Goal: Task Accomplishment & Management: Use online tool/utility

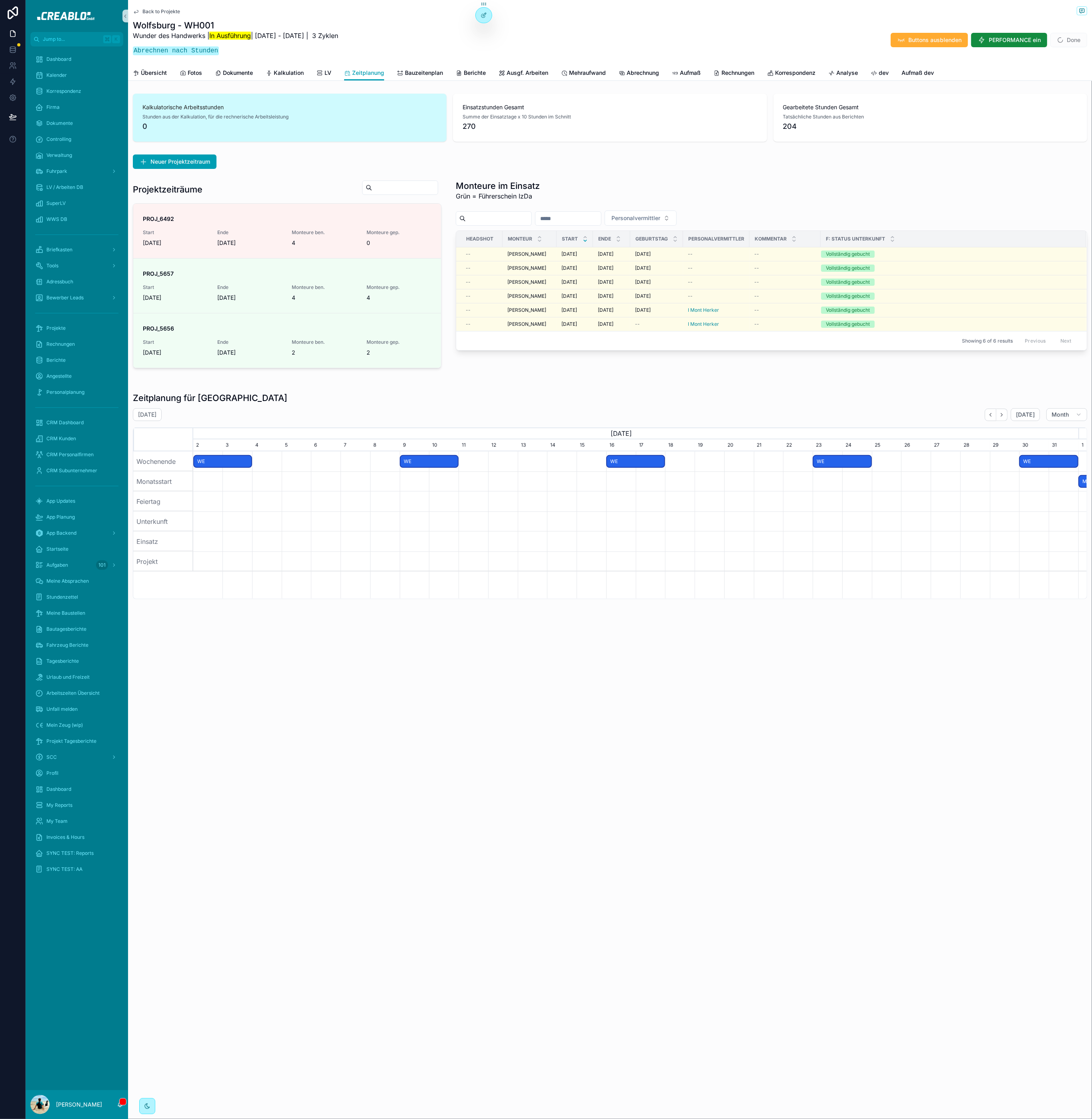
scroll to position [0, 886]
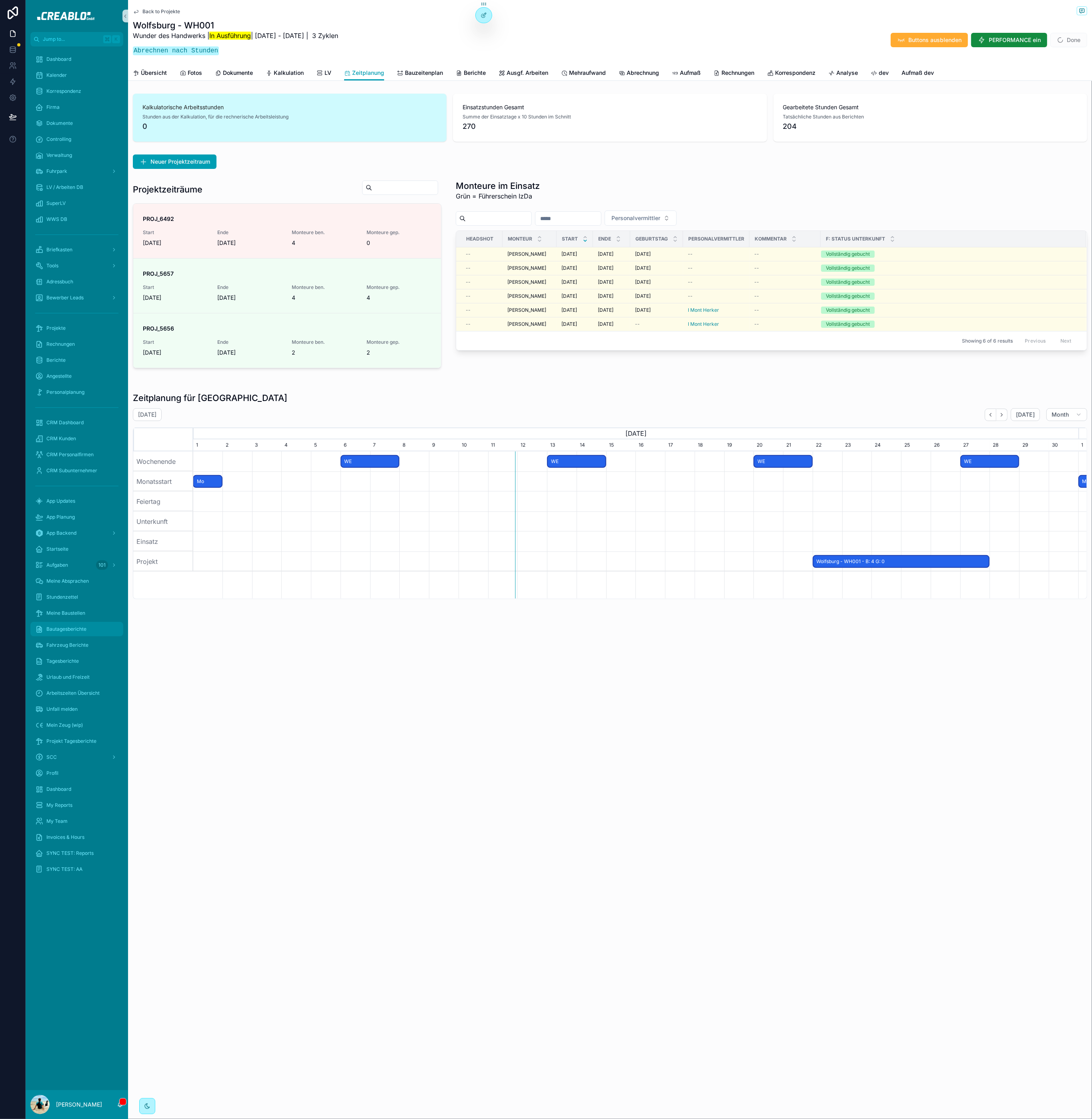
click at [94, 631] on div "Bautagesberichte" at bounding box center [77, 629] width 83 height 13
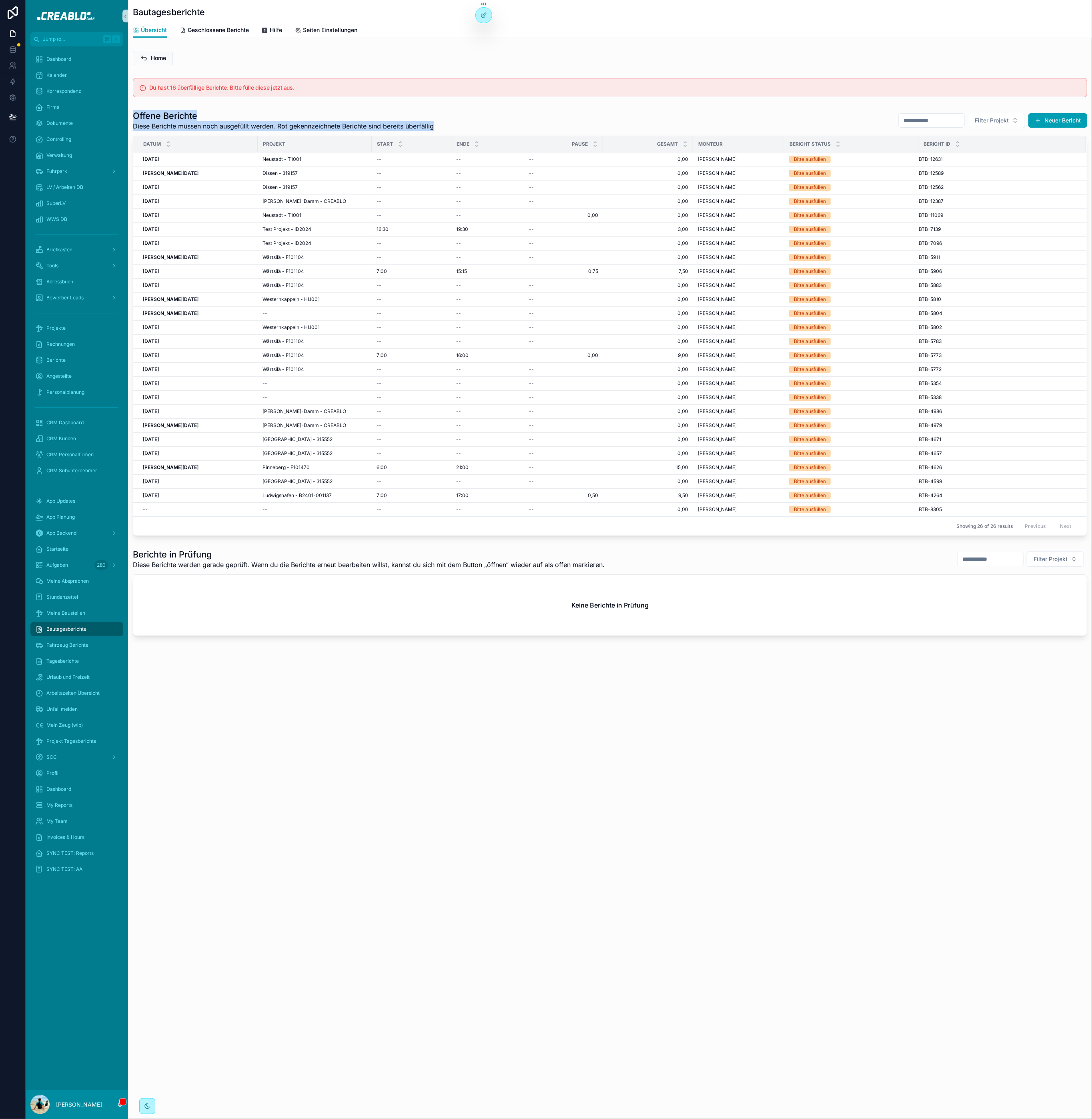
drag, startPoint x: 130, startPoint y: 114, endPoint x: 455, endPoint y: 126, distance: 325.2
click at [455, 126] on div "Offene Berichte Diese Berichte müssen noch ausgefüllt werden. Rot gekennzeichne…" at bounding box center [610, 323] width 964 height 432
click at [455, 126] on div "Offene Berichte Diese Berichte müssen noch ausgefüllt werden. Rot gekennzeichne…" at bounding box center [610, 120] width 954 height 21
click at [189, 161] on div "[DATE] [DATE]" at bounding box center [198, 159] width 110 height 7
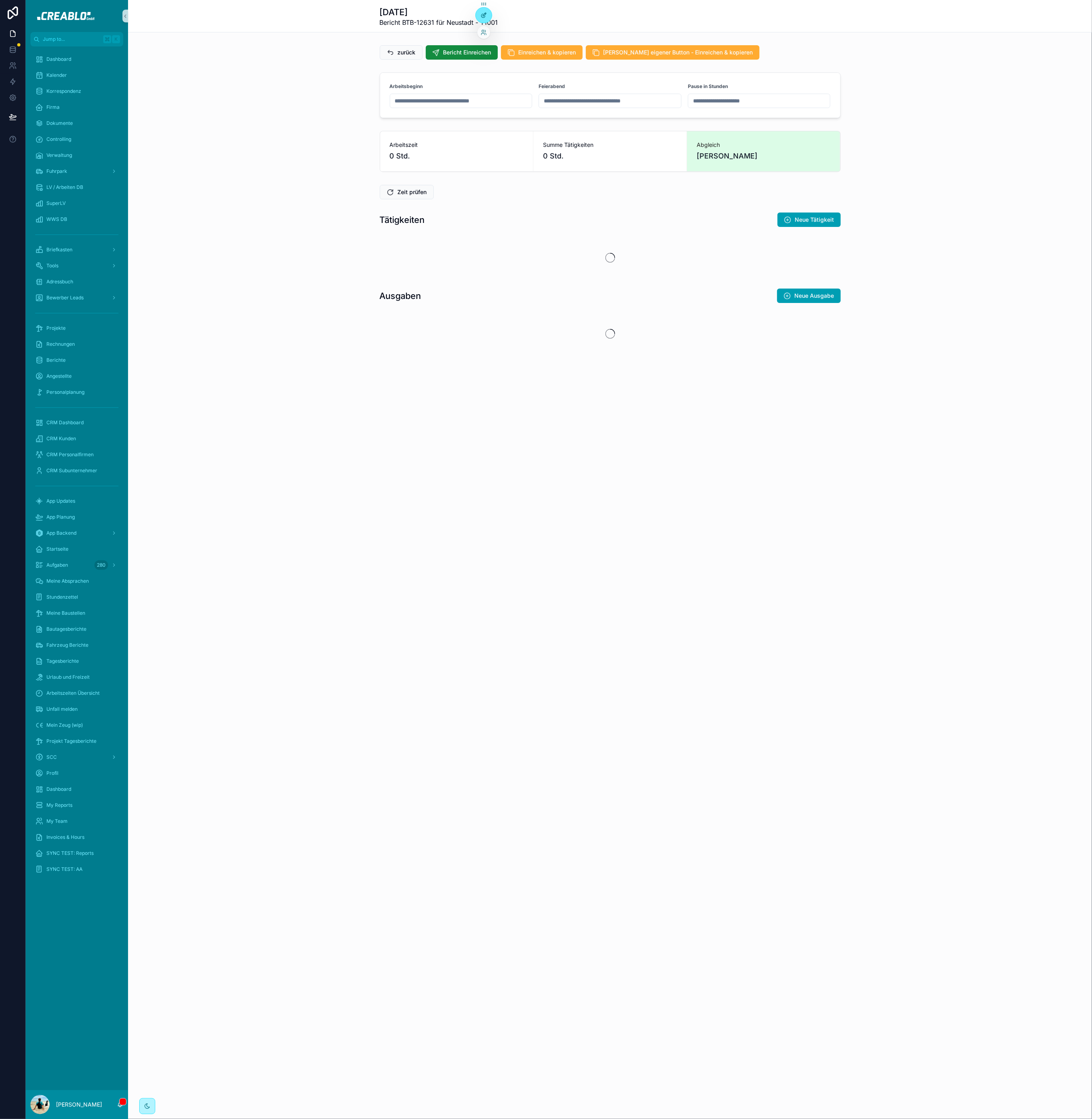
click at [483, 11] on div at bounding box center [484, 15] width 16 height 15
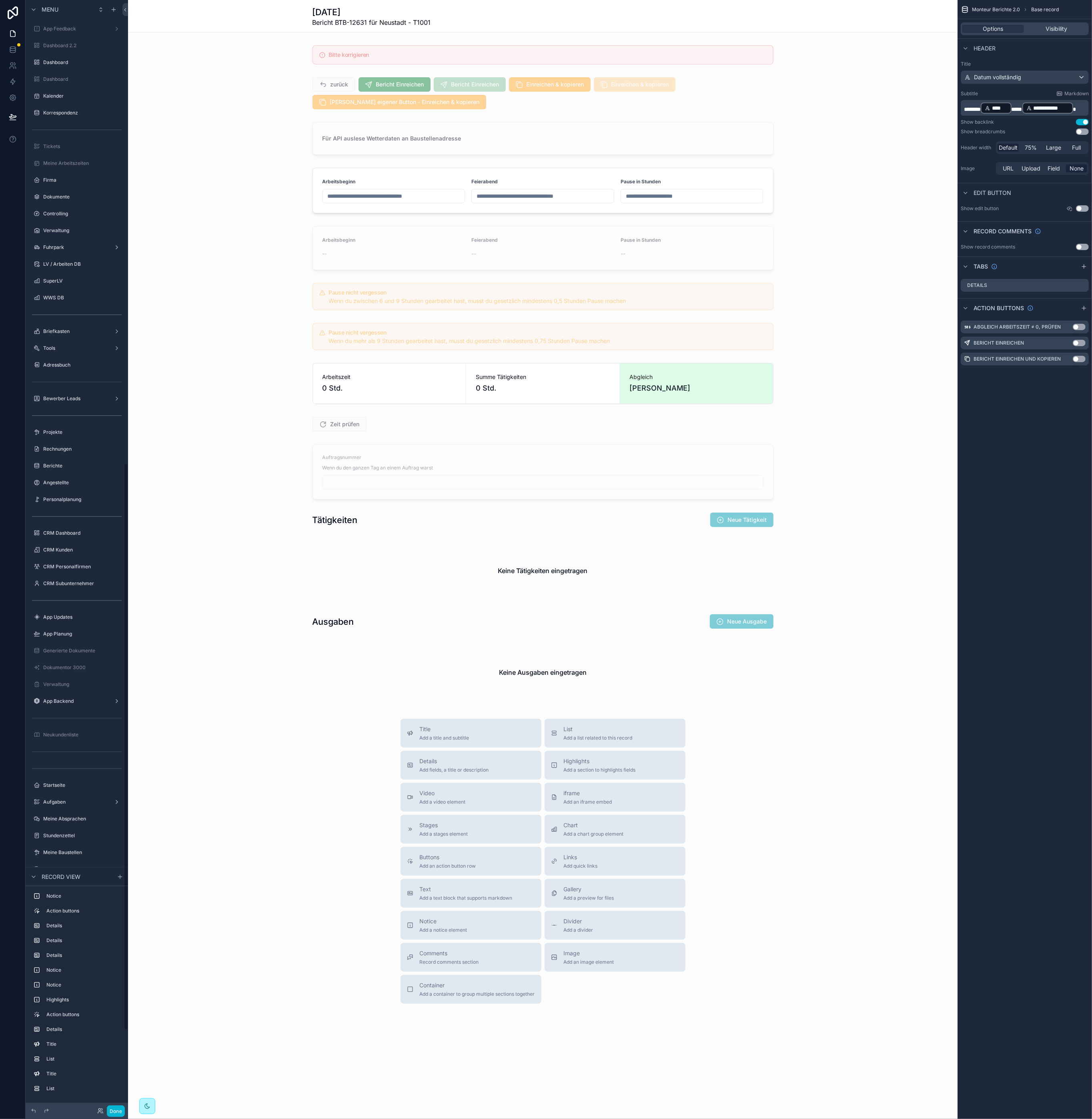
scroll to position [907, 0]
click at [733, 528] on div "scrollable content" at bounding box center [543, 520] width 830 height 22
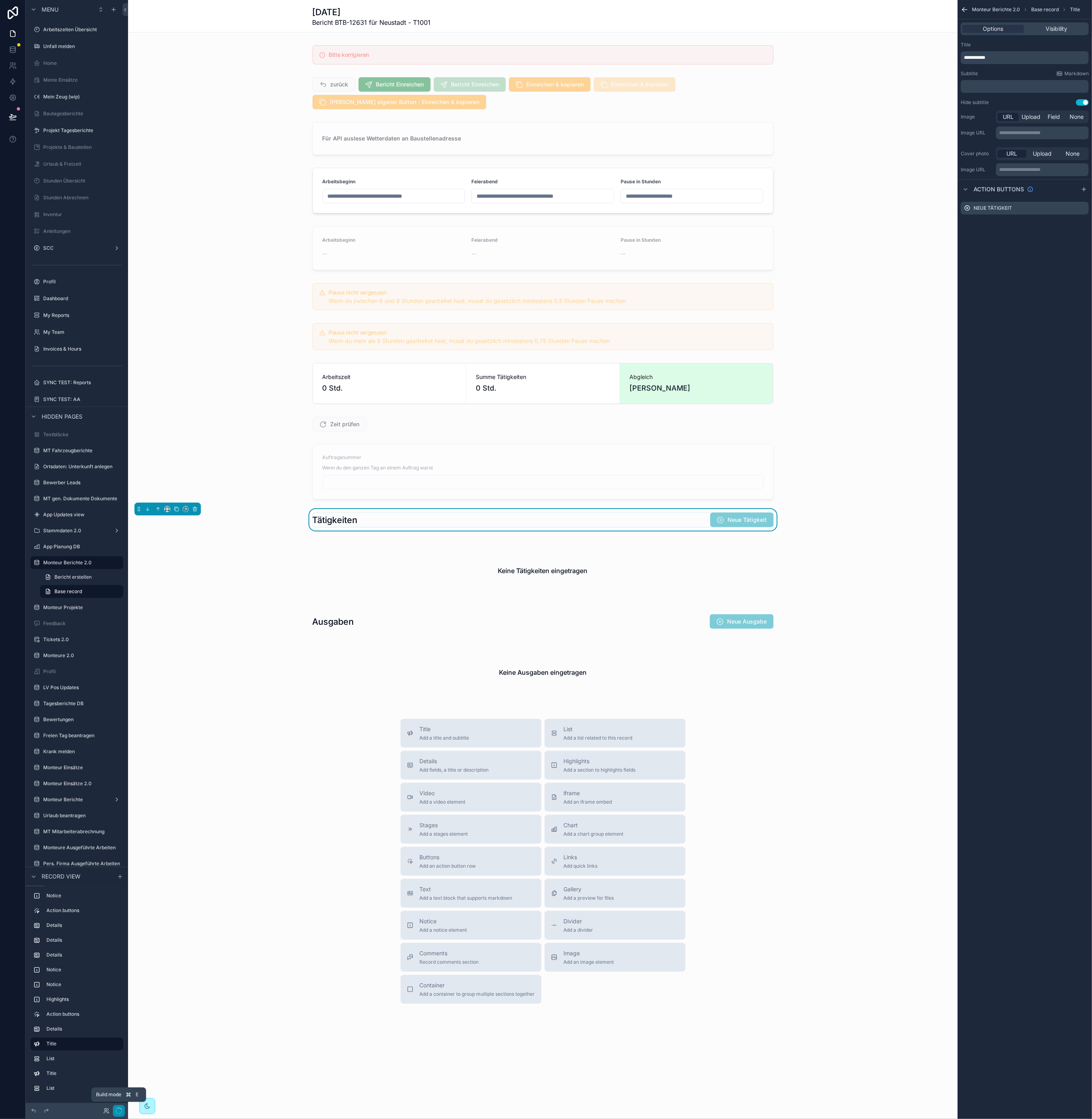
click at [120, 1112] on icon "button" at bounding box center [119, 1111] width 7 height 7
click at [112, 1110] on button "Done" at bounding box center [116, 1111] width 18 height 11
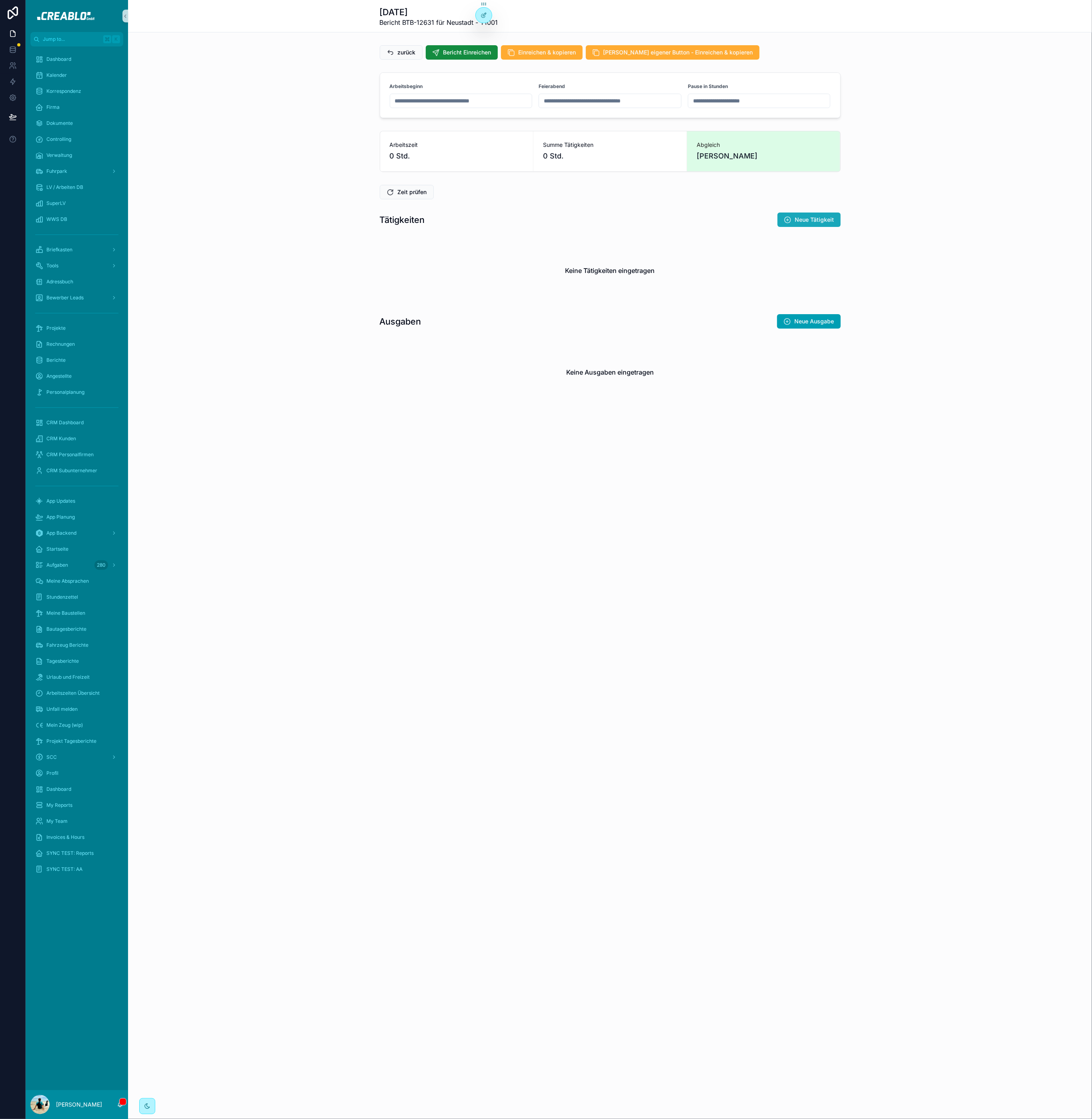
click at [827, 223] on span "Neue Tätigkeit" at bounding box center [815, 220] width 39 height 8
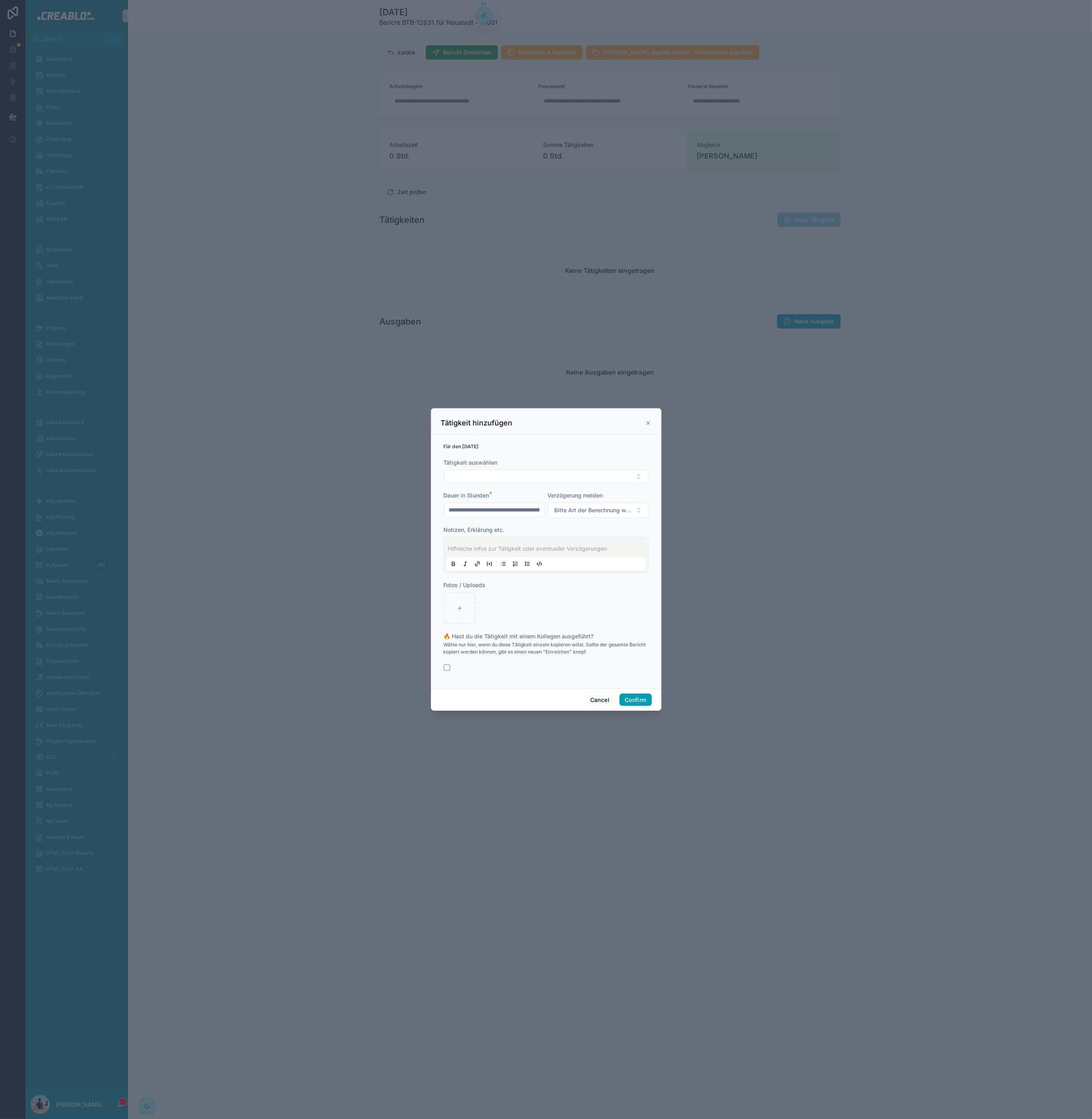
click at [648, 421] on icon at bounding box center [648, 423] width 7 height 7
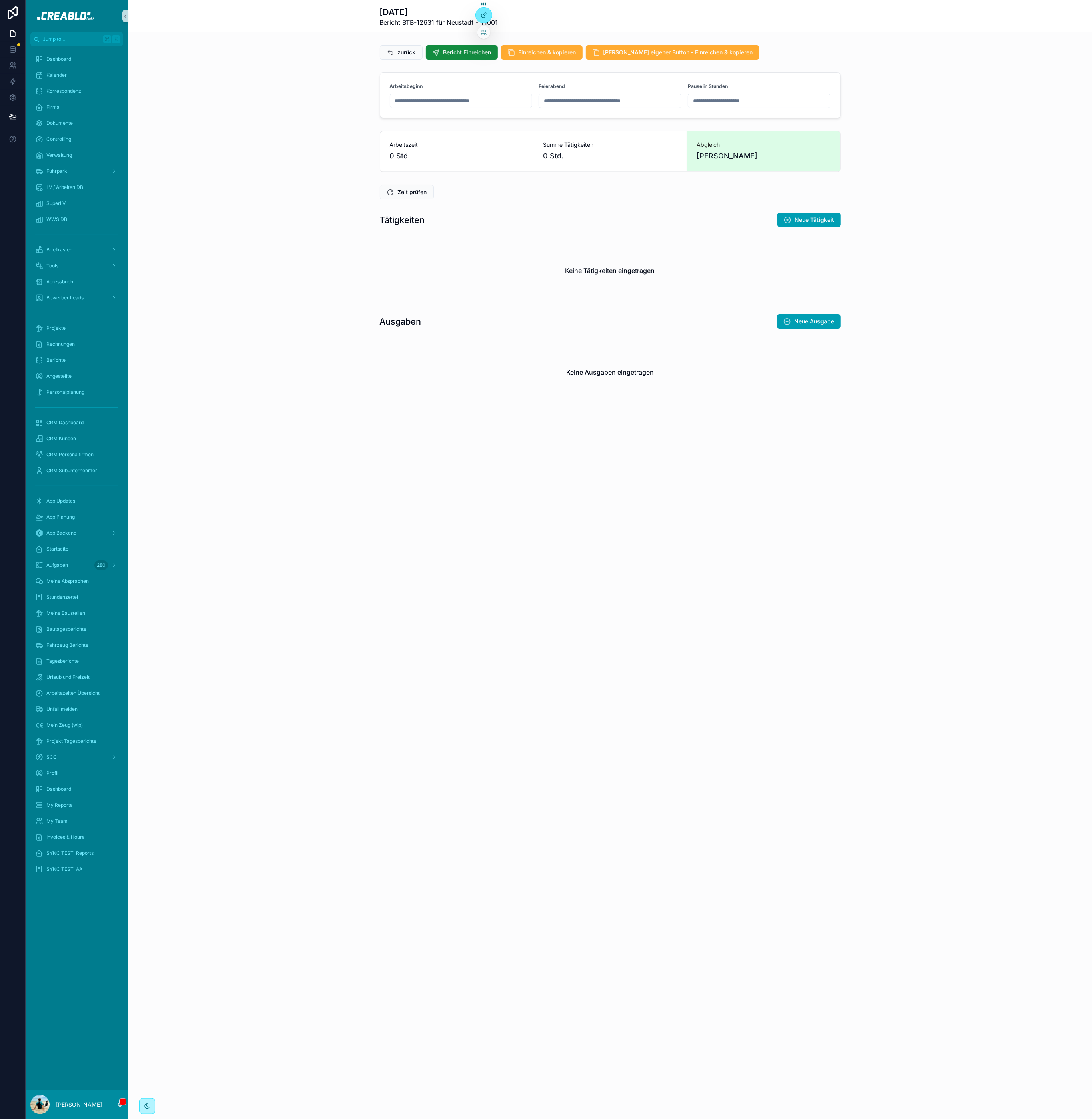
click at [484, 13] on icon at bounding box center [484, 15] width 7 height 7
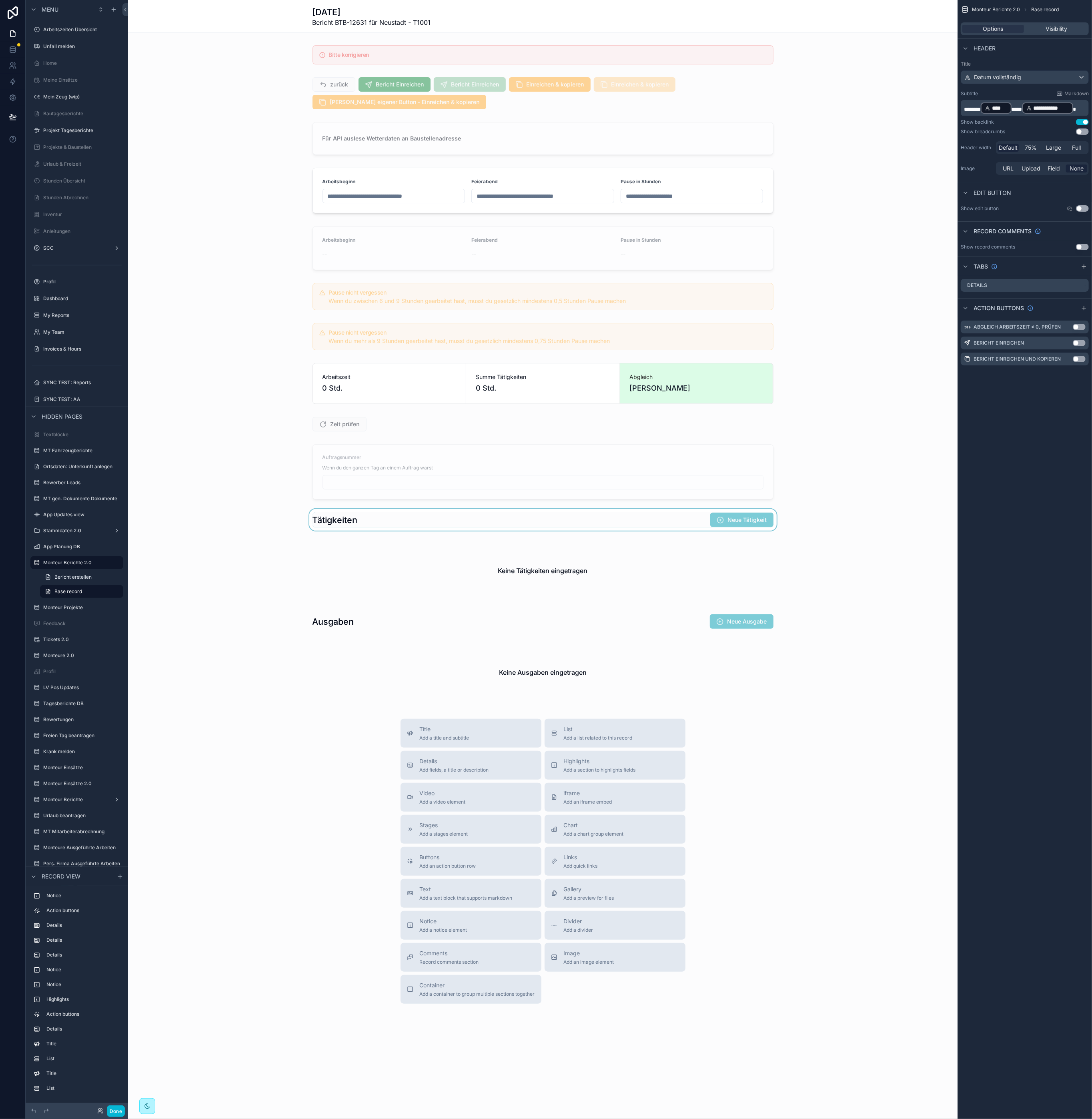
click at [717, 528] on div "scrollable content" at bounding box center [543, 520] width 830 height 22
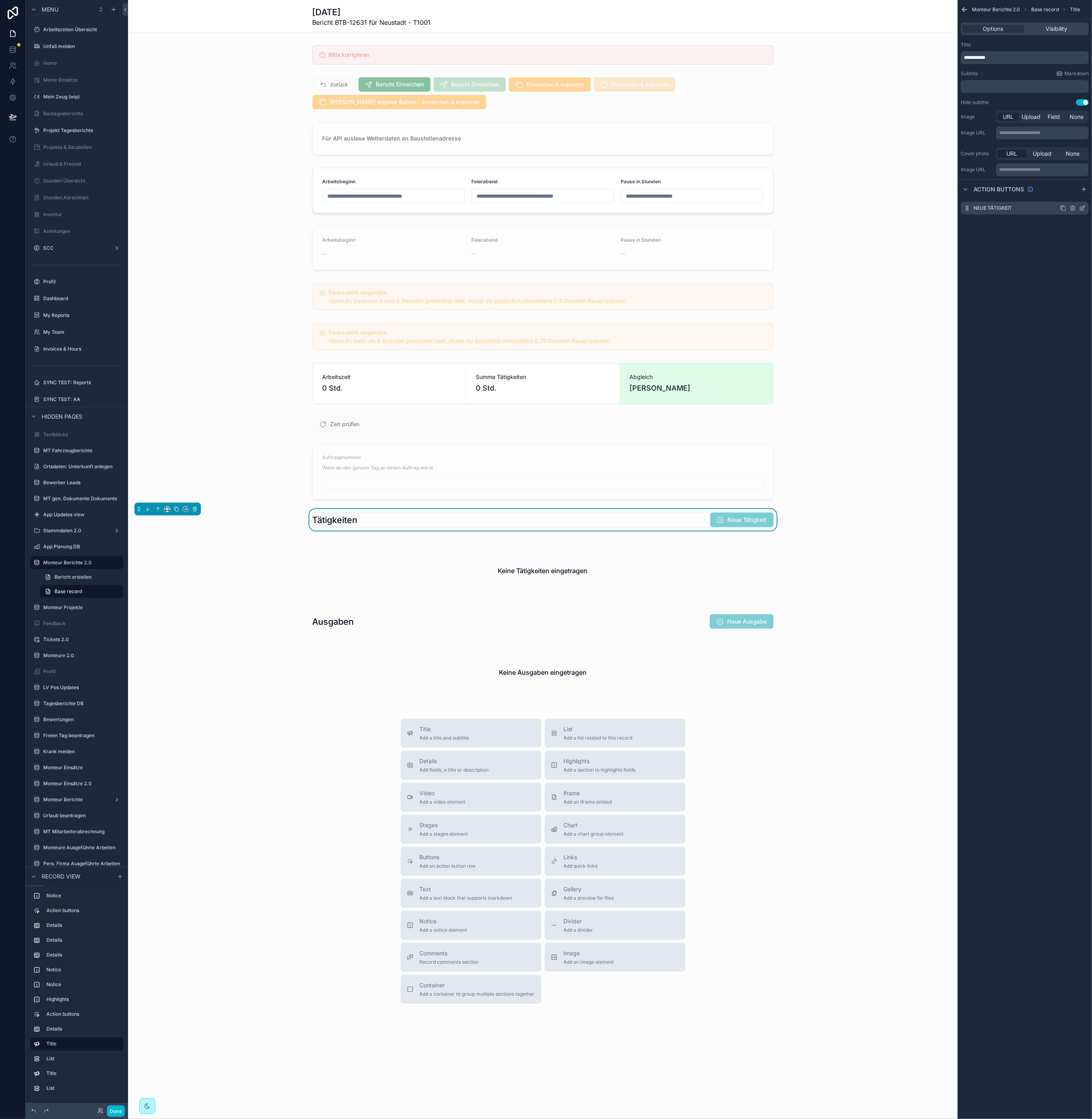
click at [1082, 208] on icon "scrollable content" at bounding box center [1083, 207] width 3 height 3
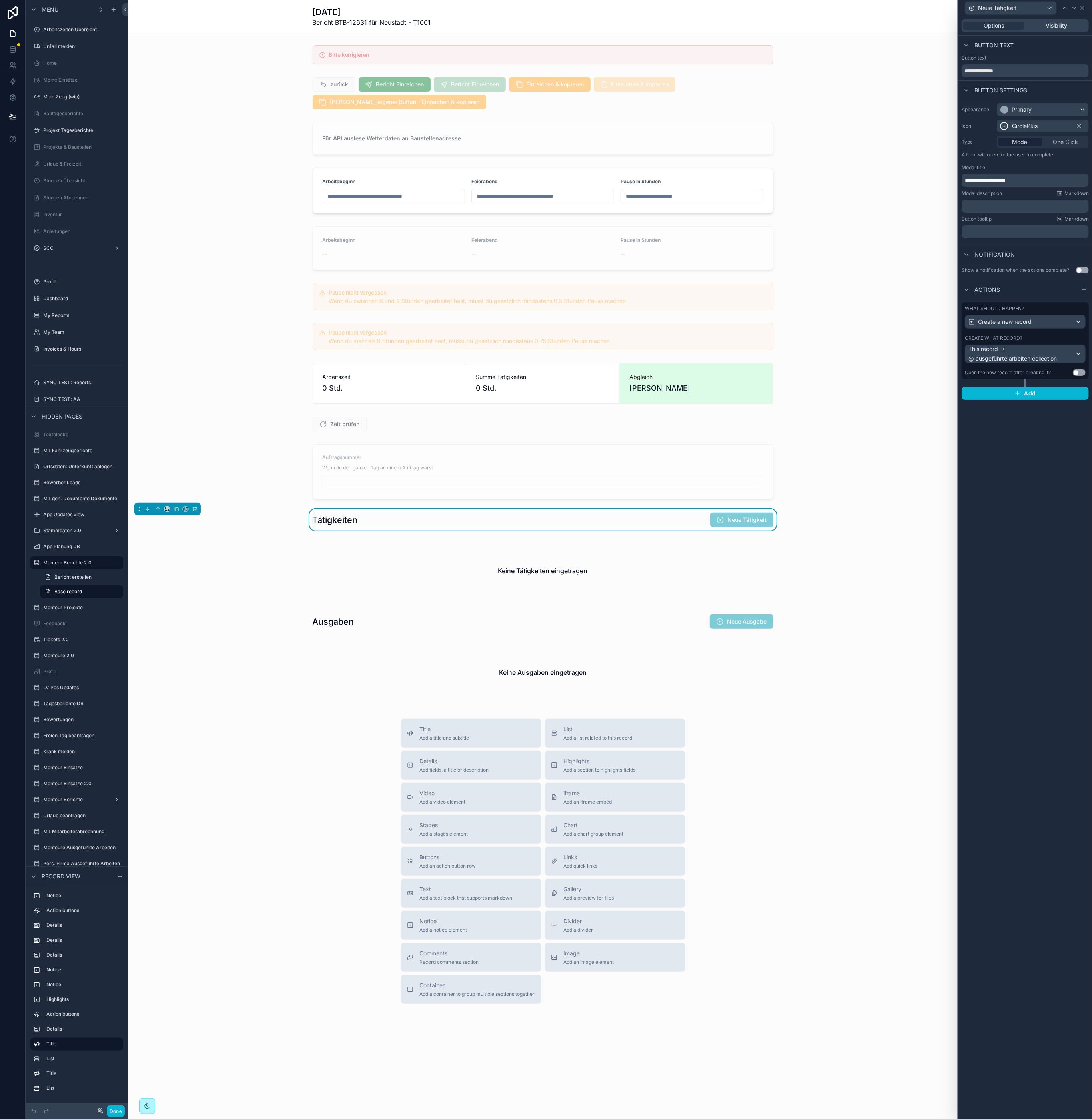
click at [1034, 309] on div "What should happen?" at bounding box center [1025, 309] width 121 height 7
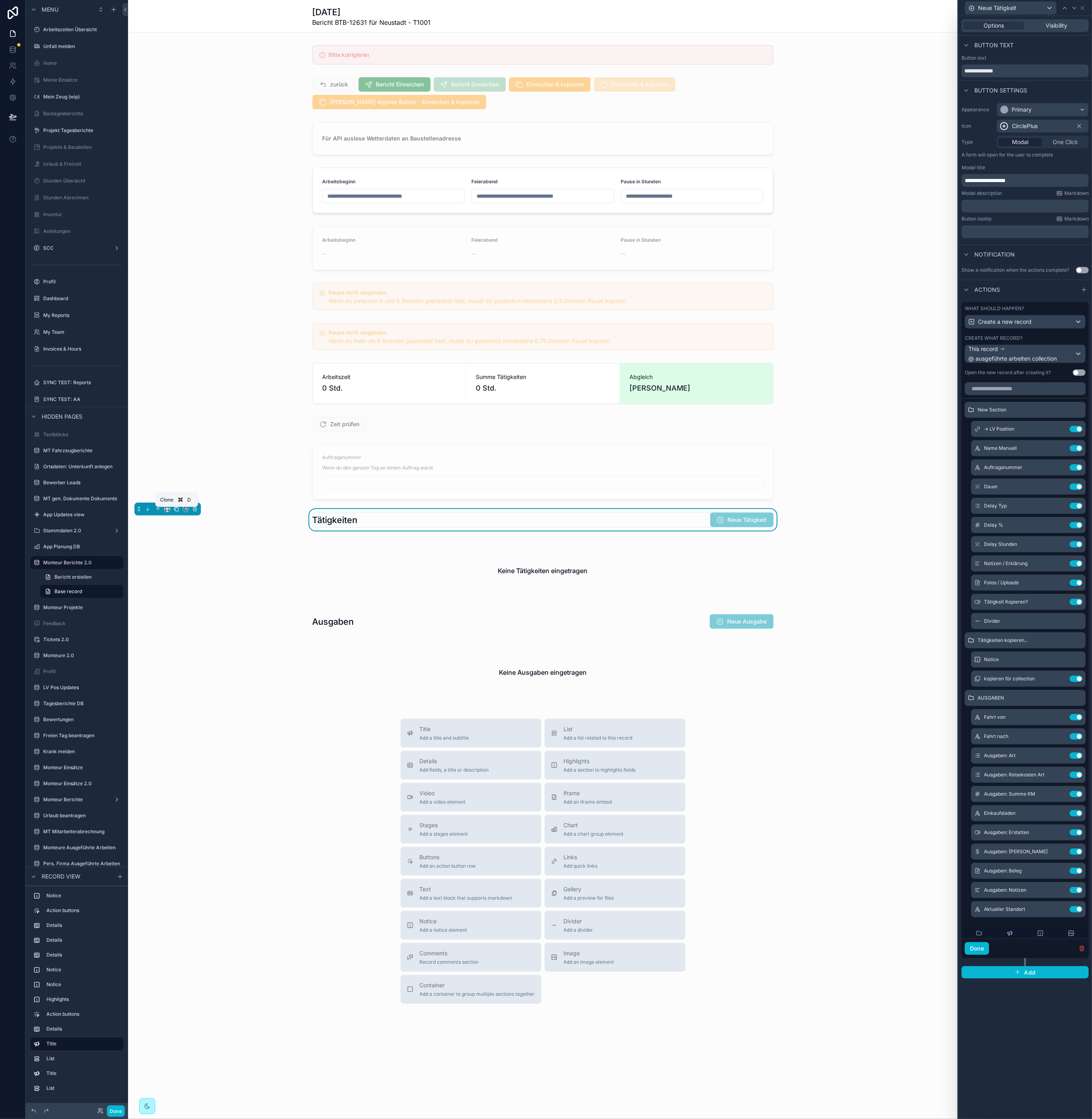
click at [178, 510] on icon "scrollable content" at bounding box center [176, 509] width 5 height 5
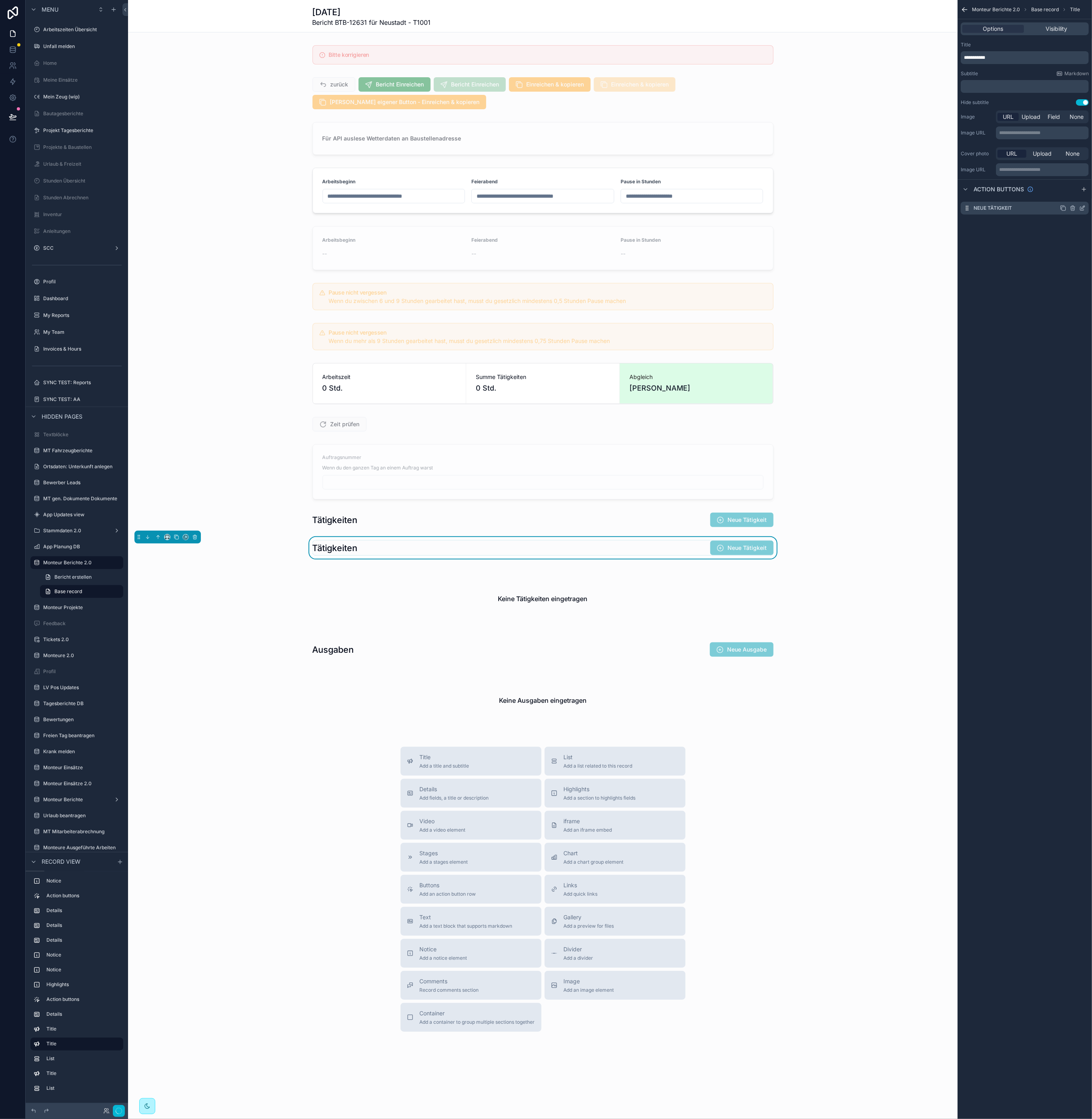
click at [1081, 208] on icon "scrollable content" at bounding box center [1082, 208] width 3 height 3
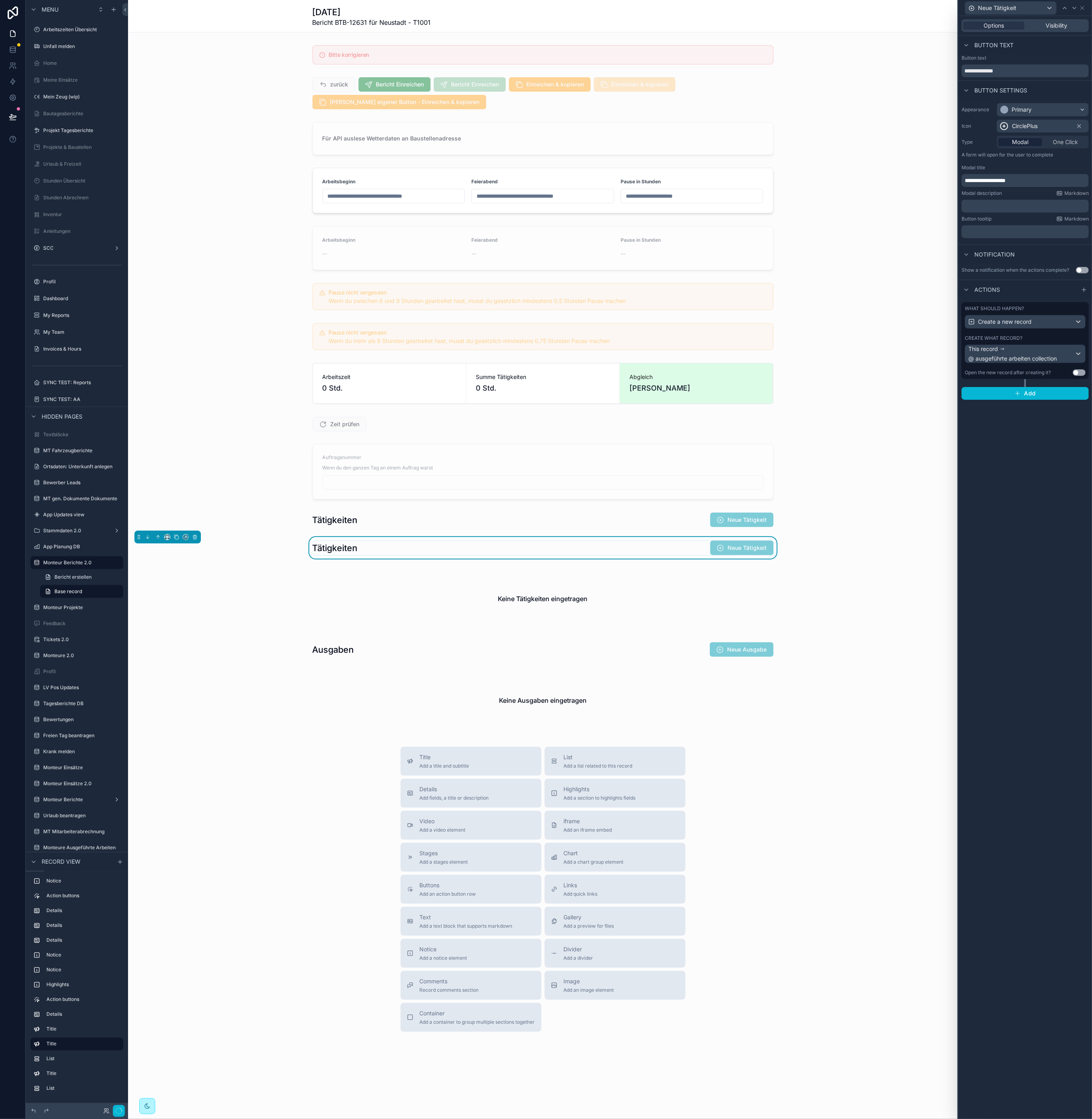
click at [1030, 313] on div "What should happen? Create a new record" at bounding box center [1025, 317] width 121 height 24
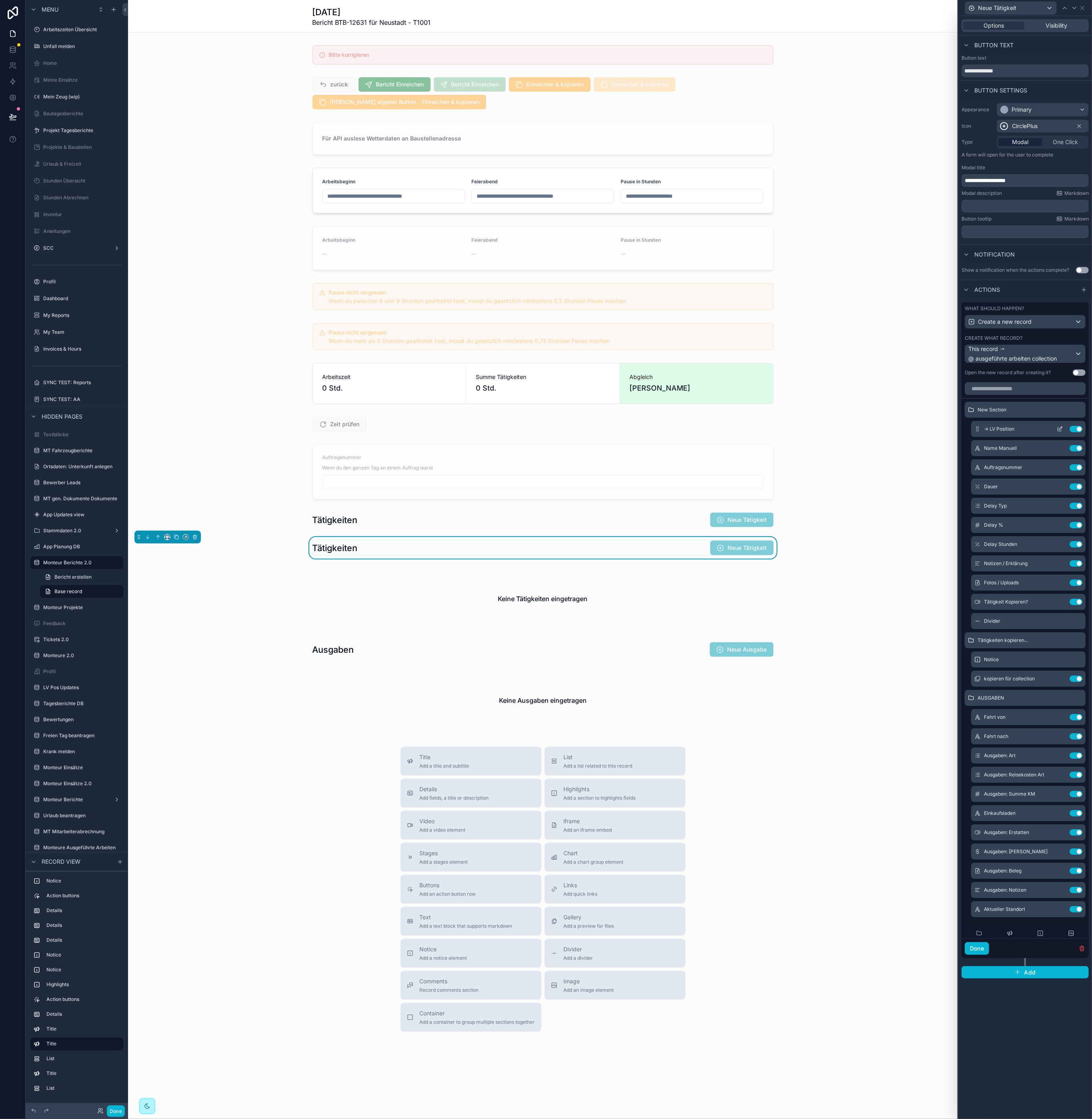
click at [1059, 429] on icon at bounding box center [1060, 428] width 3 height 3
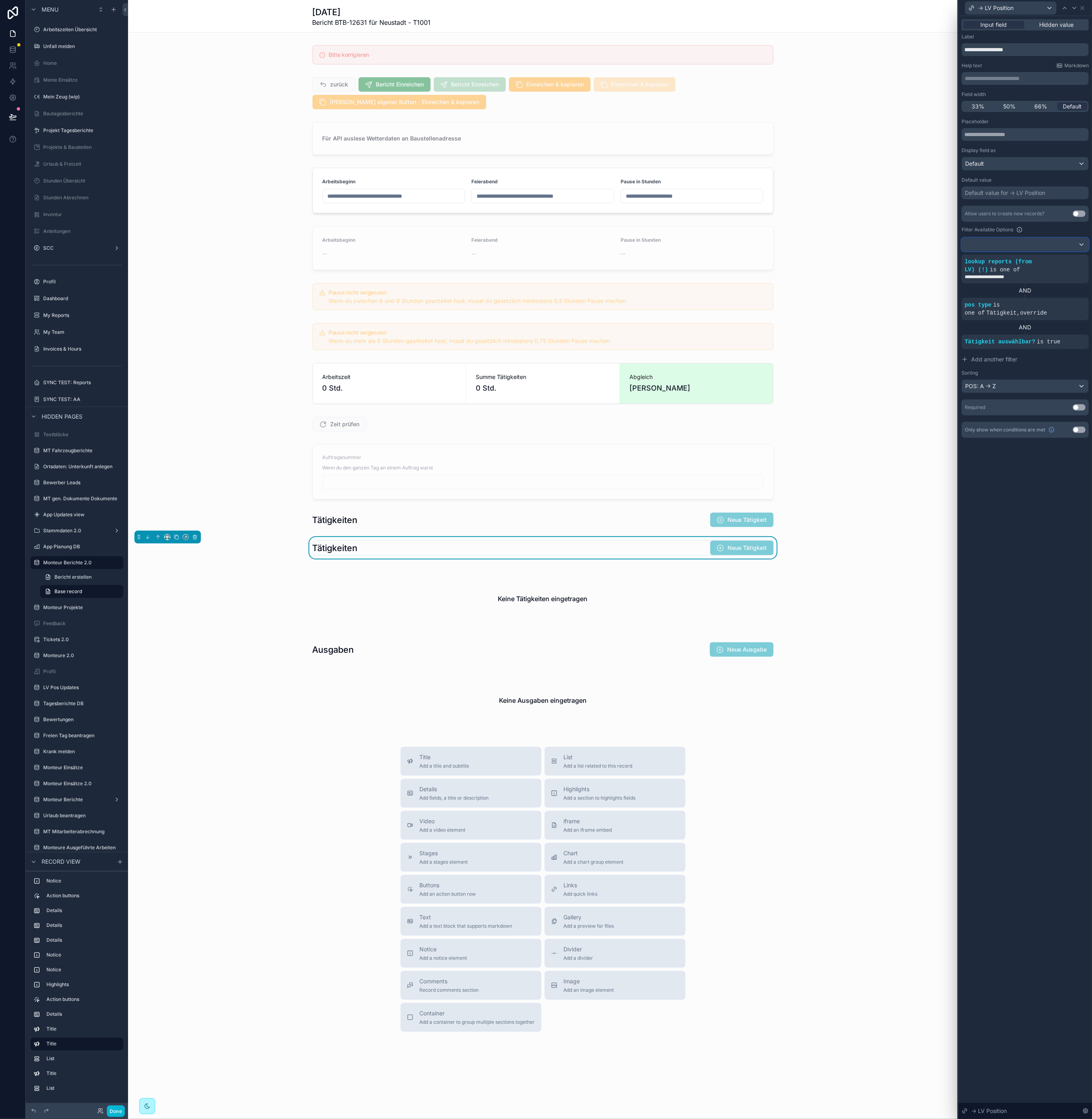
click at [1017, 247] on div at bounding box center [1025, 244] width 126 height 13
click at [1023, 243] on div at bounding box center [1025, 560] width 134 height 1119
click at [1042, 239] on div at bounding box center [1025, 244] width 126 height 13
click at [1025, 518] on div at bounding box center [1025, 560] width 134 height 1119
click at [1082, 9] on icon at bounding box center [1083, 8] width 7 height 7
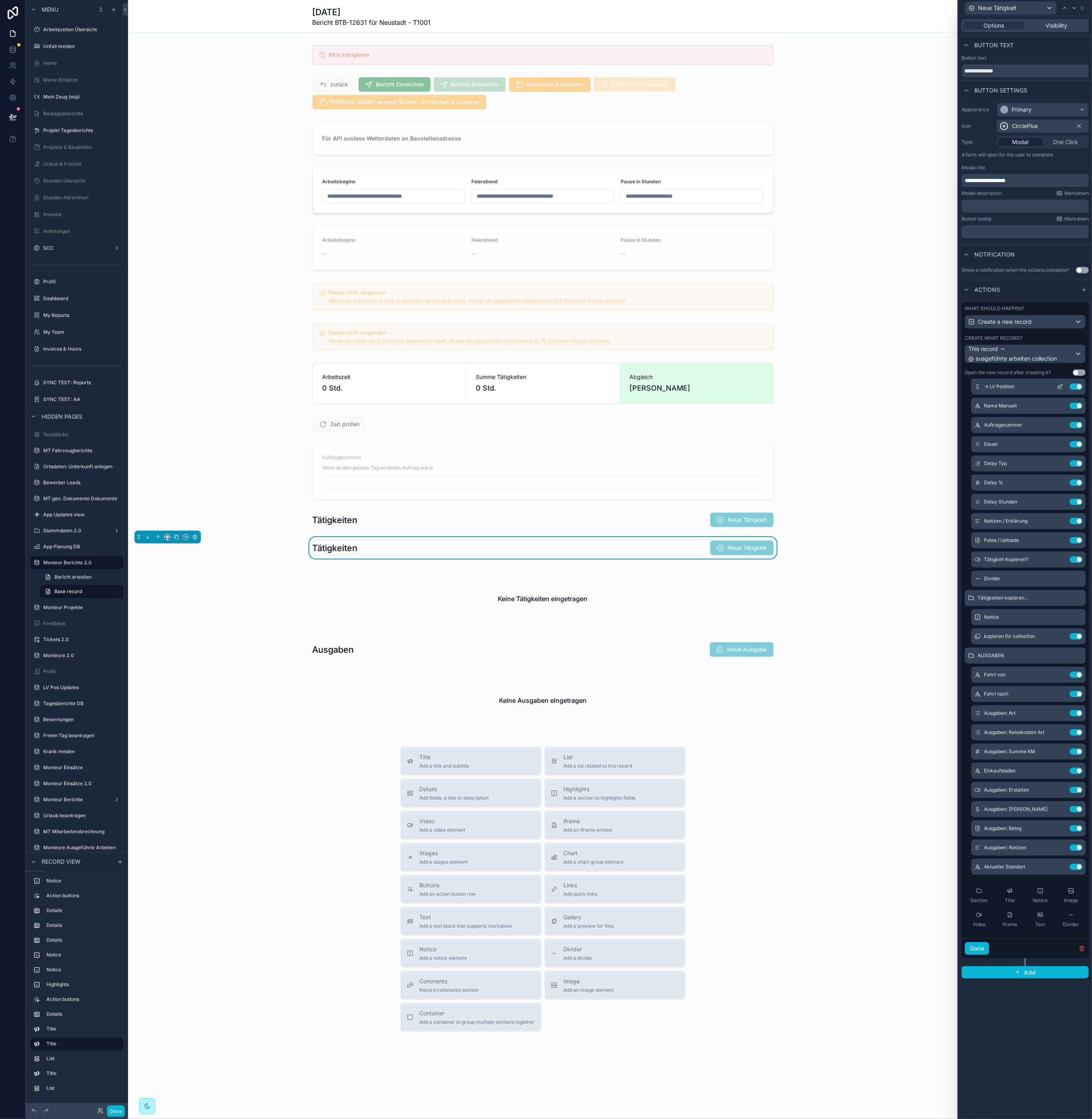
scroll to position [0, 0]
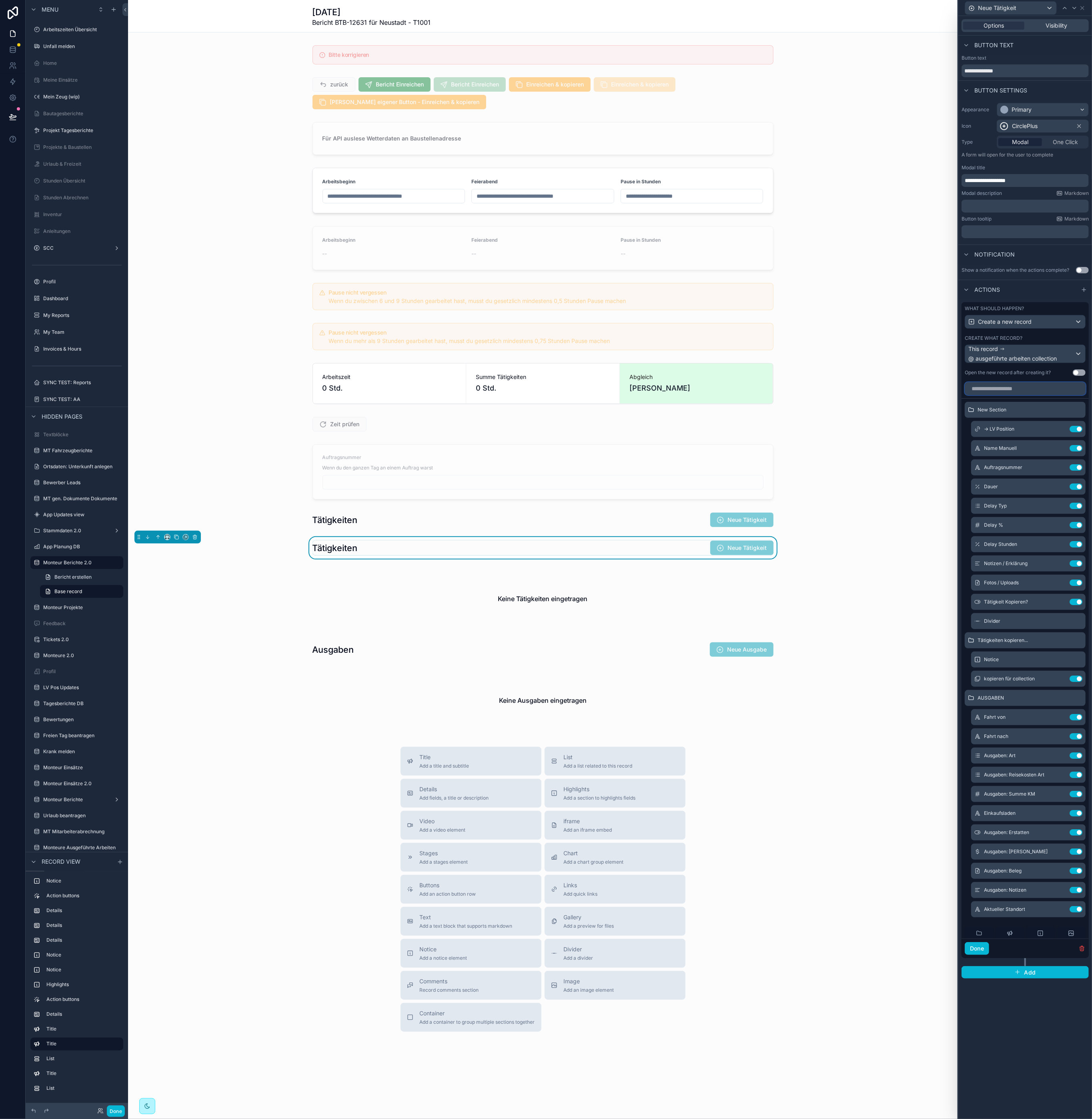
click at [1028, 387] on input "text" at bounding box center [1025, 388] width 121 height 13
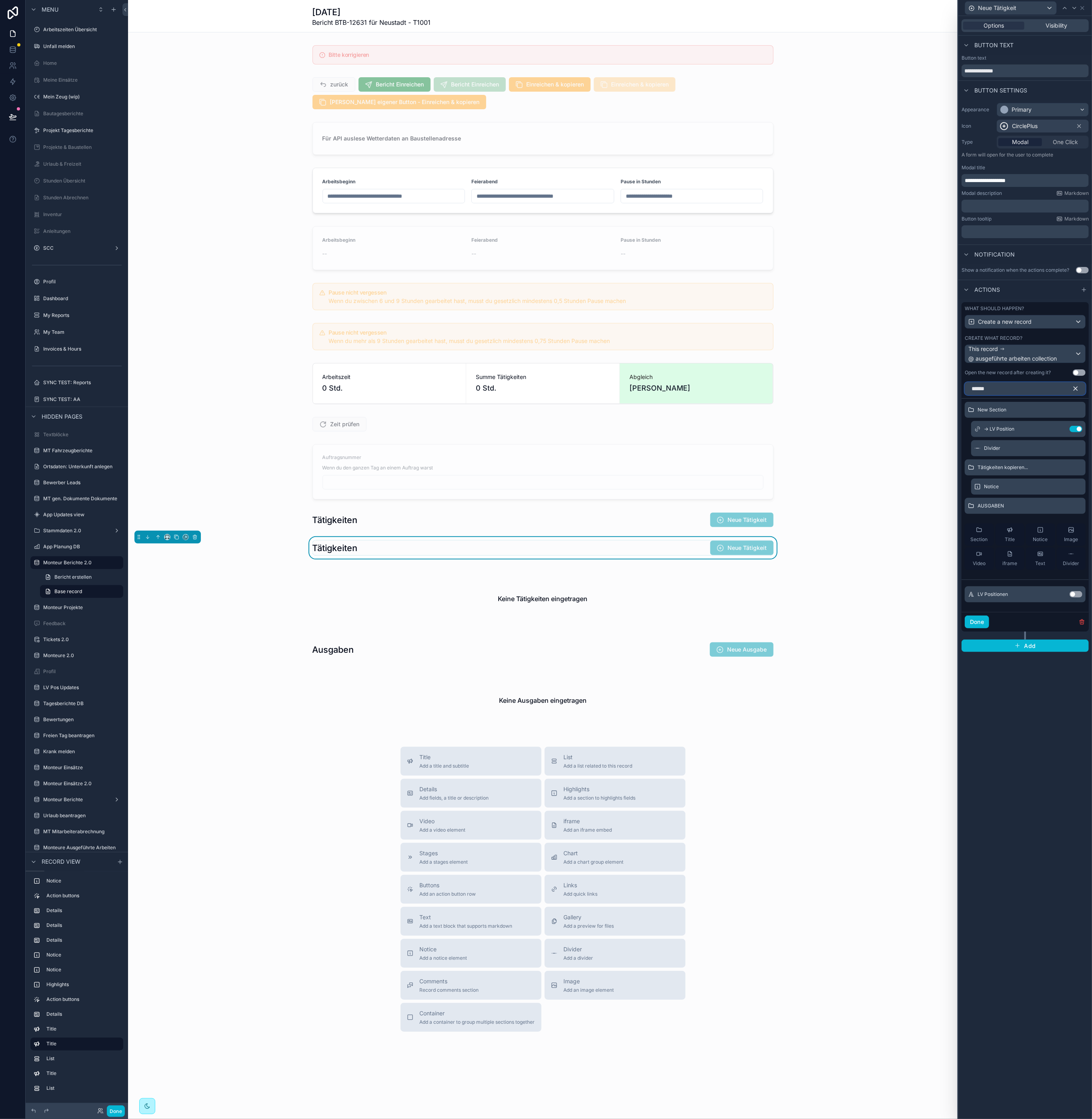
type input "******"
click at [1071, 595] on button "Use setting" at bounding box center [1076, 594] width 13 height 7
click at [1059, 527] on icon at bounding box center [1060, 525] width 7 height 7
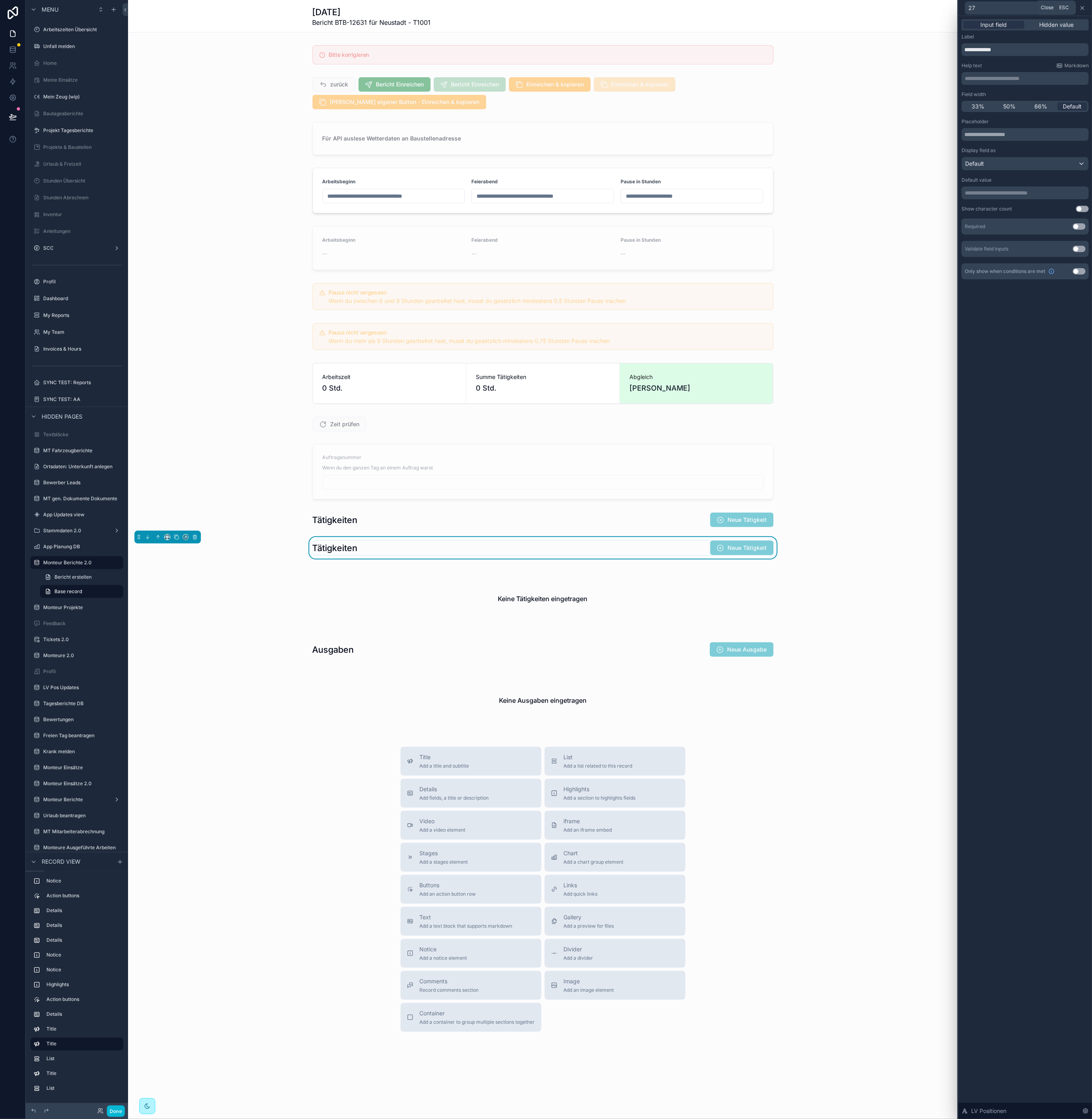
click at [1085, 7] on icon at bounding box center [1083, 8] width 7 height 7
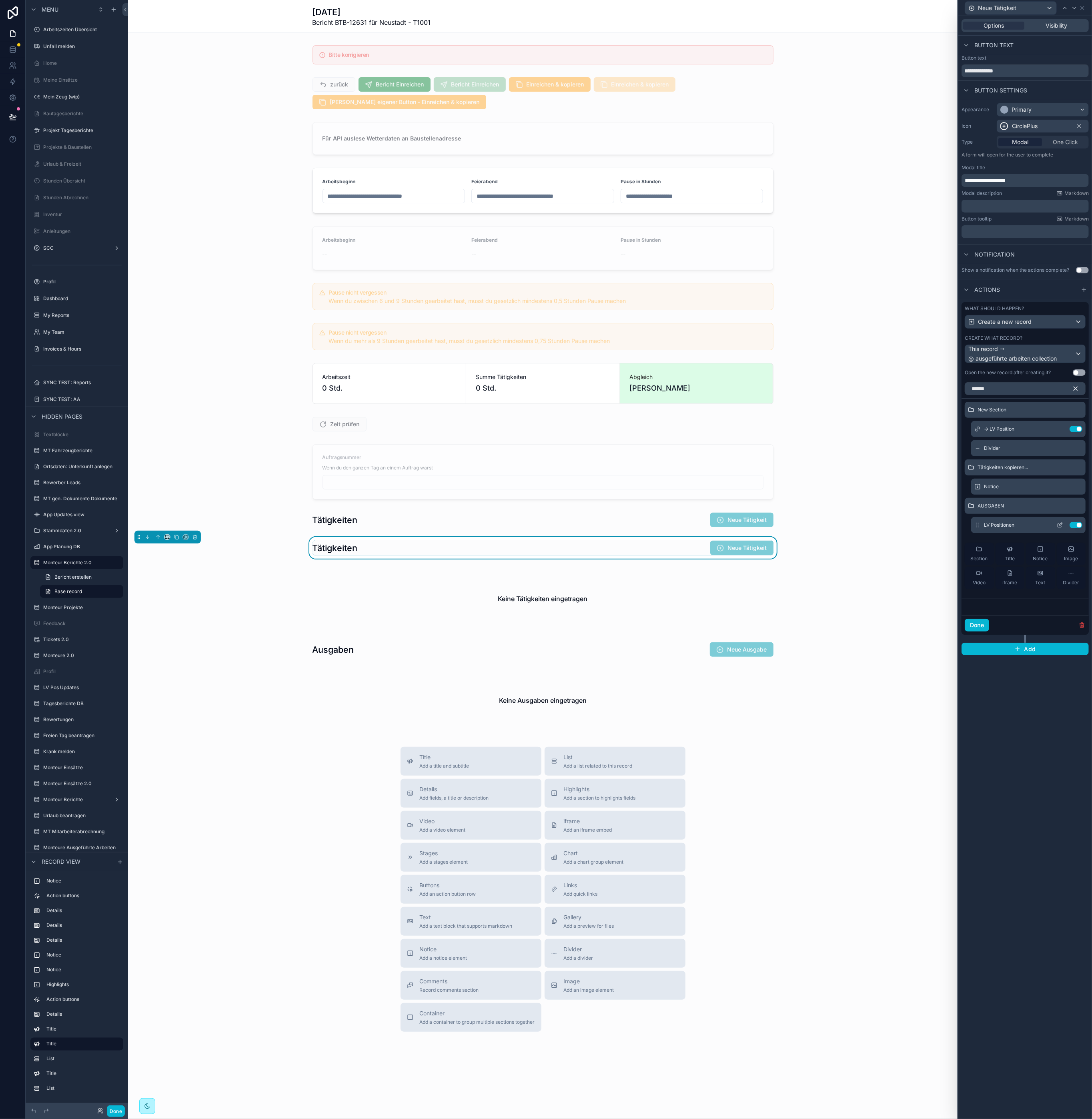
click at [1077, 527] on button "Use setting" at bounding box center [1076, 525] width 13 height 7
click at [980, 432] on icon at bounding box center [978, 429] width 7 height 7
click at [1000, 428] on span "→ LV Position" at bounding box center [999, 429] width 30 height 7
click at [1060, 430] on icon at bounding box center [1060, 429] width 7 height 7
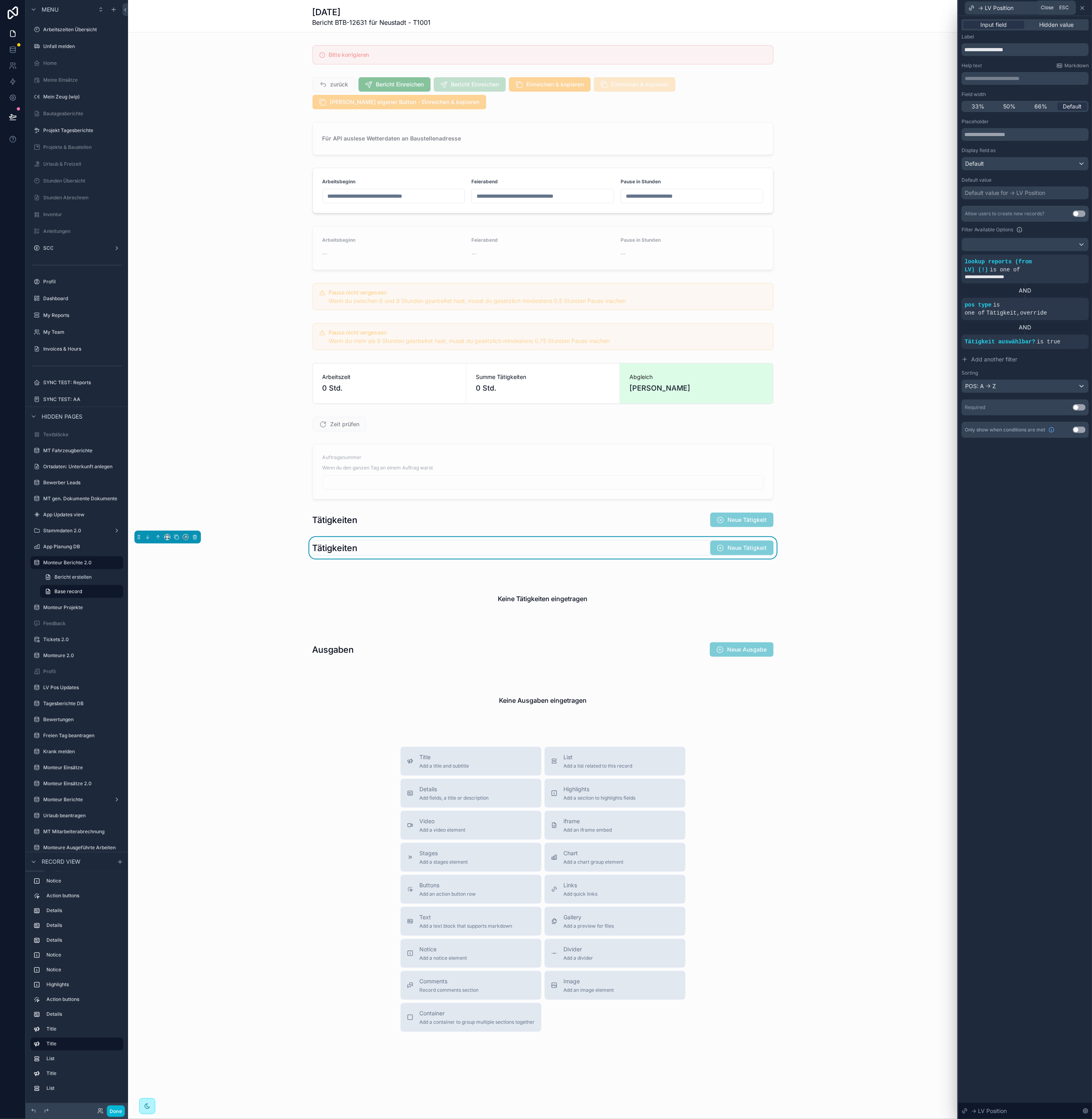
click at [1083, 8] on icon at bounding box center [1083, 8] width 3 height 3
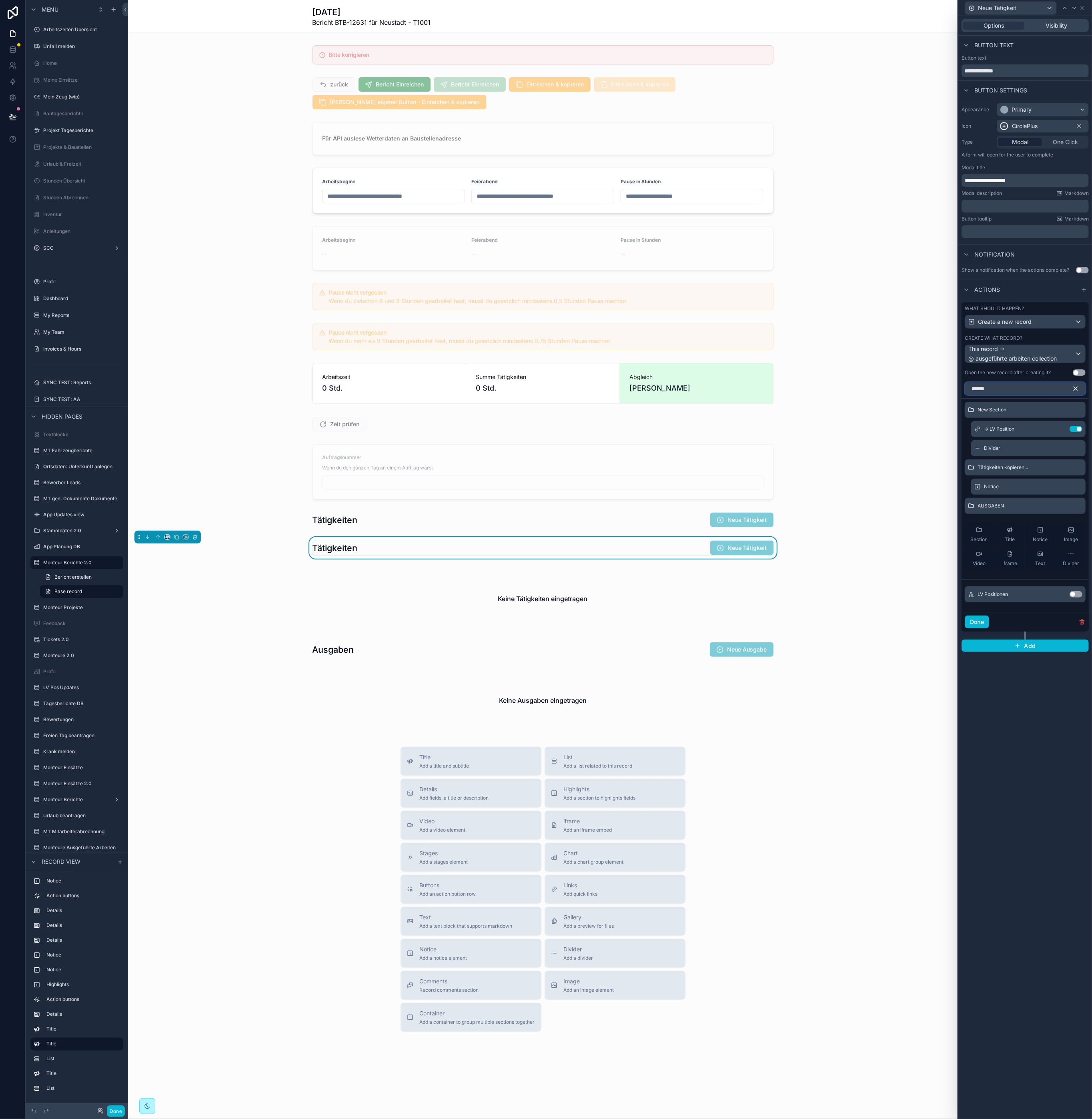
click at [1034, 389] on input "******" at bounding box center [1025, 388] width 121 height 13
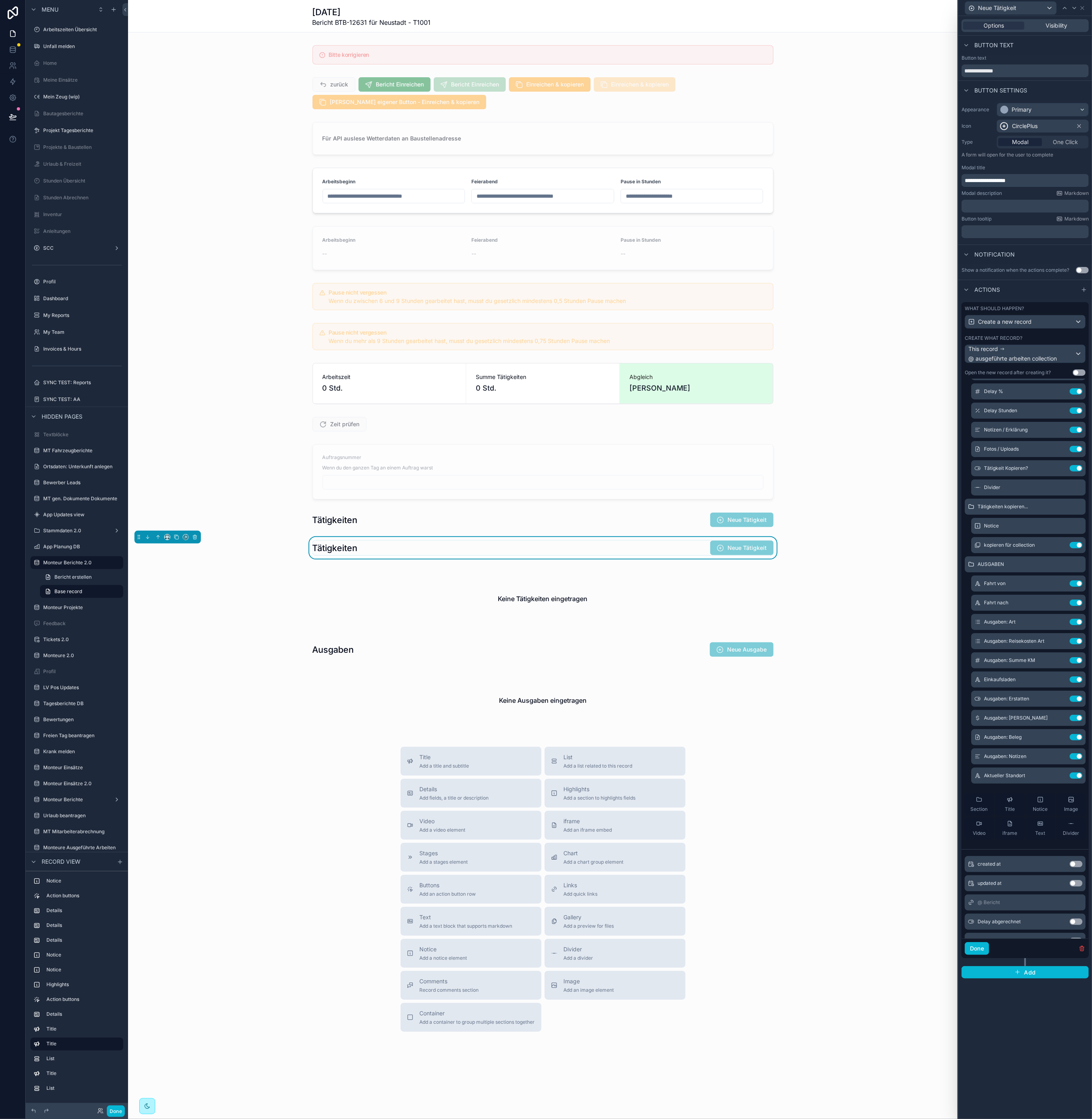
scroll to position [10, 0]
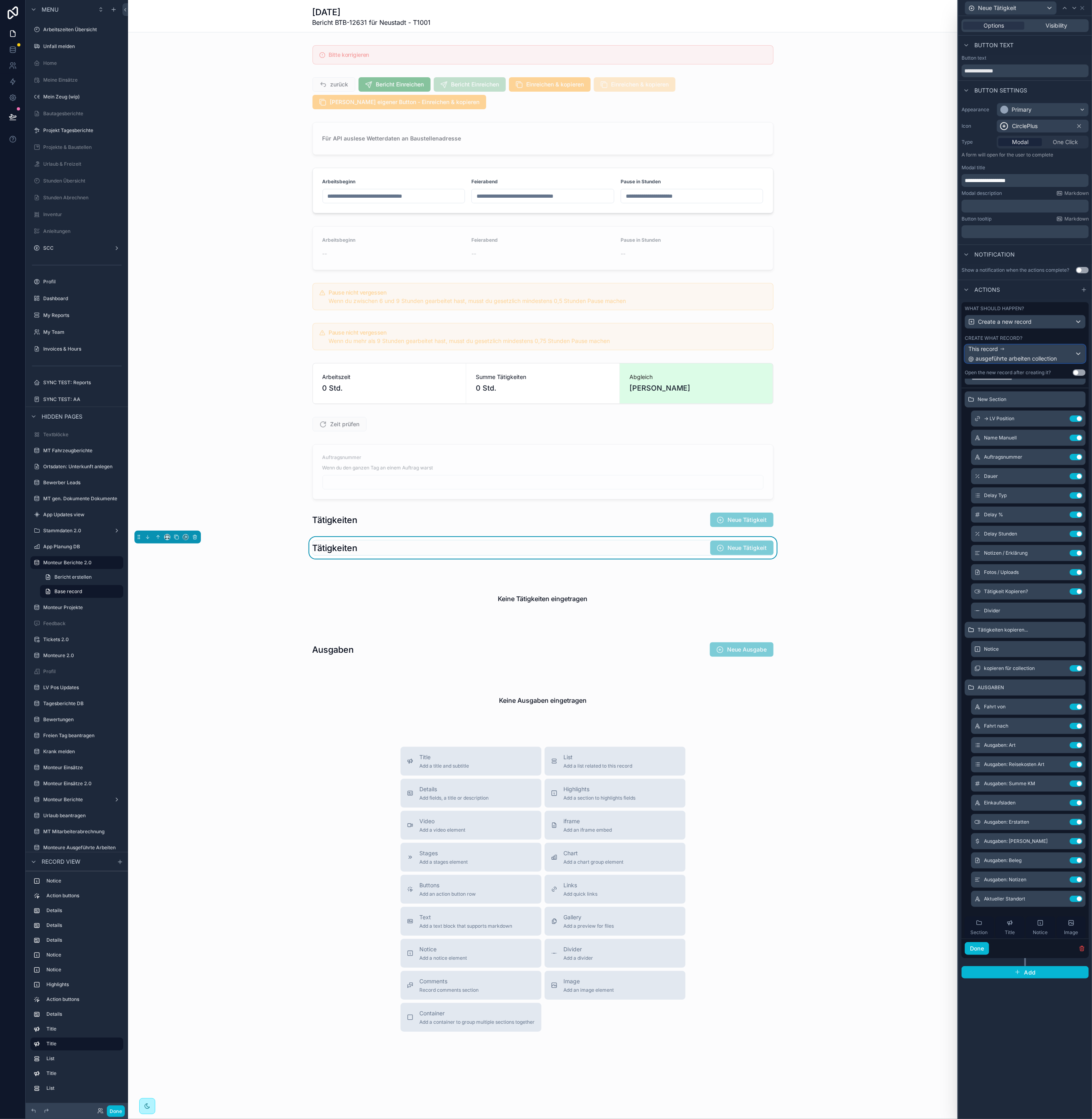
click at [988, 352] on span "This record" at bounding box center [983, 349] width 30 height 8
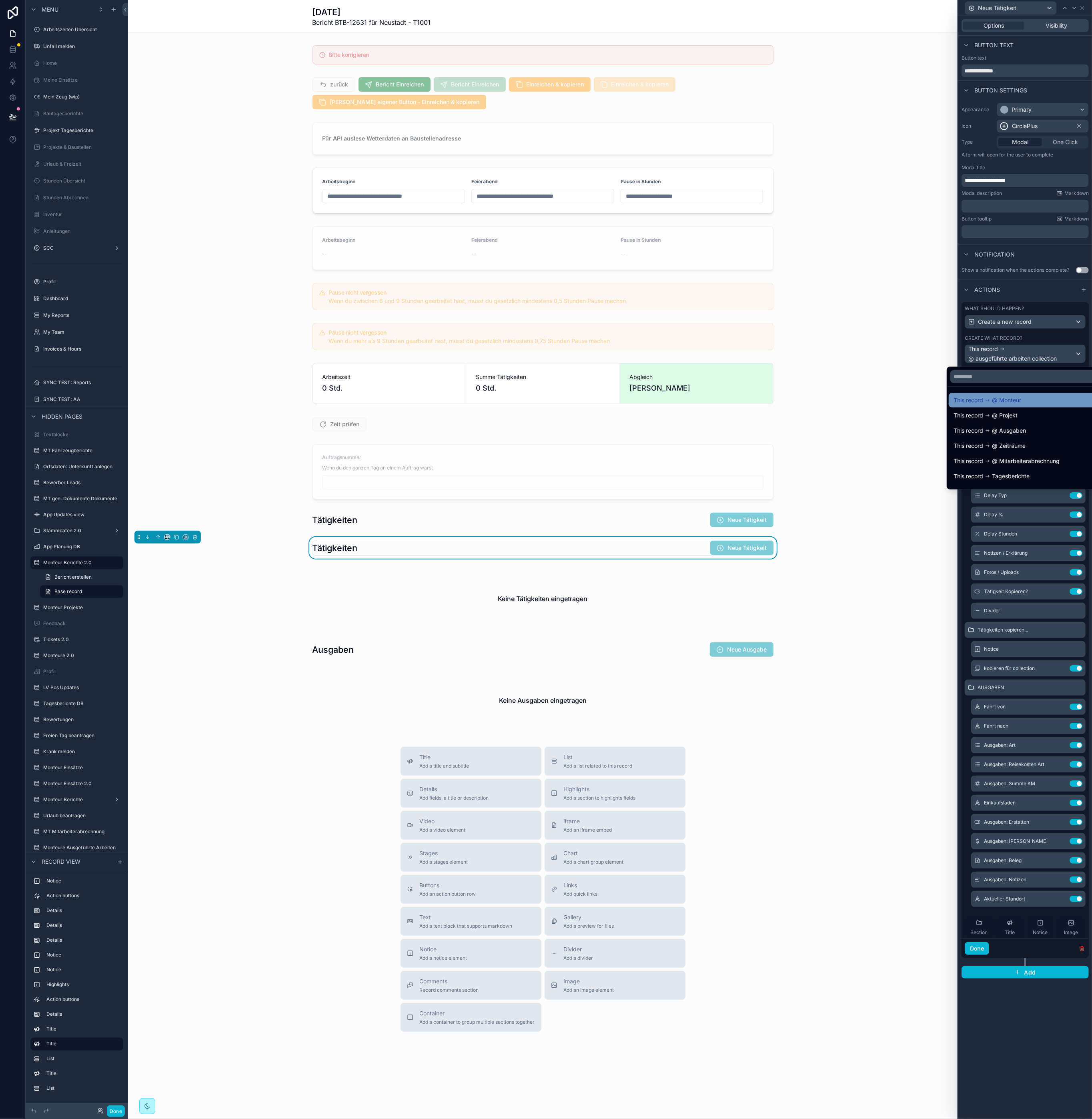
click at [1022, 403] on div "This record @ [GEOGRAPHIC_DATA]" at bounding box center [1025, 400] width 145 height 9
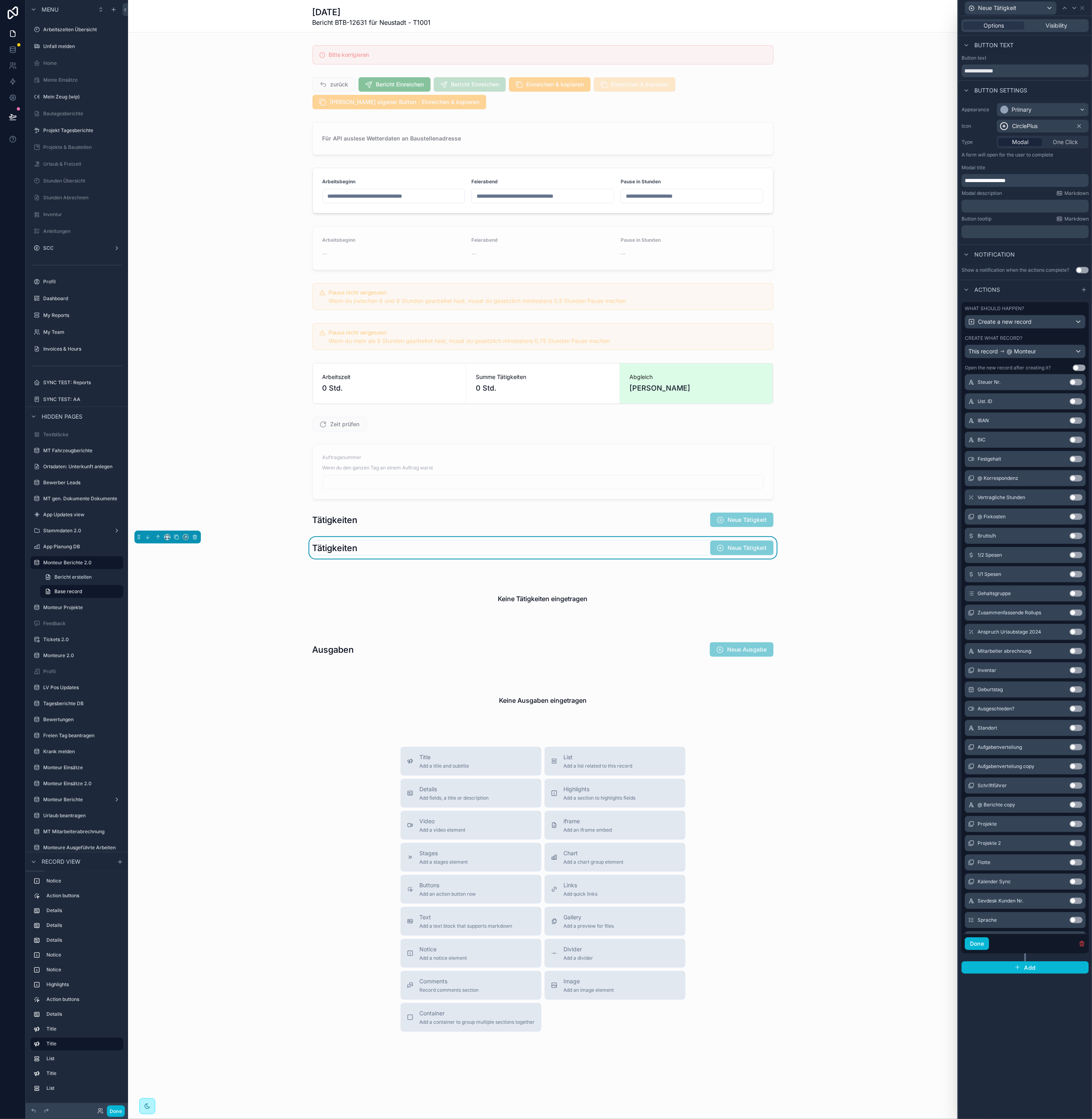
scroll to position [0, 0]
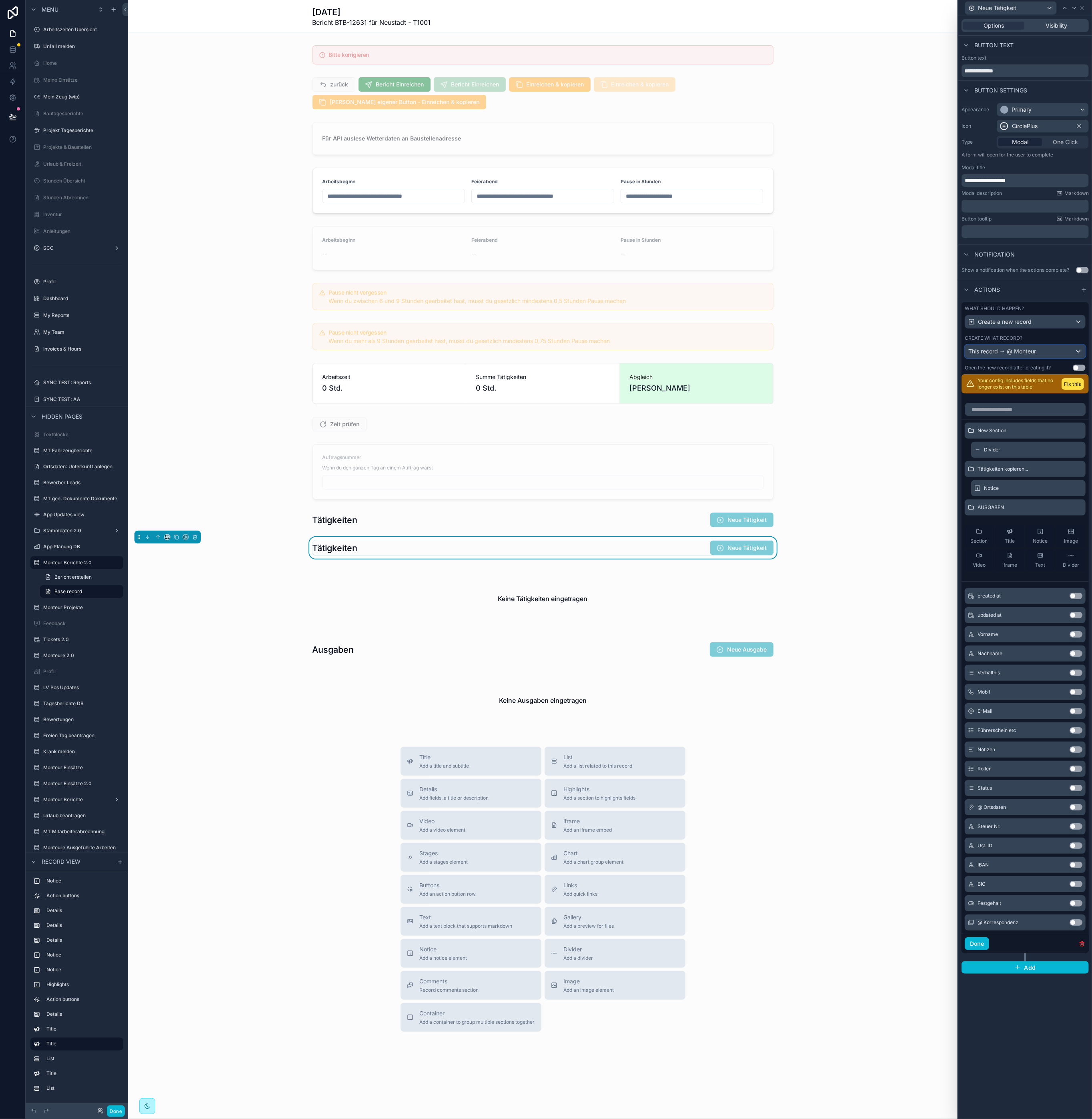
click at [989, 355] on span "This record" at bounding box center [983, 352] width 30 height 8
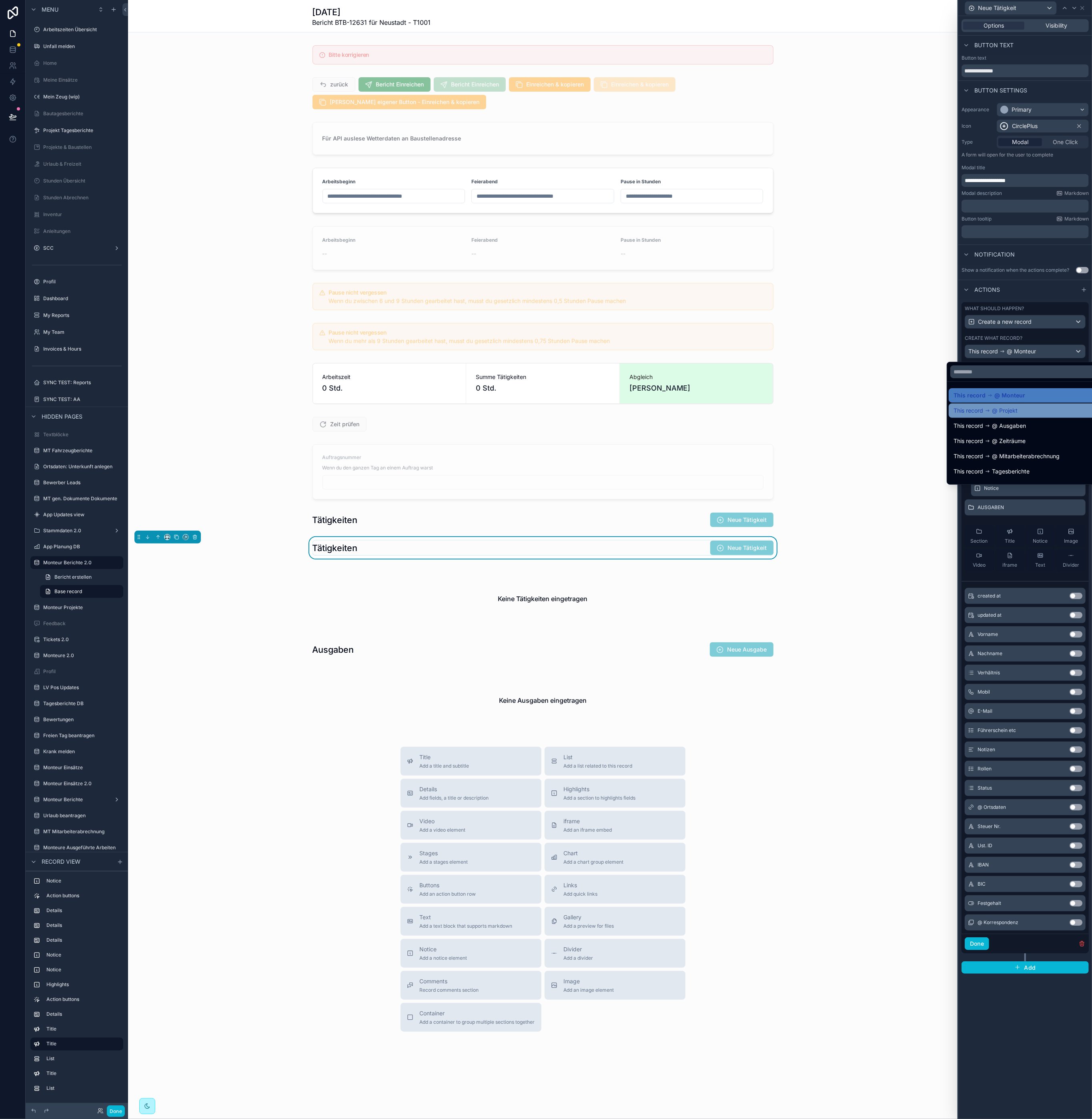
click at [1004, 414] on span "@ Projekt" at bounding box center [1005, 410] width 26 height 9
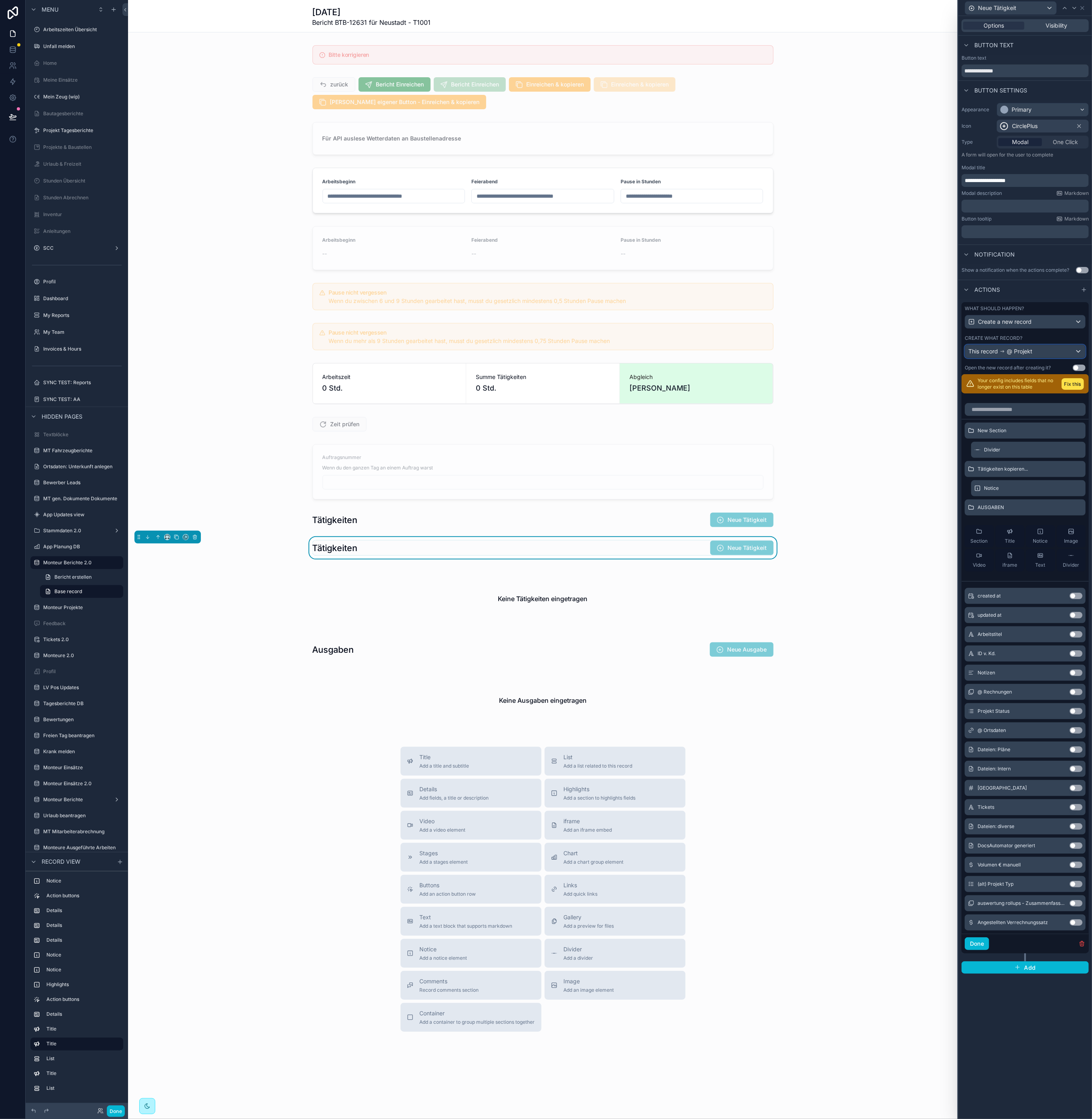
click at [1009, 356] on span "@ Projekt" at bounding box center [1019, 352] width 26 height 8
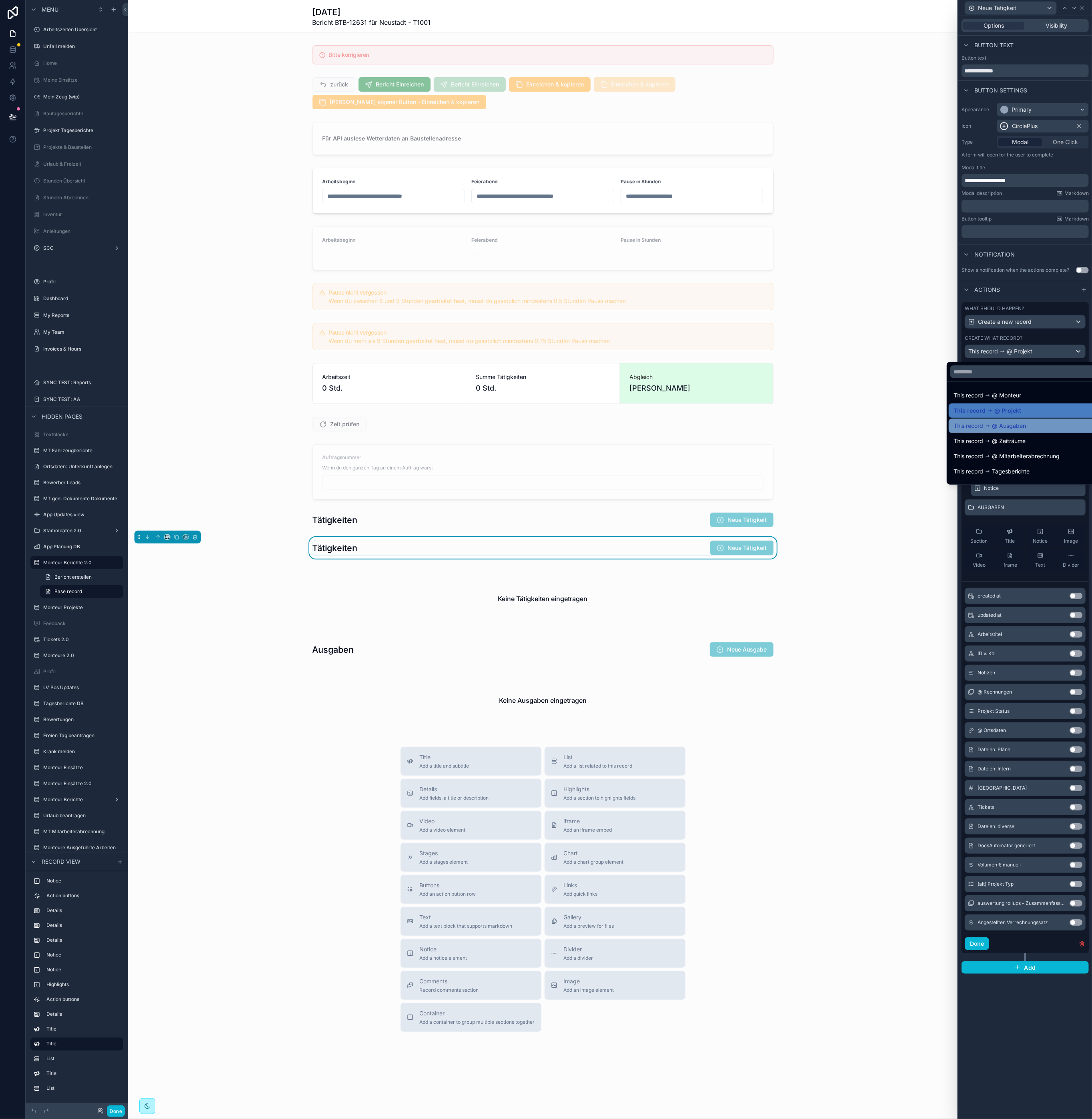
click at [1001, 422] on span "@ Ausgaben" at bounding box center [1009, 426] width 34 height 9
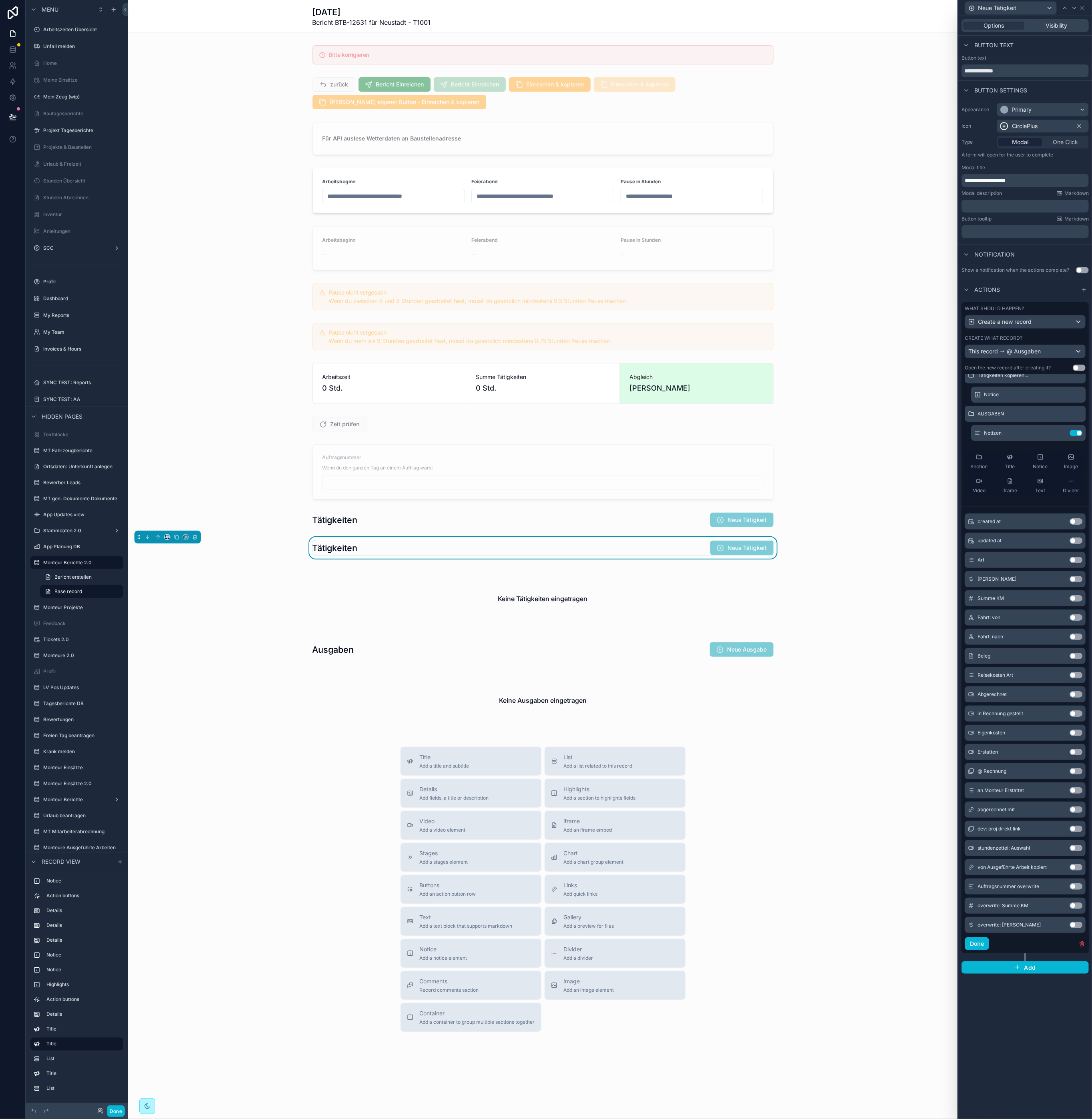
scroll to position [275, 0]
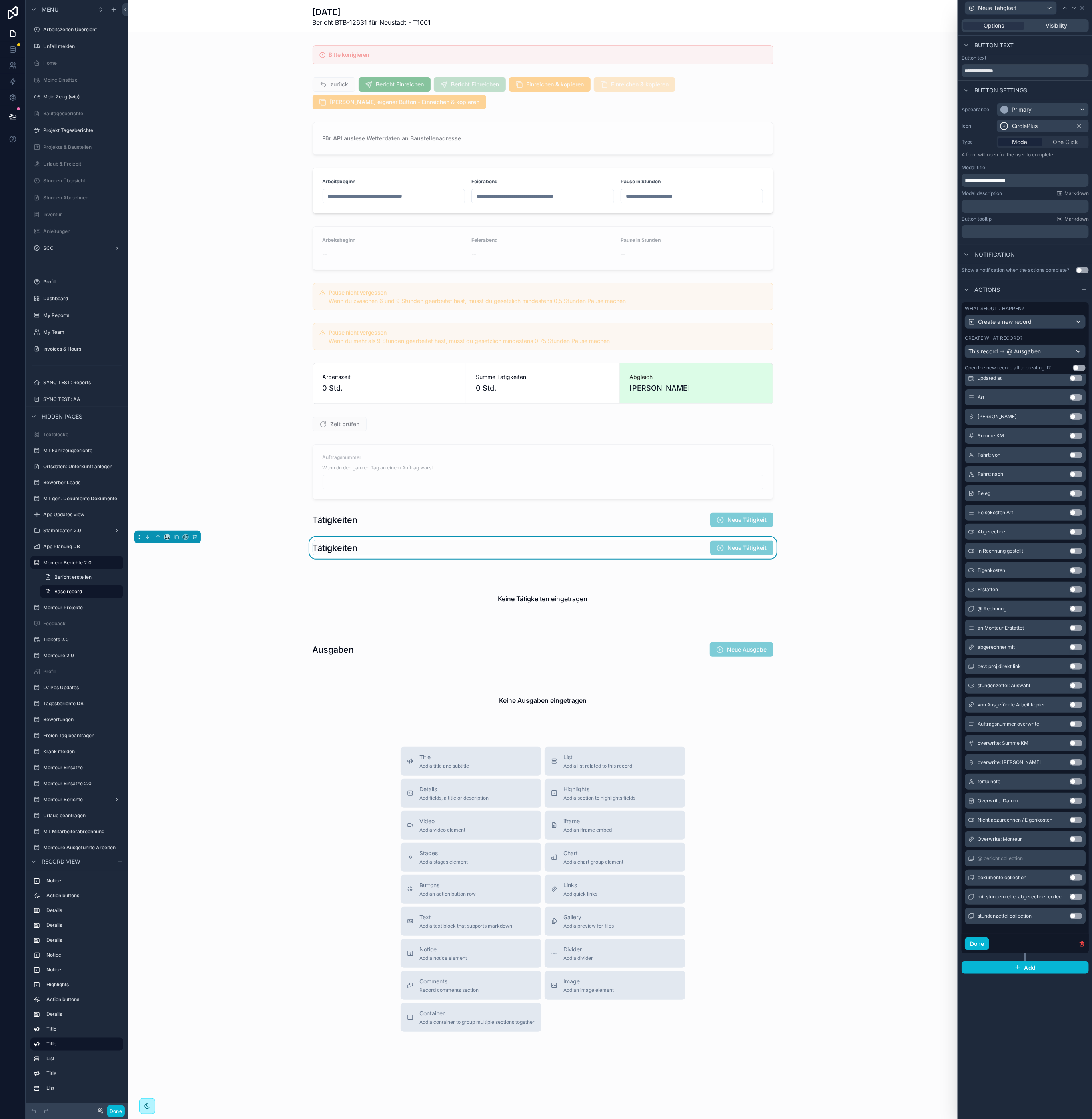
click at [1040, 857] on div "@ bericht collection" at bounding box center [1025, 859] width 121 height 16
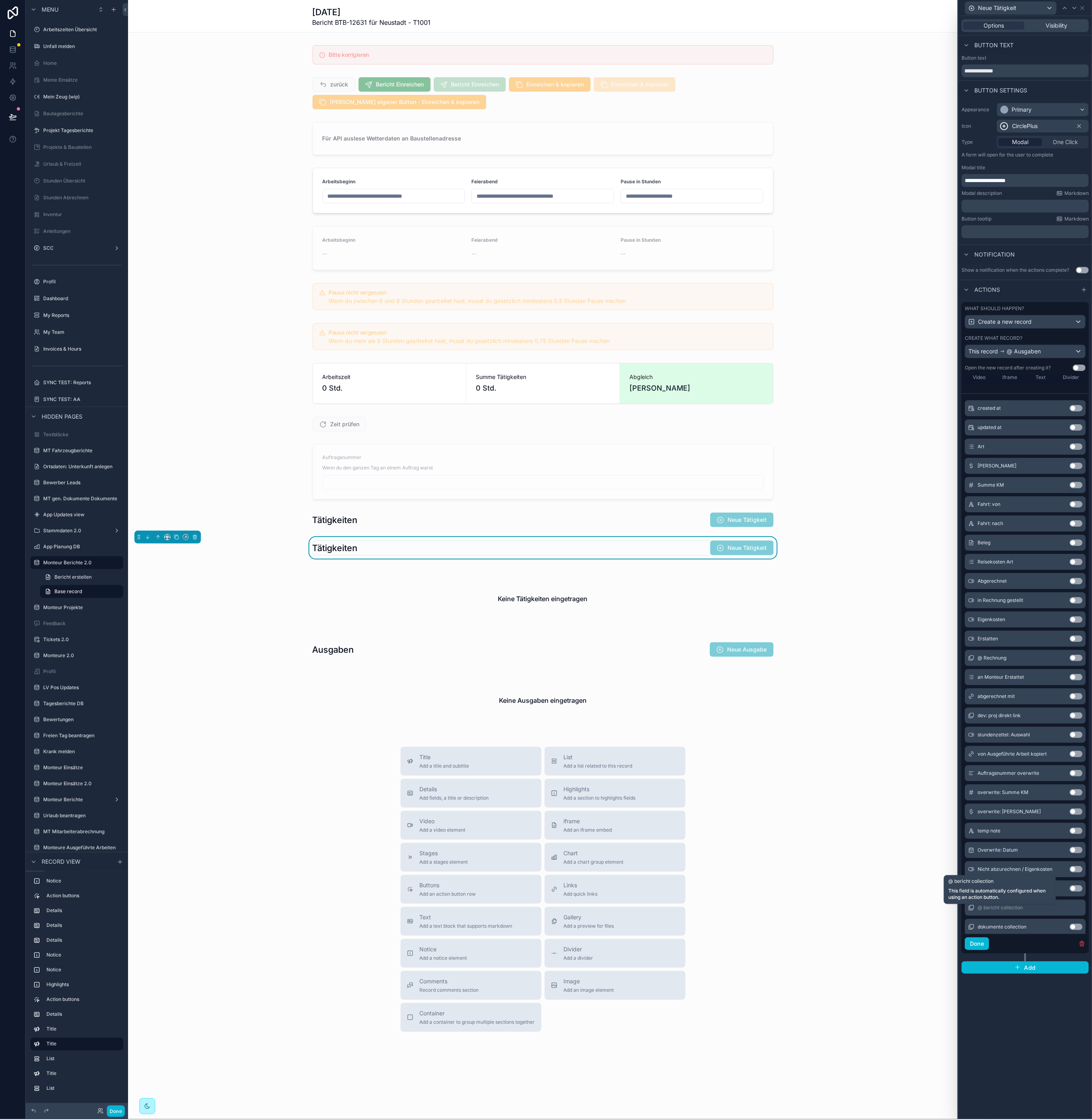
scroll to position [0, 0]
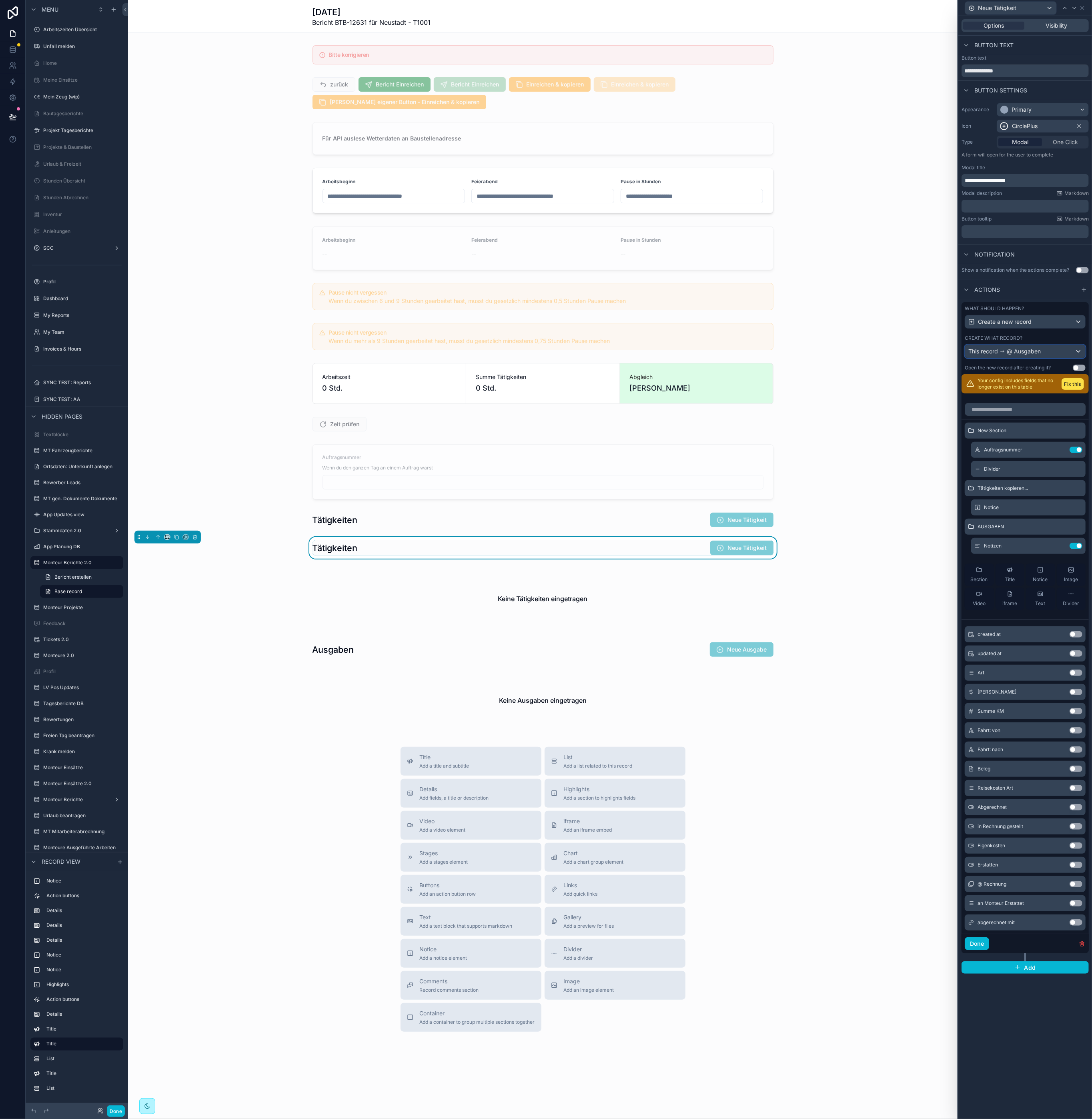
click at [1034, 352] on span "@ Ausgaben" at bounding box center [1023, 352] width 34 height 8
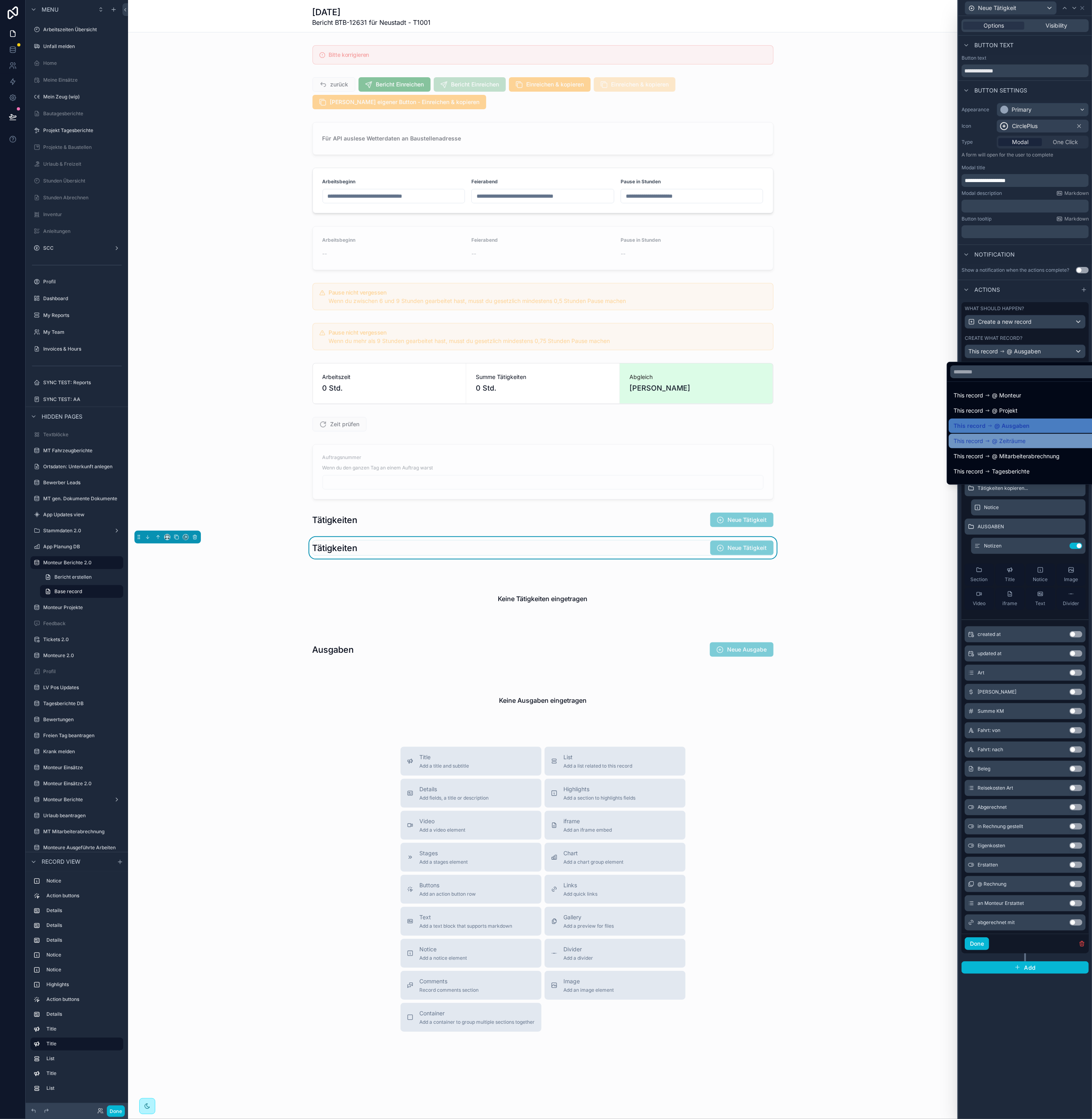
click at [1011, 447] on div "This record @ Zeiträume" at bounding box center [1025, 440] width 154 height 14
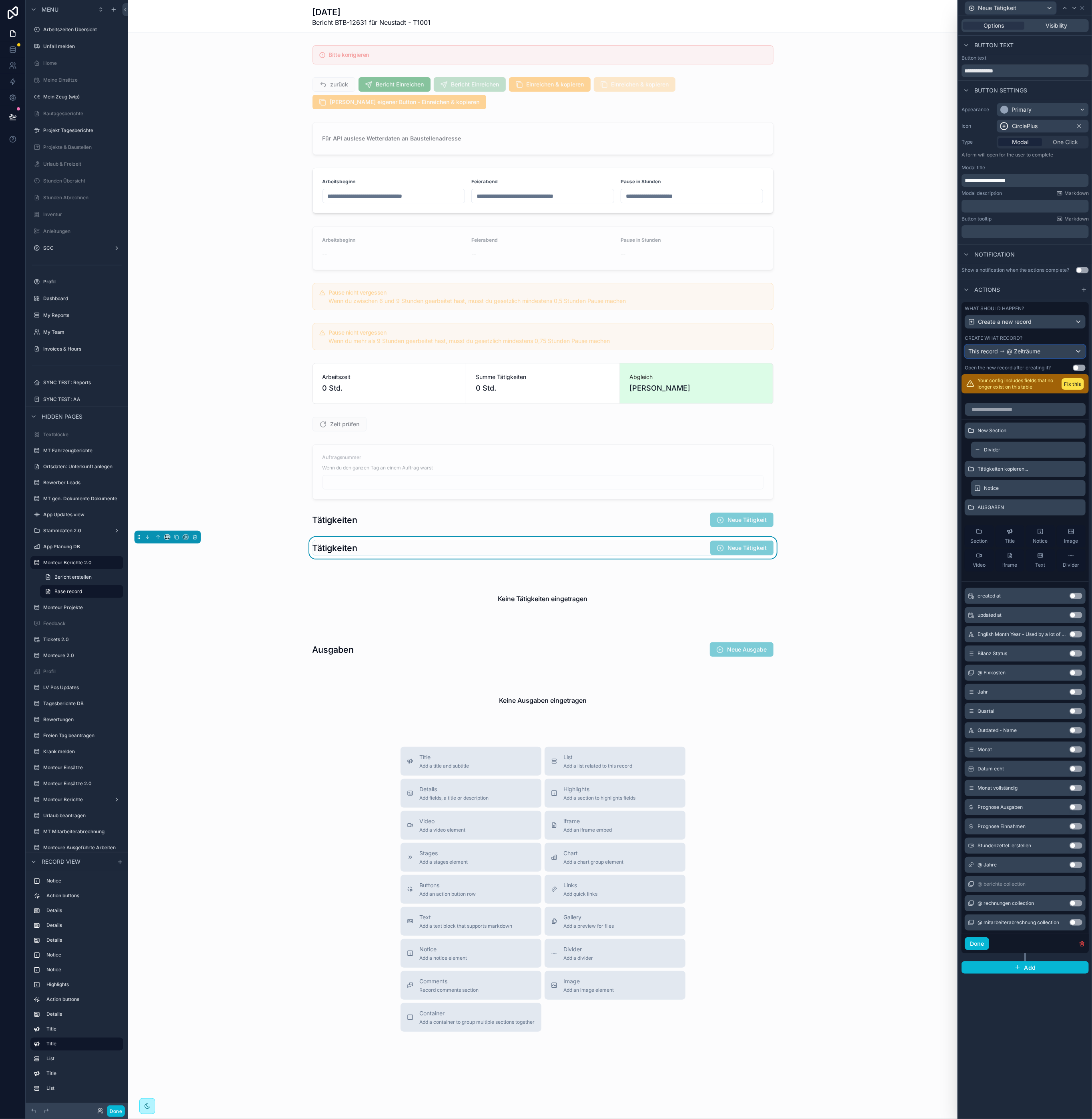
click at [1050, 353] on div "This record @ Zeiträume" at bounding box center [1025, 351] width 120 height 13
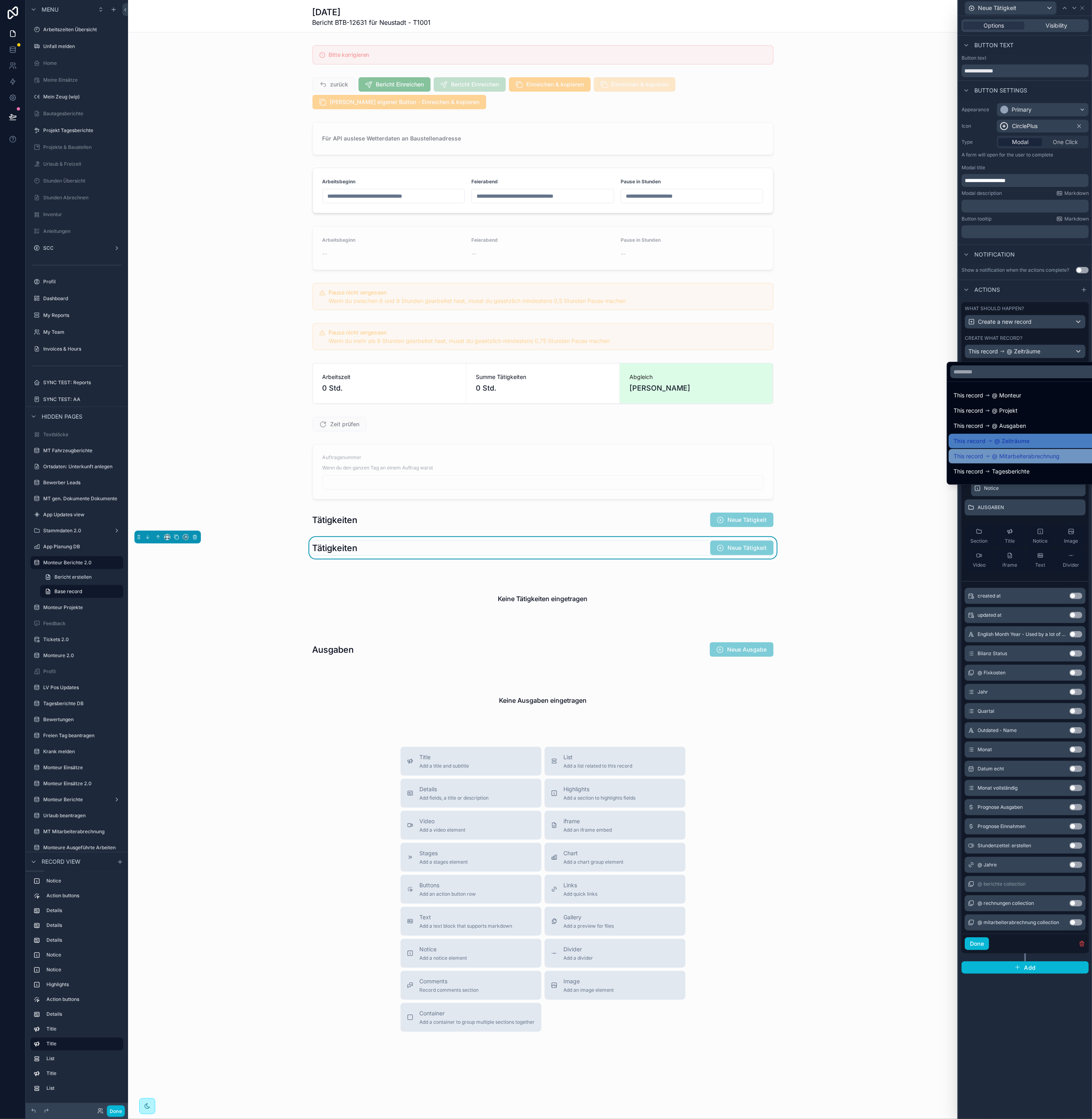
click at [994, 460] on span "@ Mitarbeiterabrechnung" at bounding box center [1025, 456] width 68 height 9
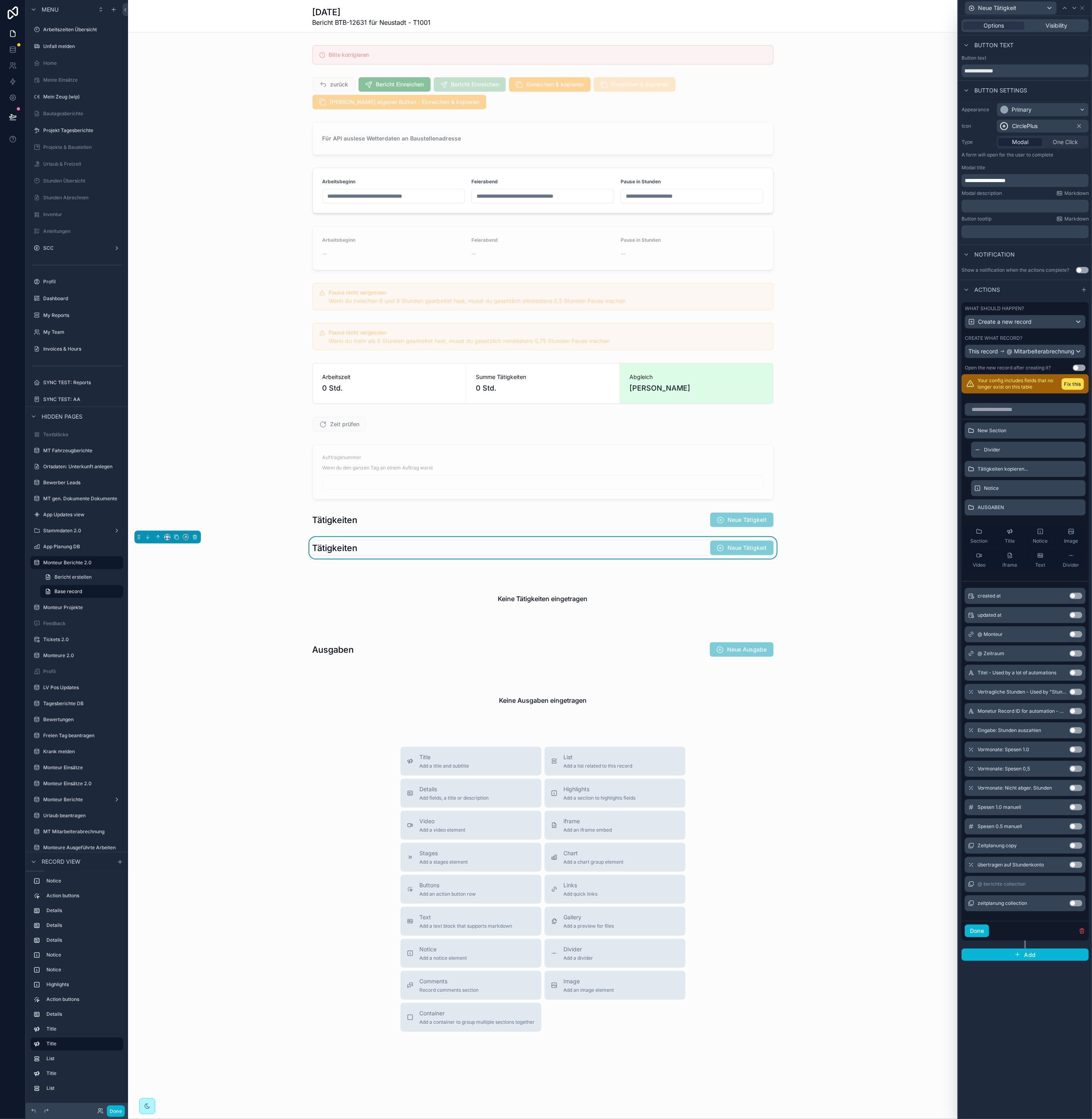
click at [1029, 363] on div "What should happen? Create a new record Create what record? This record @ Mitar…" at bounding box center [1025, 338] width 127 height 72
click at [1031, 356] on span "@ Mitarbeiterabrechnung" at bounding box center [1040, 352] width 68 height 8
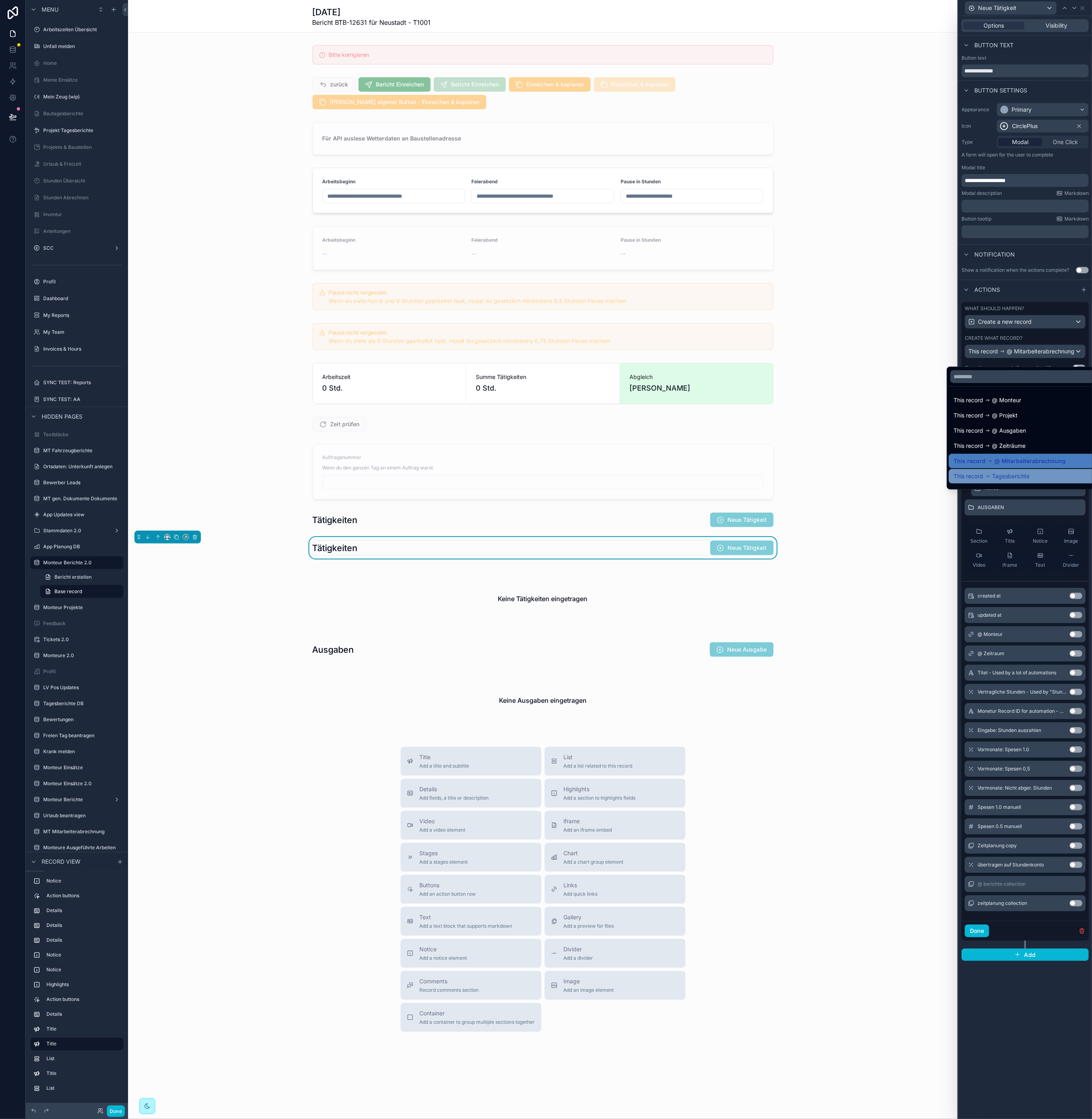
click at [995, 474] on span "Tagesberichte" at bounding box center [1011, 476] width 38 height 9
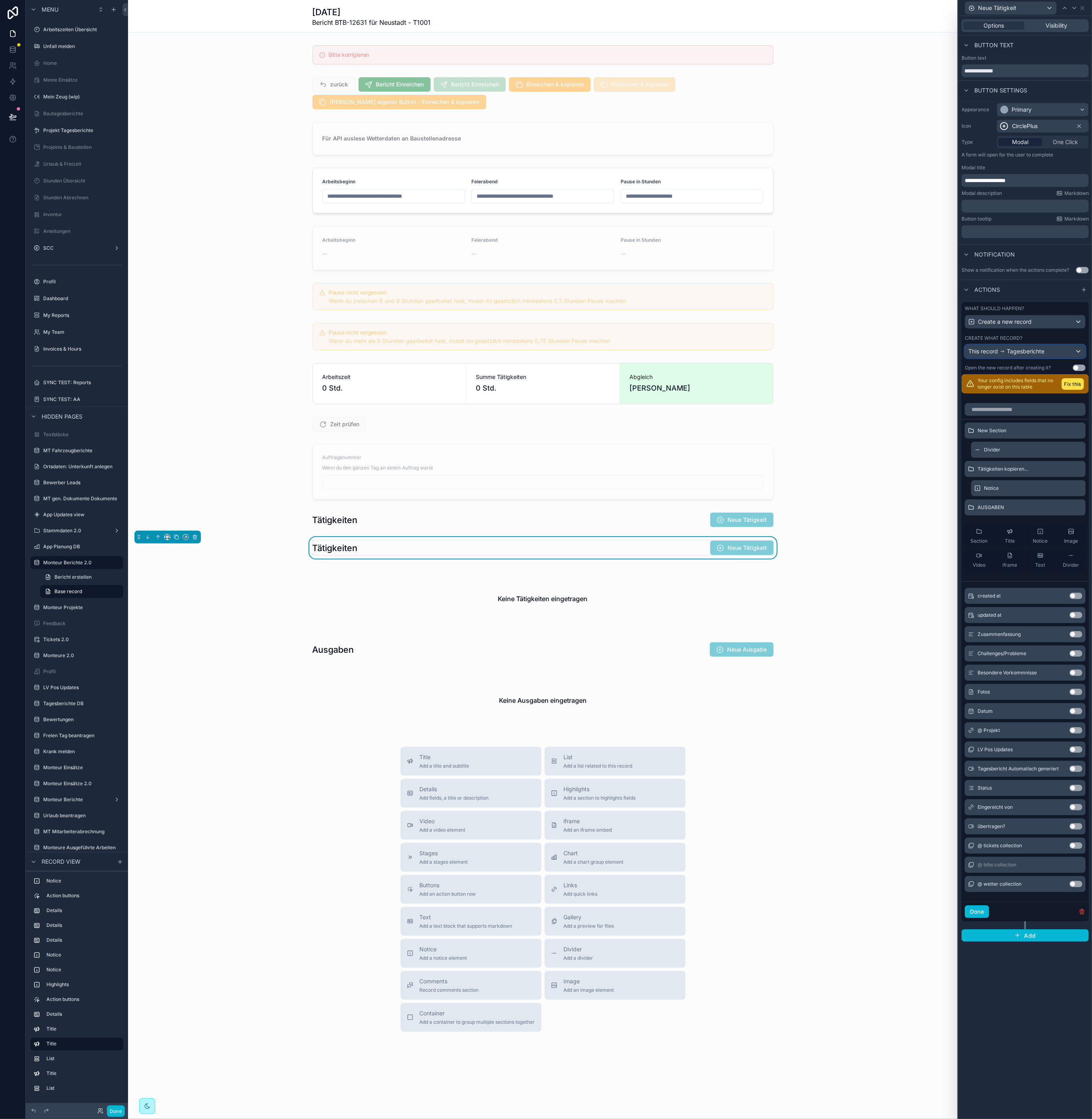
click at [1017, 354] on span "Tagesberichte" at bounding box center [1025, 352] width 38 height 8
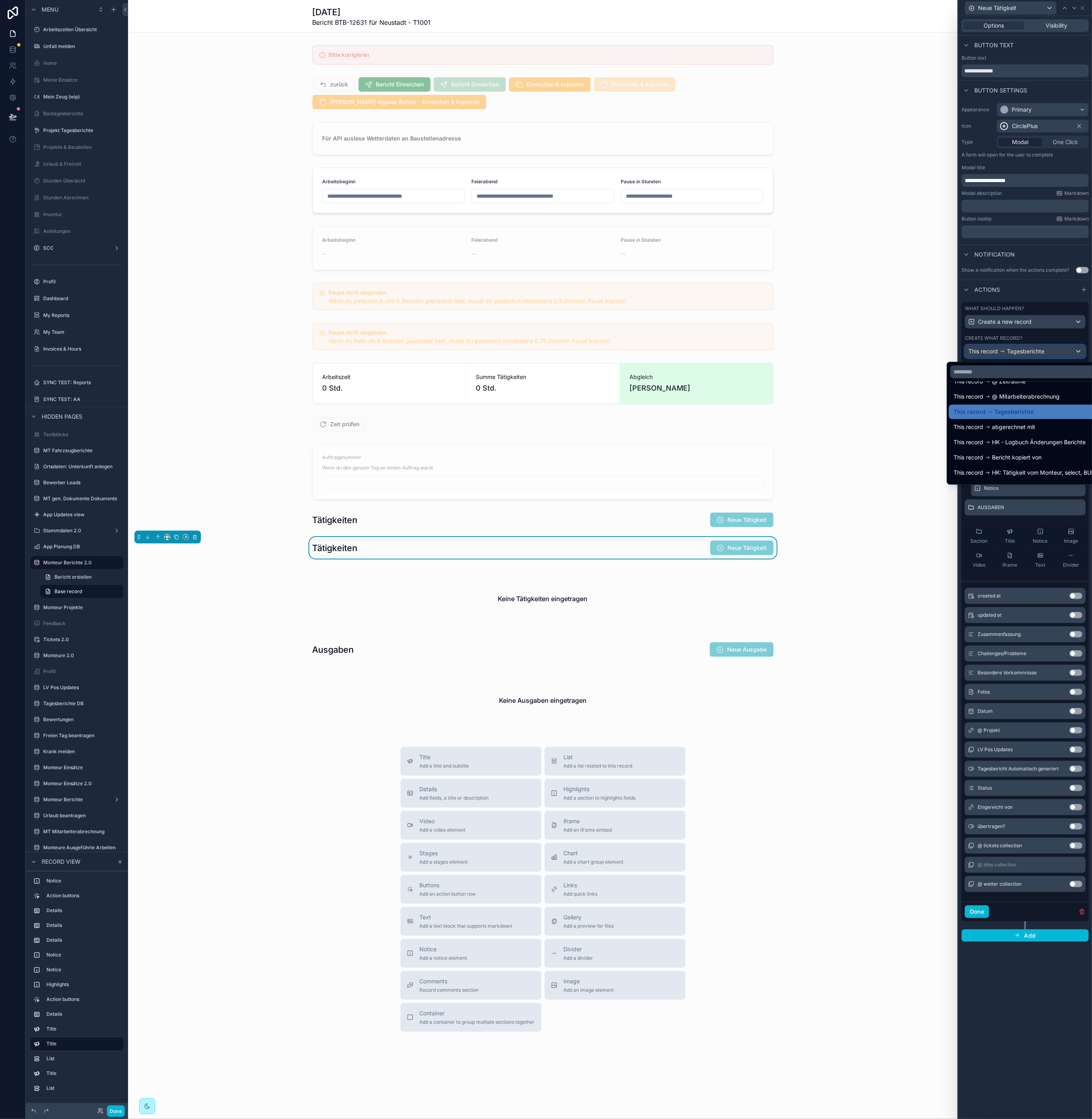
scroll to position [163, 0]
click at [994, 399] on span "kopieren für? collection" at bounding box center [1022, 399] width 61 height 9
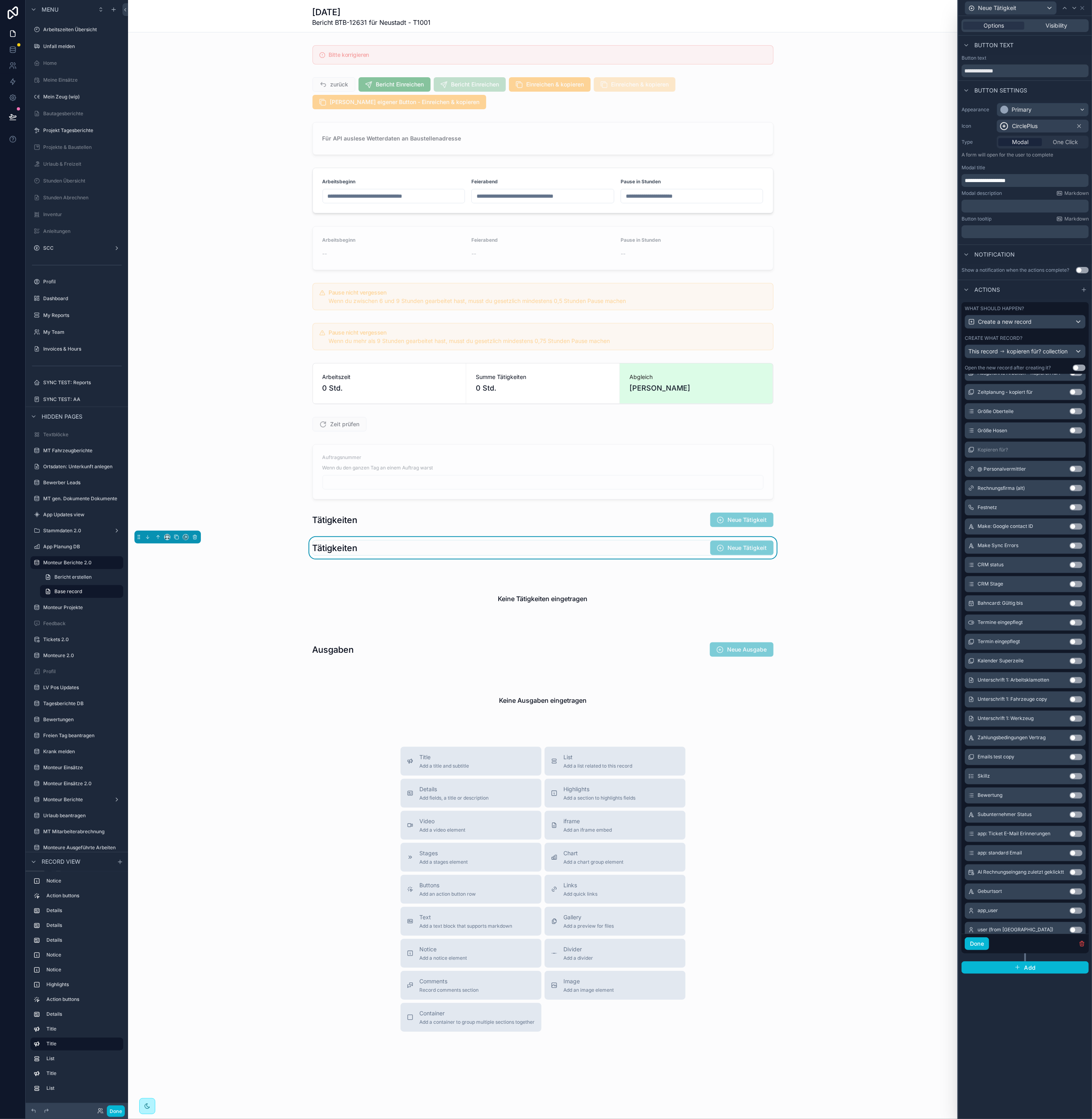
scroll to position [0, 0]
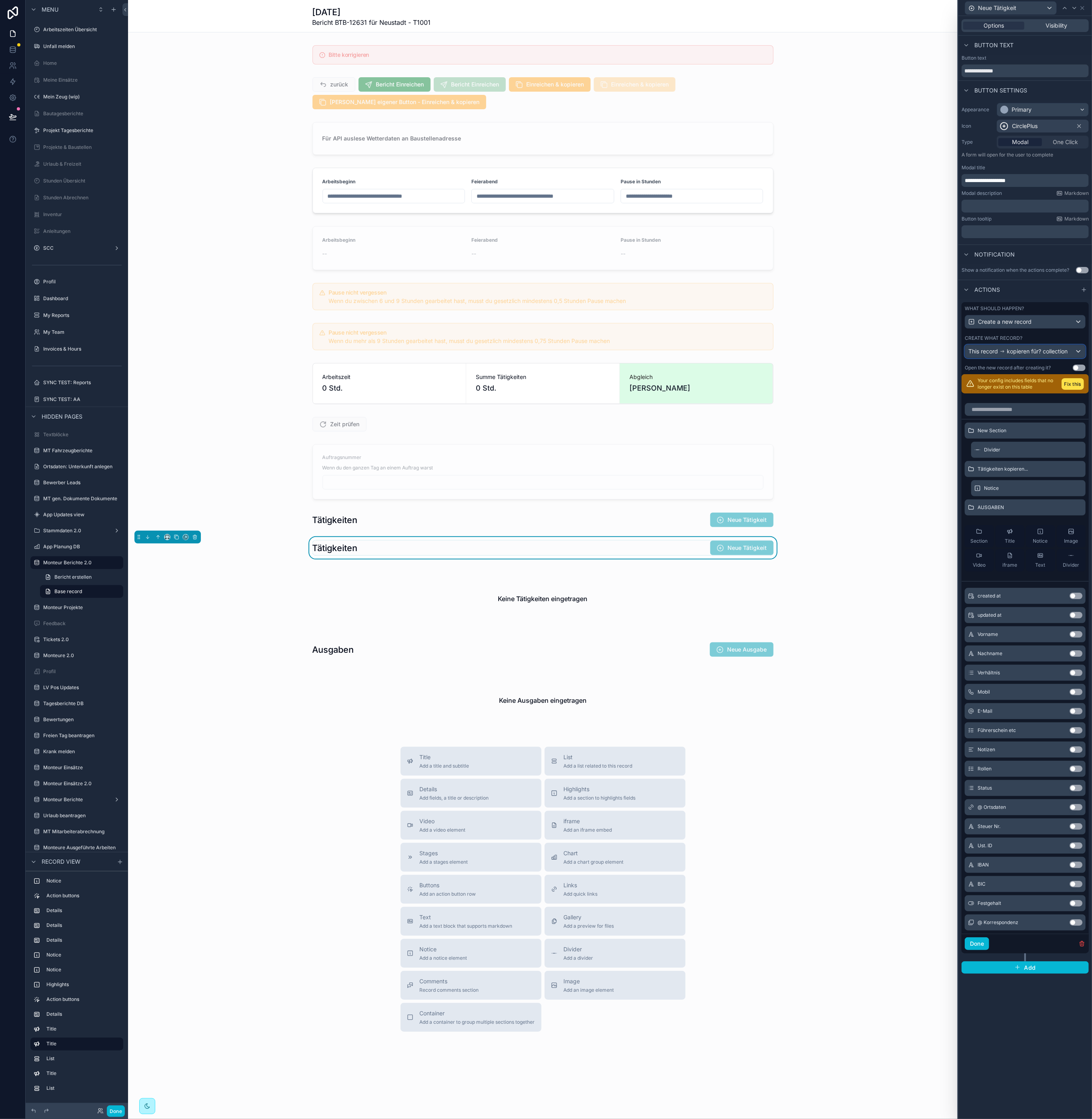
click at [1023, 350] on span "kopieren für? collection" at bounding box center [1037, 352] width 61 height 8
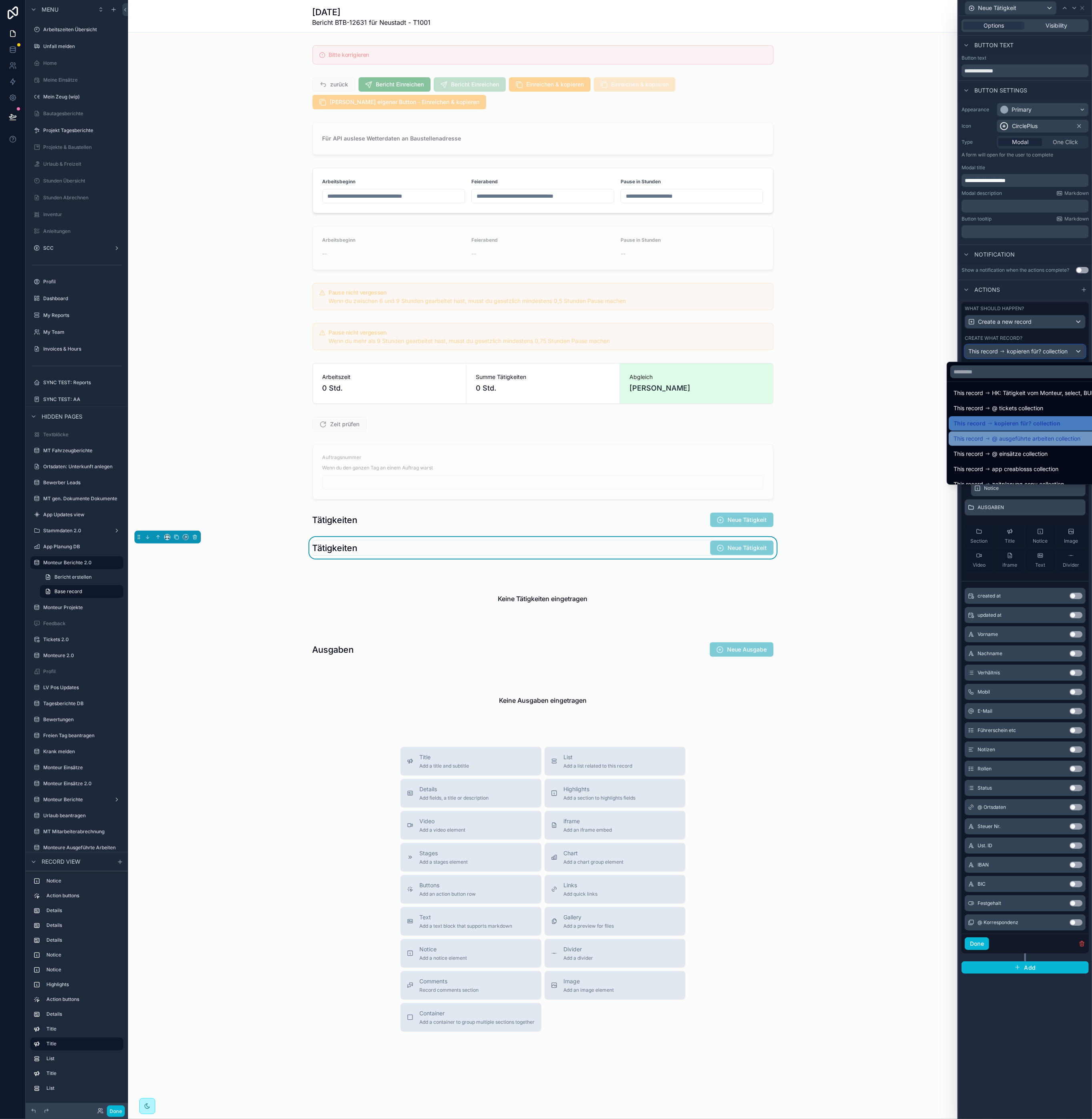
scroll to position [163, 0]
click at [1023, 417] on span "@ ausgeführte arbeiten collection" at bounding box center [1036, 414] width 89 height 9
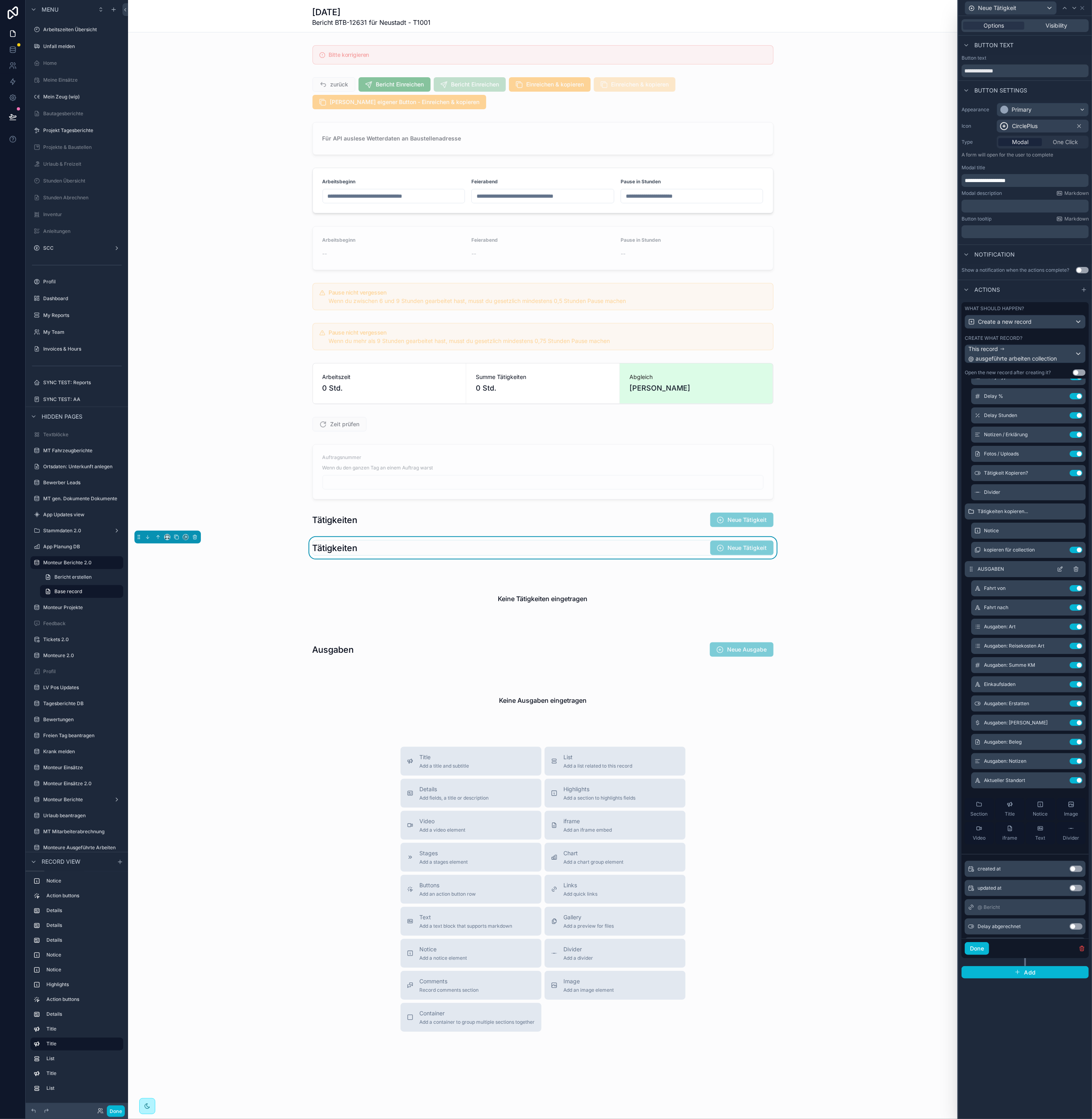
scroll to position [139, 0]
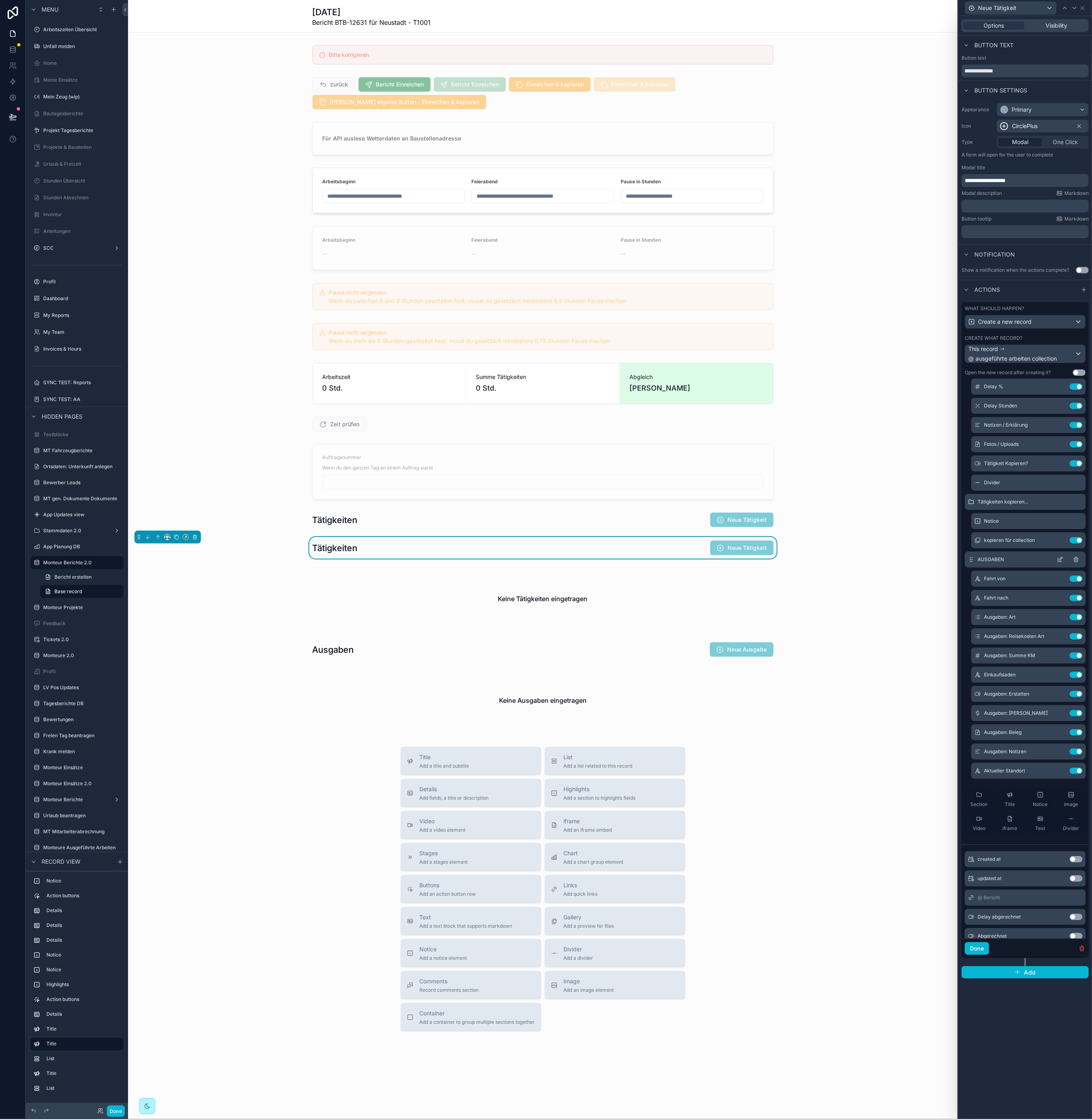
click at [1059, 560] on icon at bounding box center [1060, 558] width 3 height 3
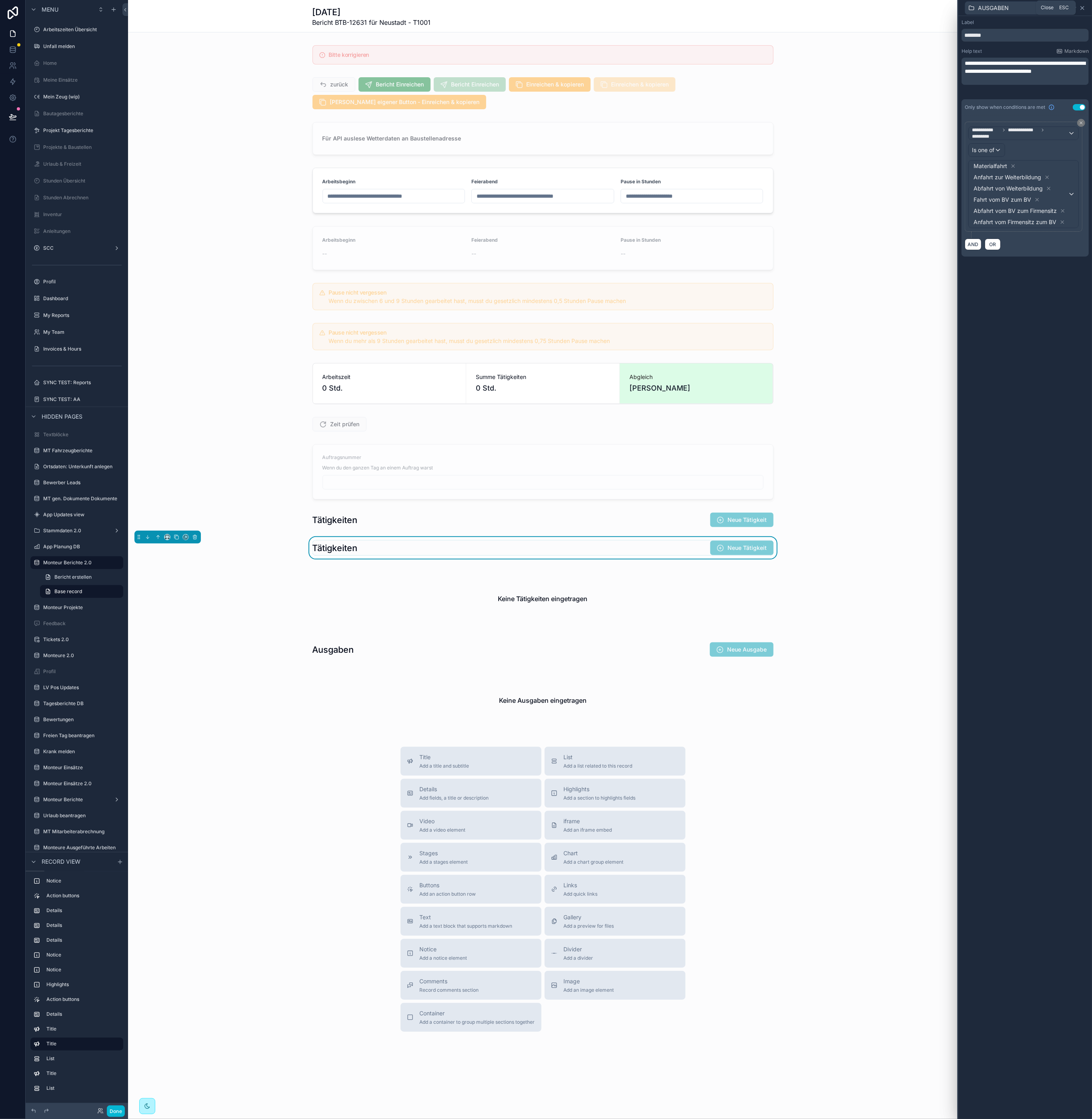
click at [1084, 8] on icon at bounding box center [1083, 8] width 7 height 7
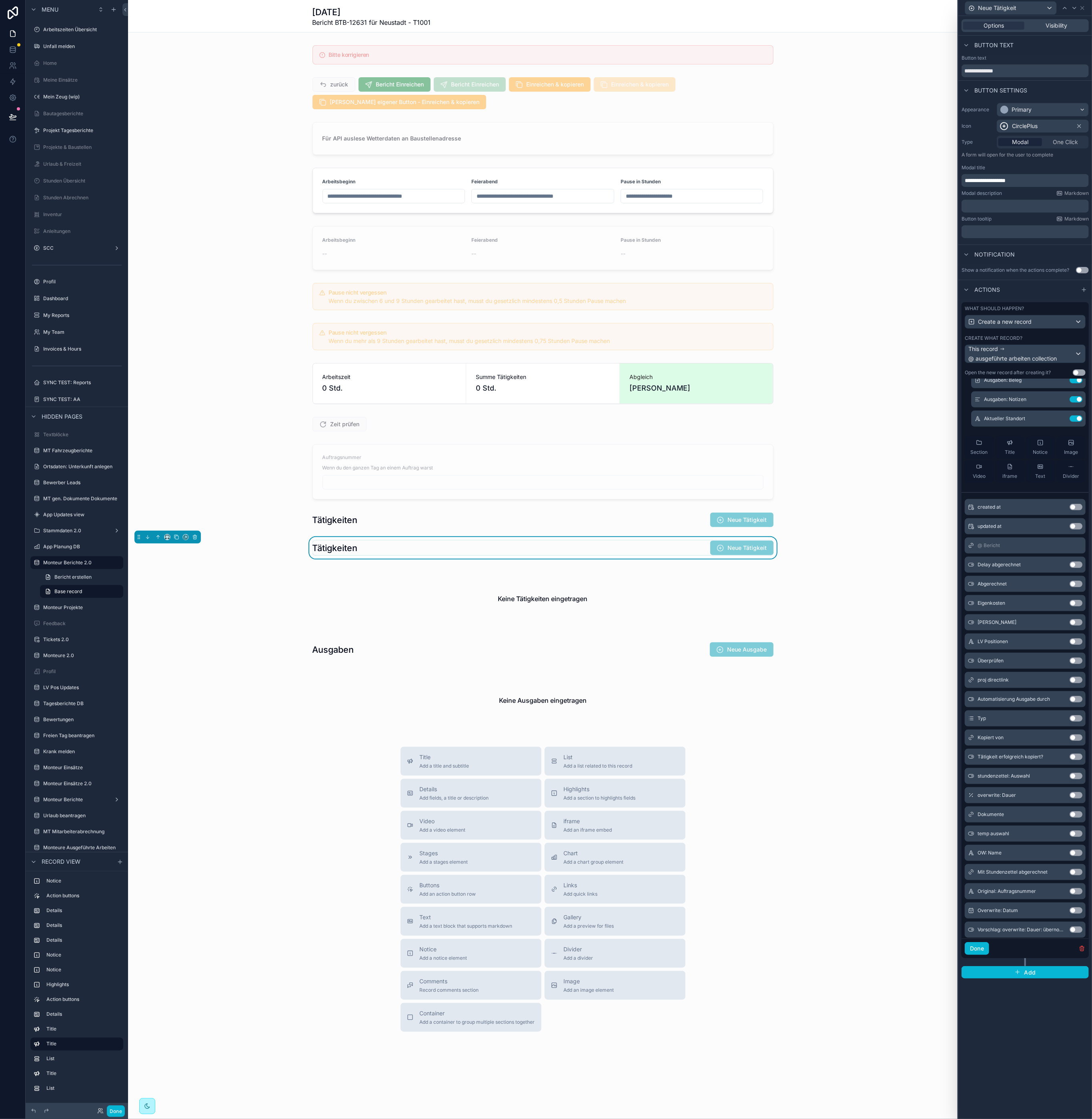
scroll to position [503, 0]
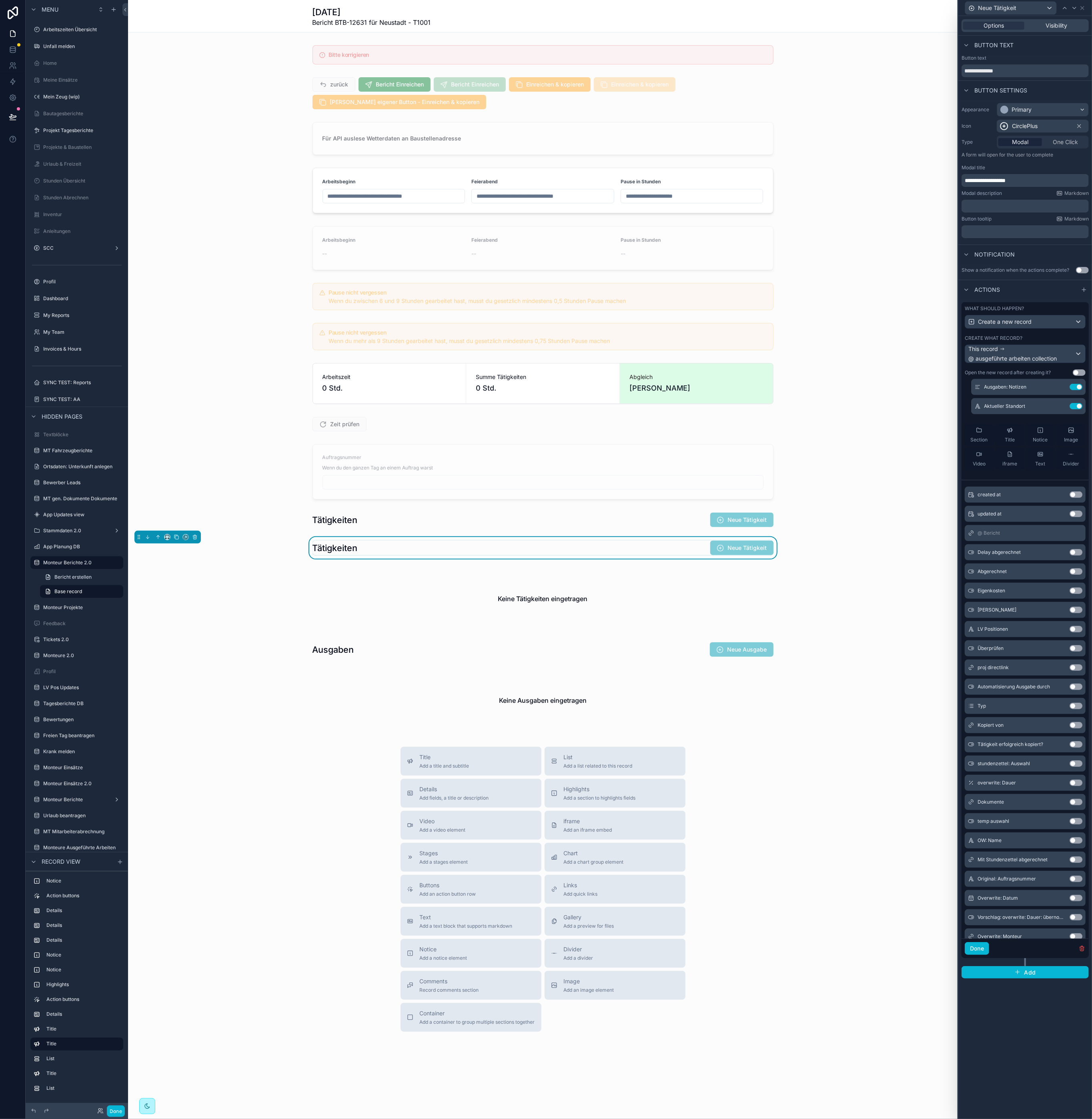
drag, startPoint x: 989, startPoint y: 1042, endPoint x: 1011, endPoint y: 847, distance: 196.2
click at [989, 1042] on div "**********" at bounding box center [1025, 568] width 134 height 1103
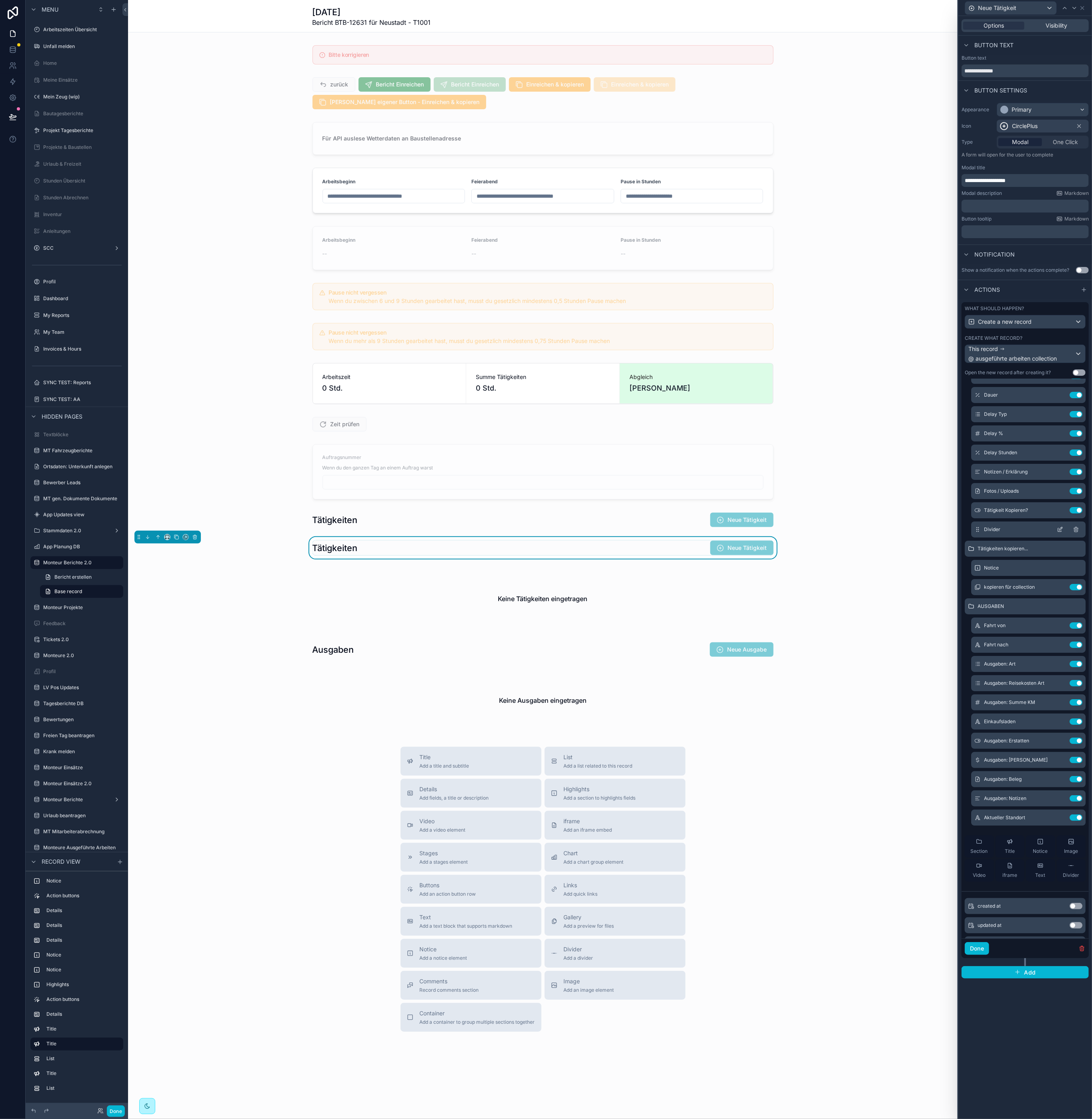
scroll to position [204, 0]
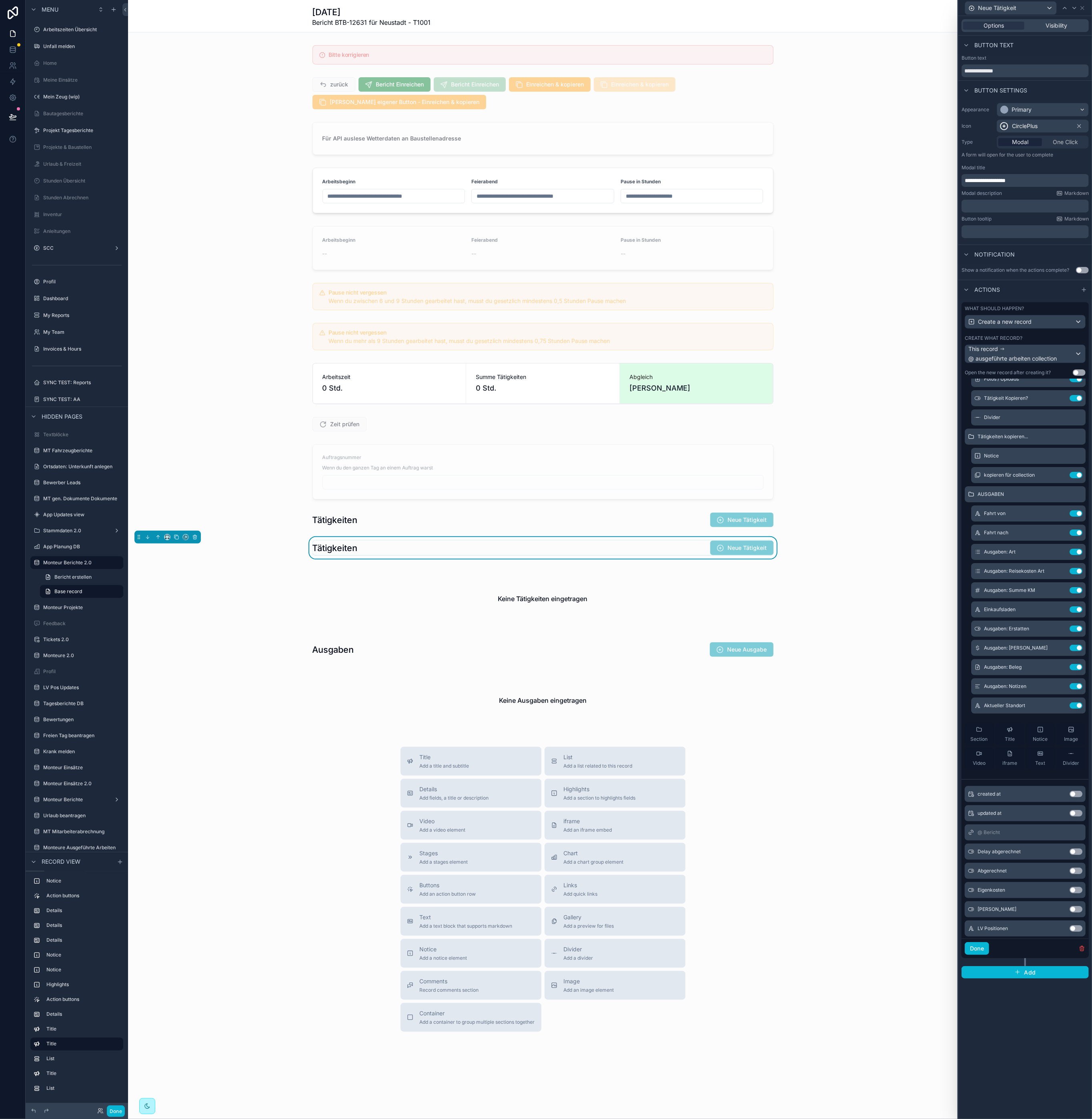
click at [1040, 1021] on div "**********" at bounding box center [1025, 568] width 134 height 1103
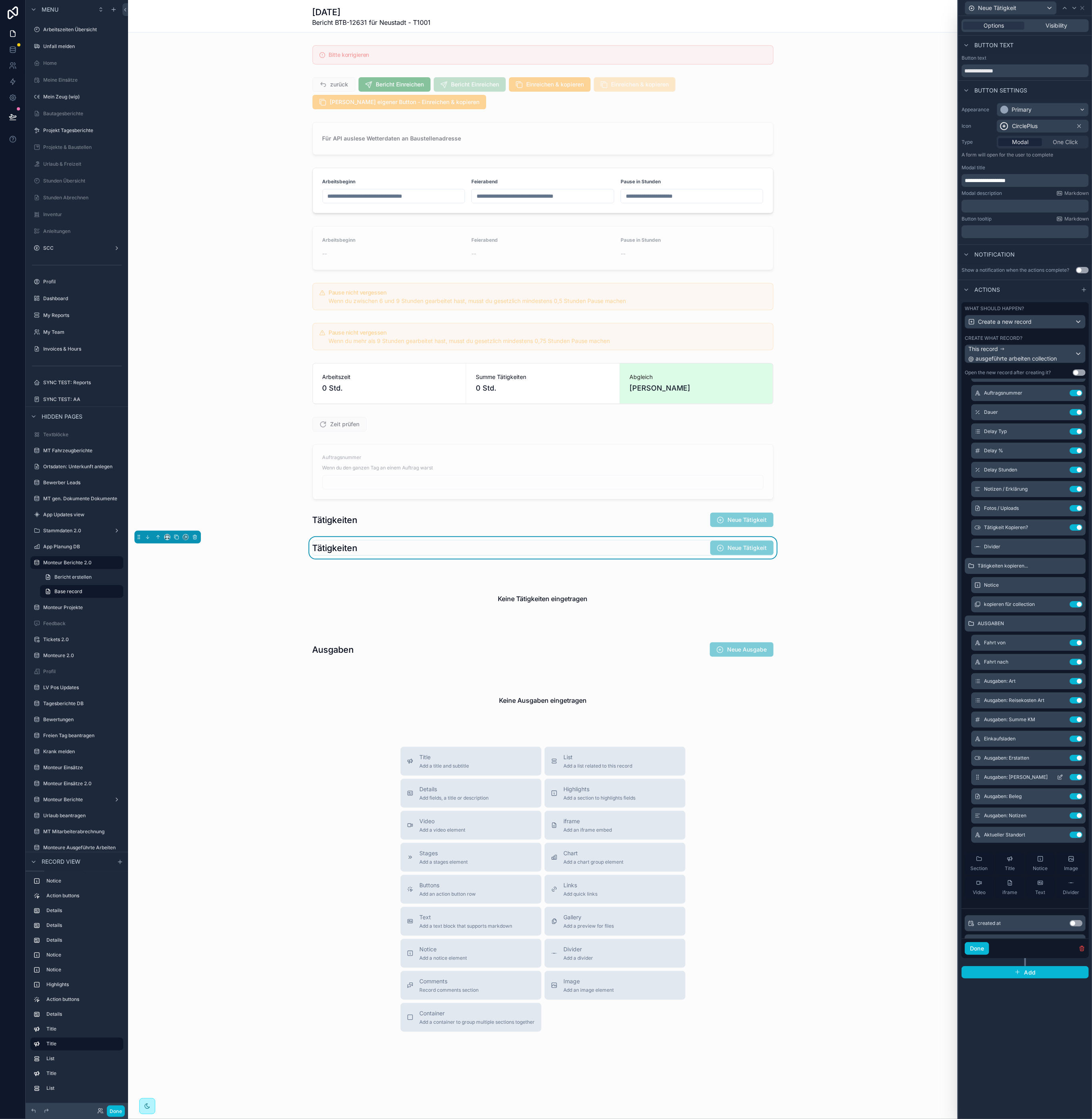
scroll to position [0, 0]
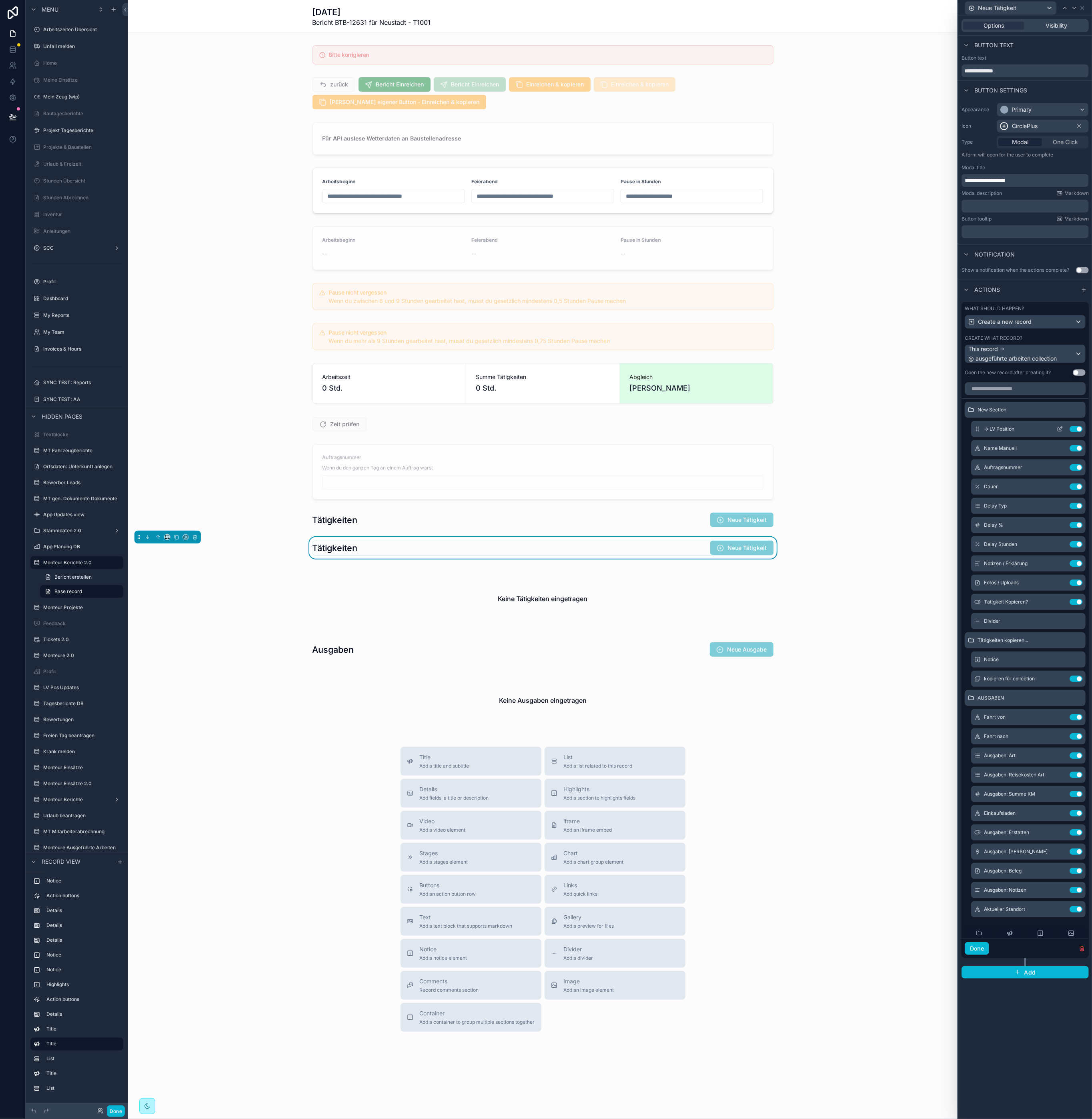
click at [1057, 430] on icon at bounding box center [1060, 429] width 7 height 7
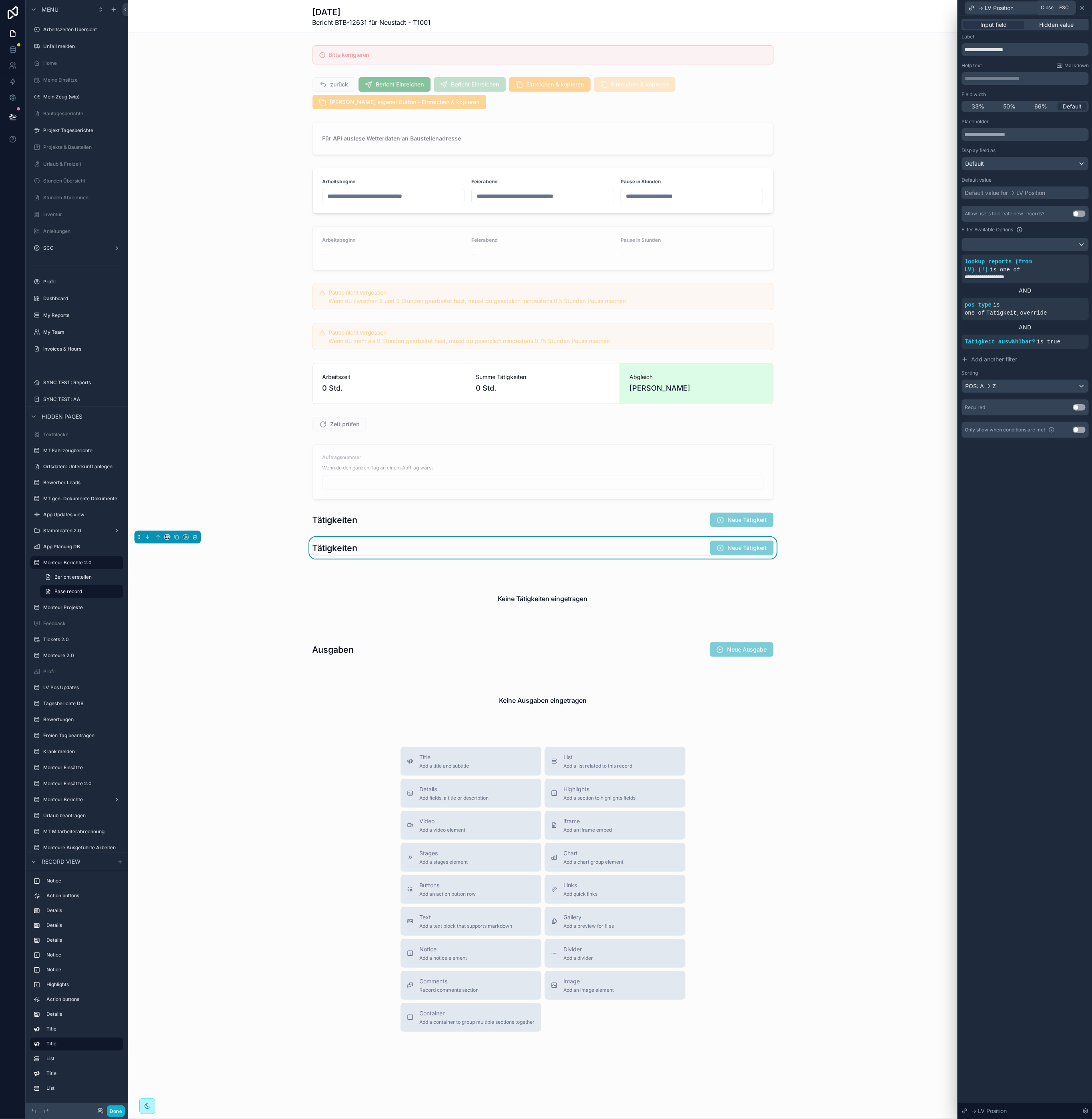
click at [1084, 8] on icon at bounding box center [1083, 8] width 7 height 7
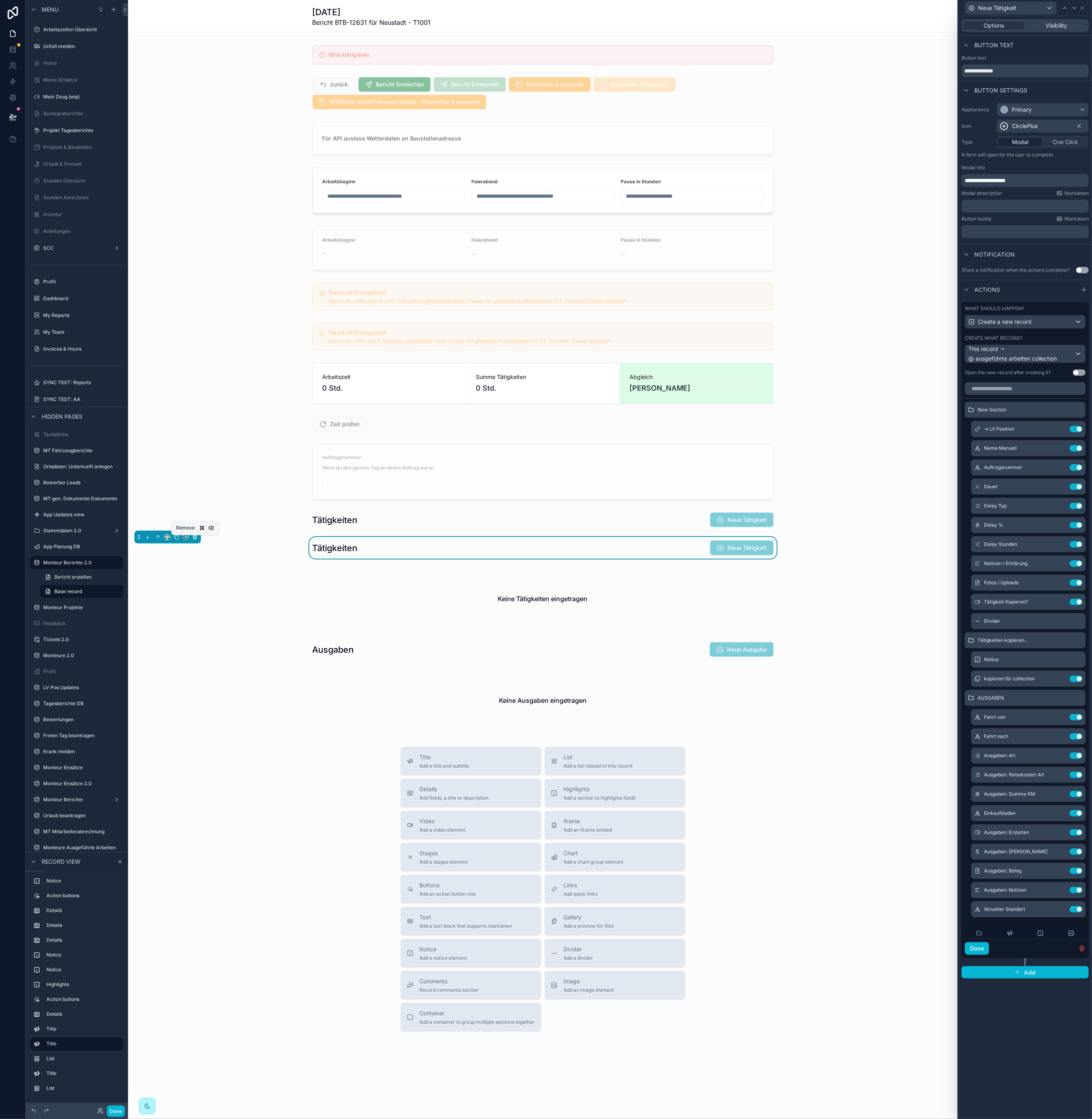
click at [194, 538] on icon "scrollable content" at bounding box center [194, 537] width 0 height 1
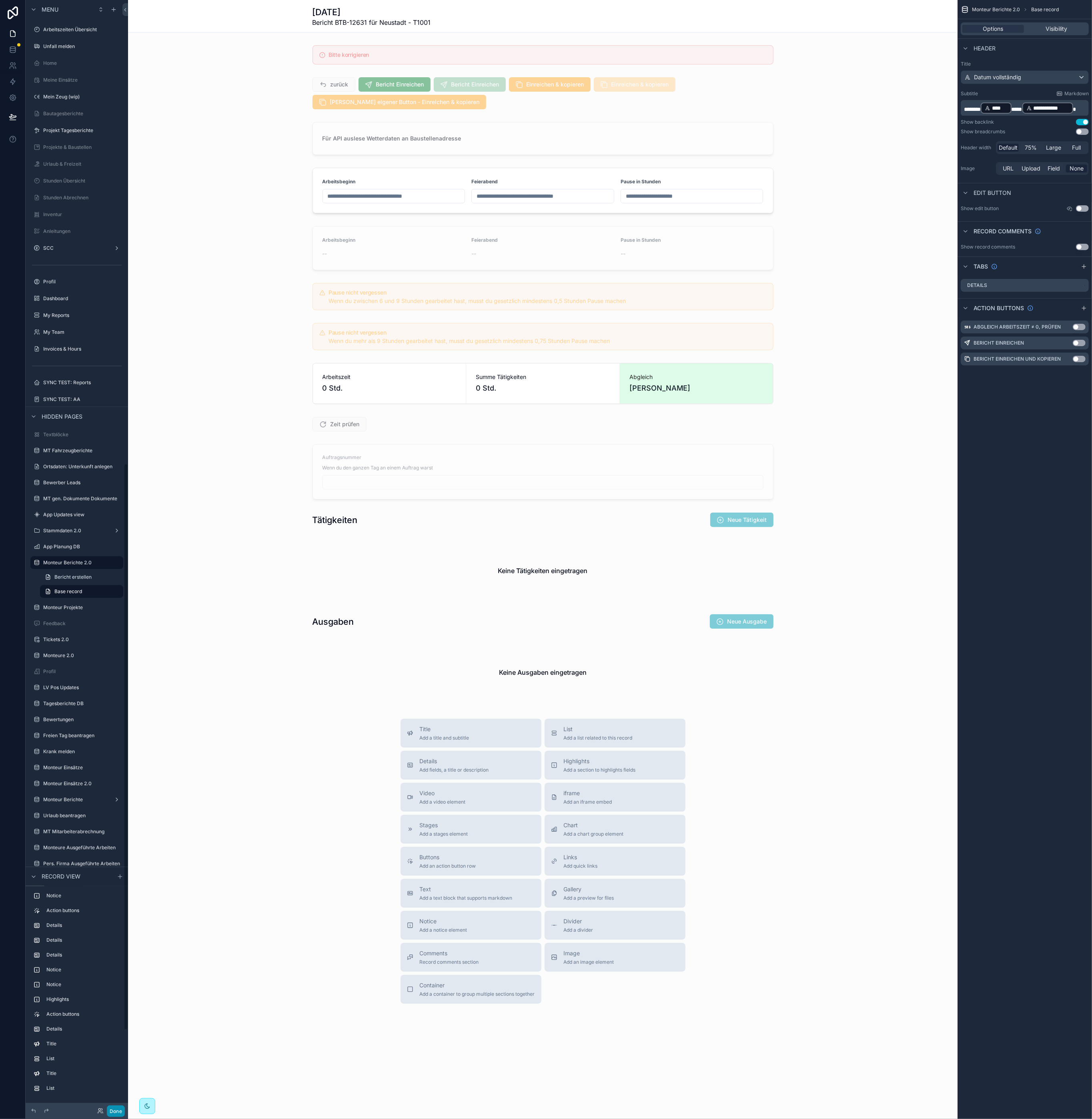
click at [119, 1115] on button "Done" at bounding box center [116, 1111] width 18 height 11
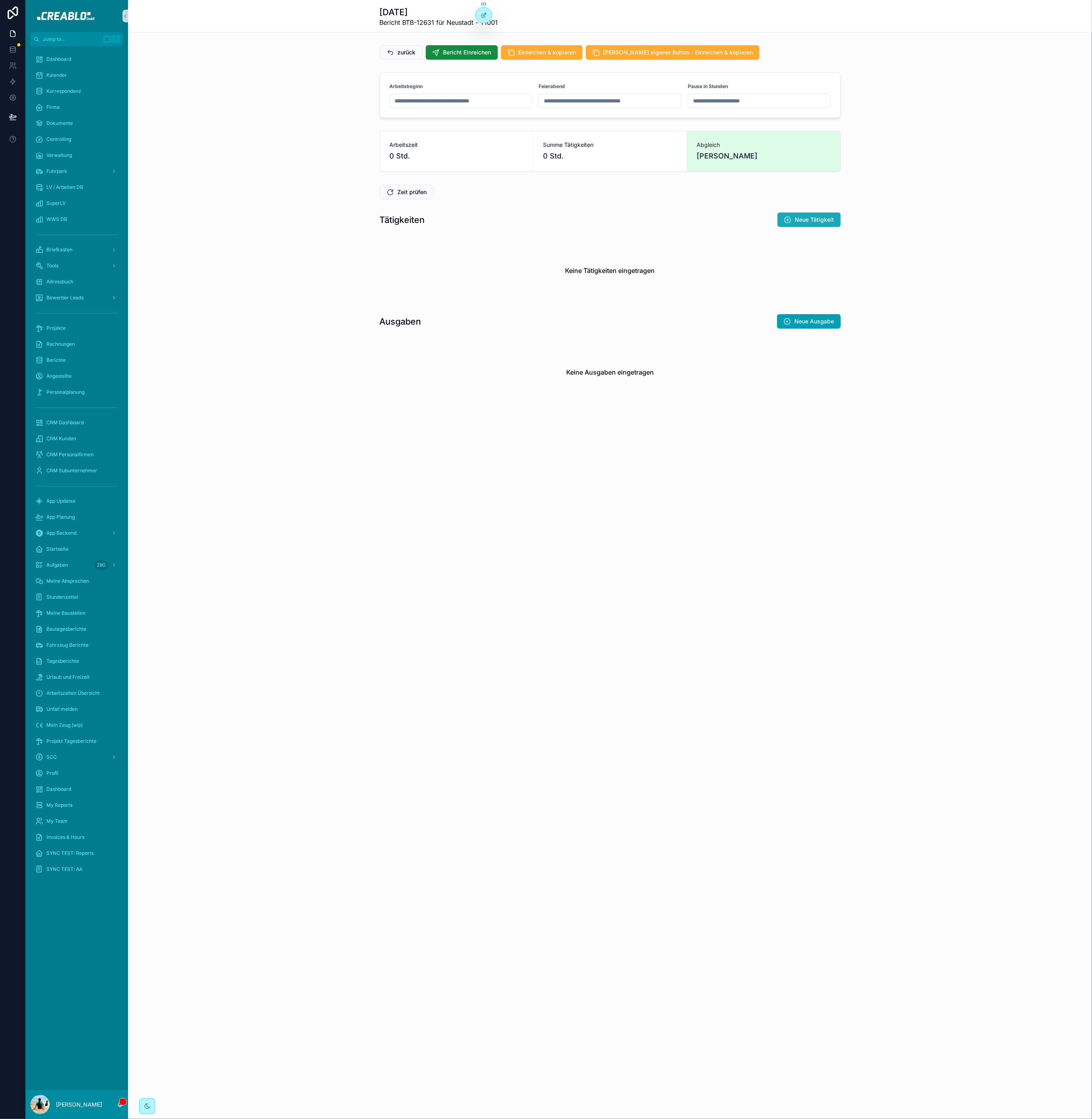
click at [835, 225] on button "Neue Tätigkeit" at bounding box center [809, 219] width 63 height 14
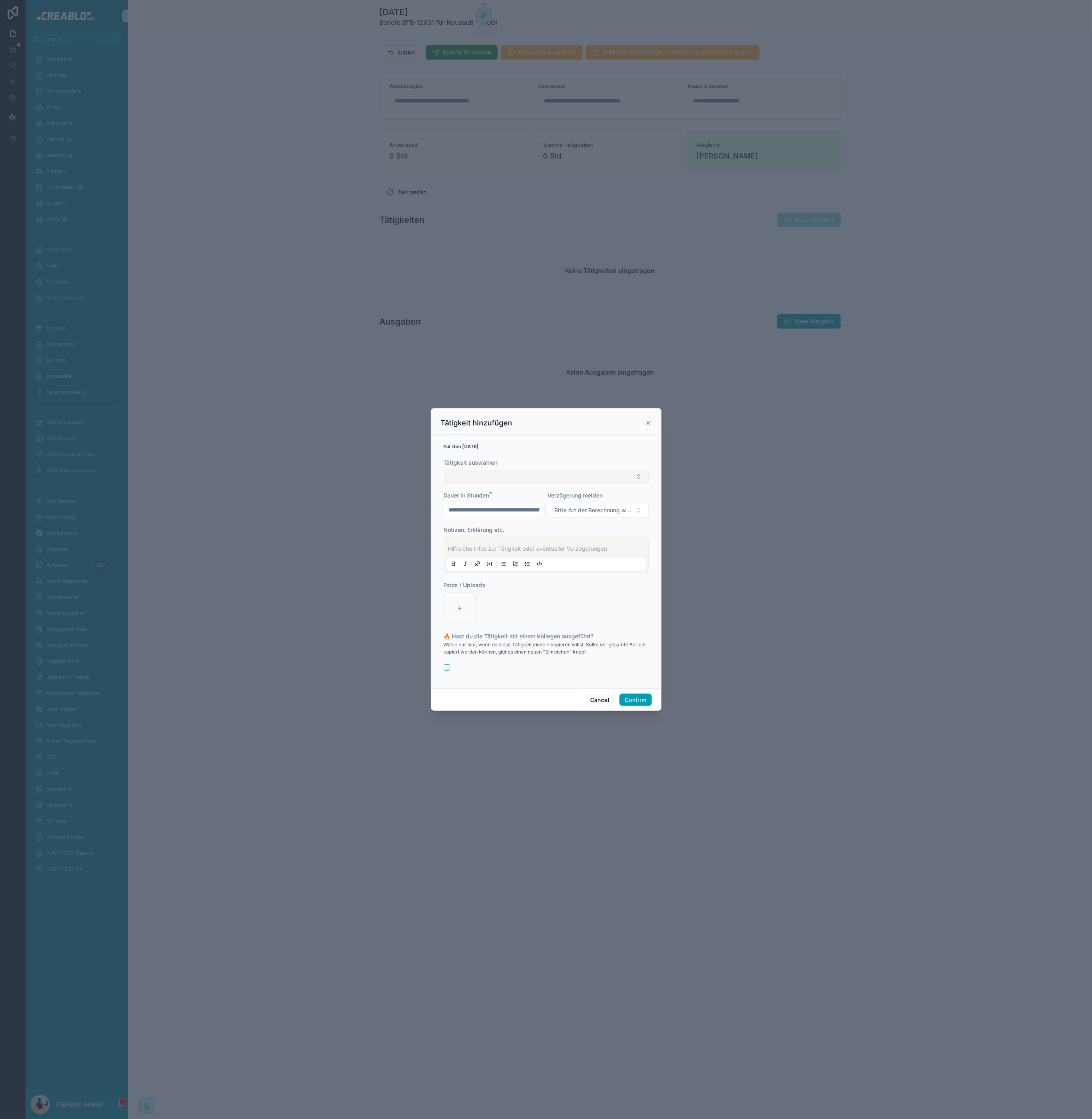
click at [551, 475] on button "Select Button" at bounding box center [546, 477] width 205 height 13
click at [570, 447] on div "Für den [DATE]" at bounding box center [546, 447] width 205 height 8
click at [512, 479] on button "Select Button" at bounding box center [546, 477] width 205 height 13
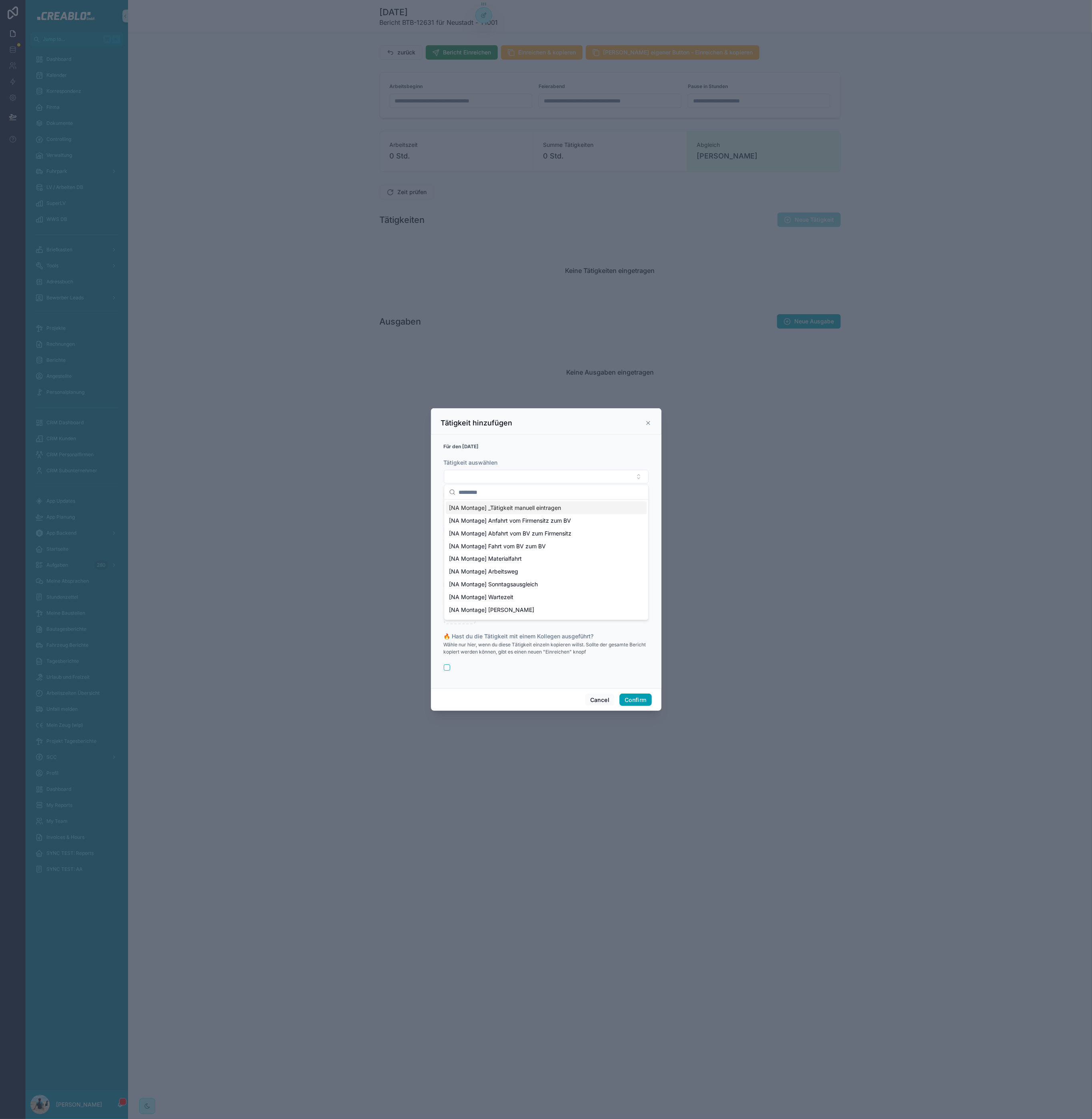
click at [605, 449] on div "Für den [DATE]" at bounding box center [546, 447] width 205 height 8
click at [646, 422] on icon at bounding box center [648, 423] width 7 height 7
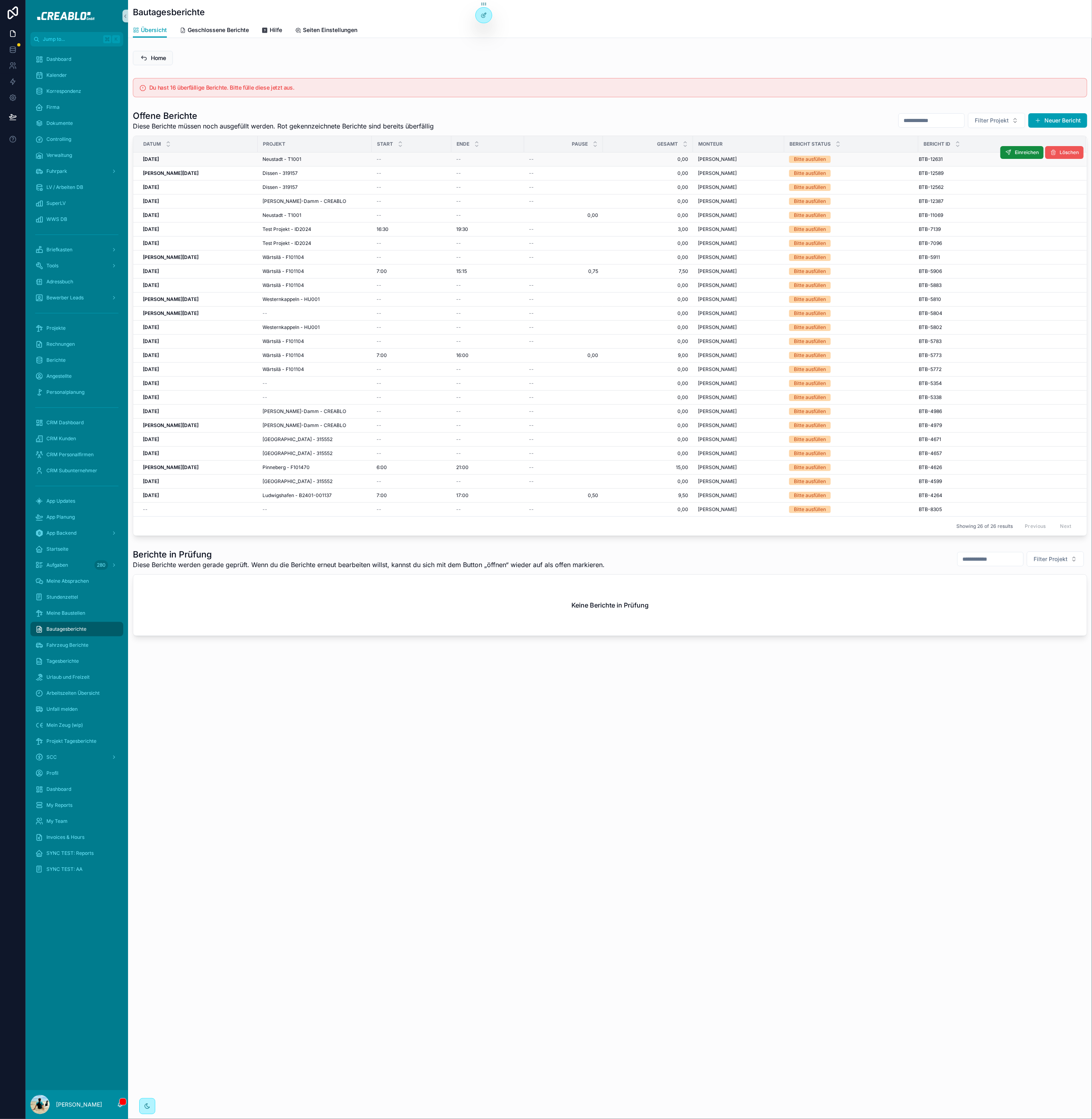
click at [1060, 153] on span "Löschen" at bounding box center [1069, 153] width 20 height 7
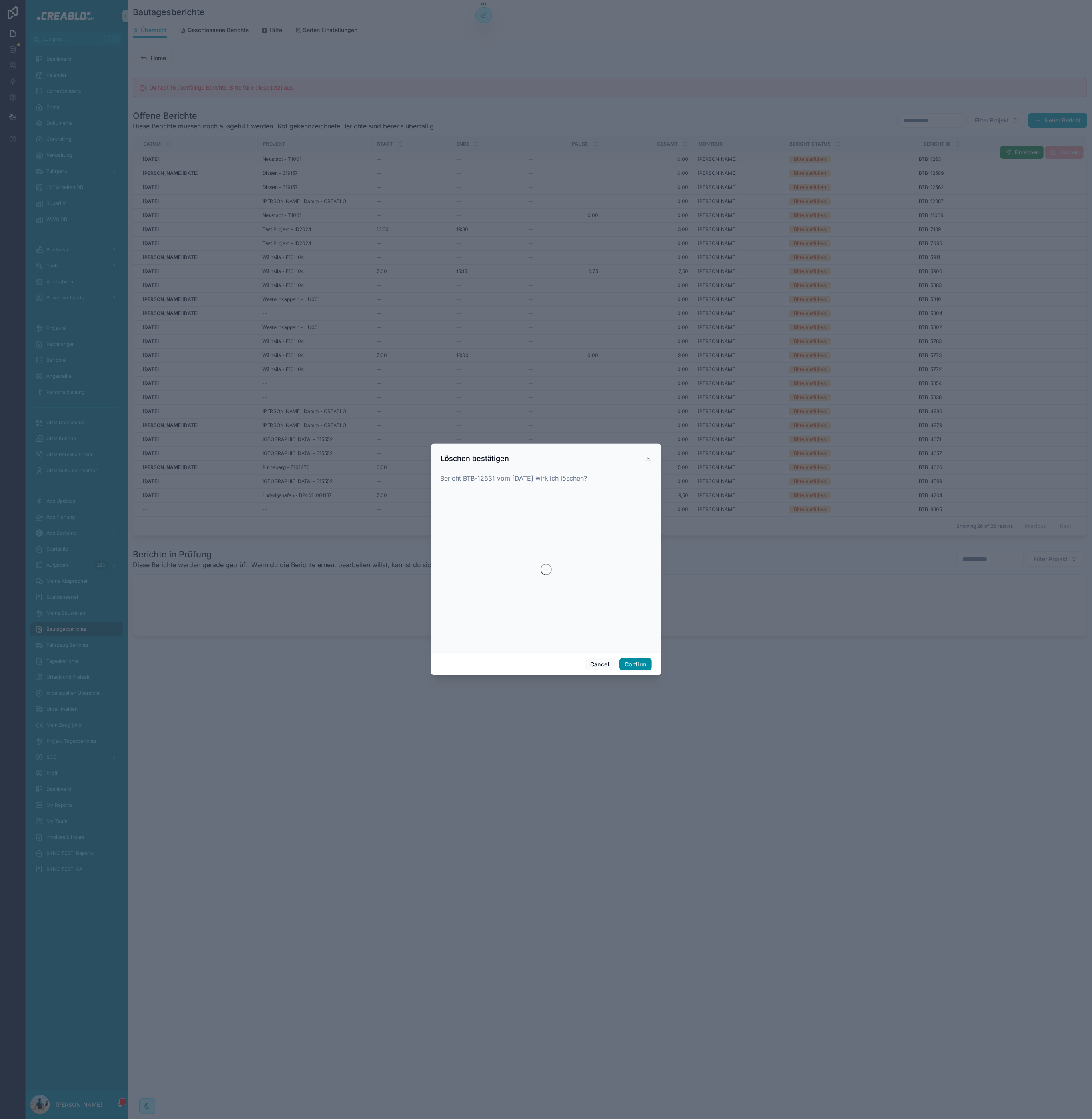
click at [643, 664] on button "Confirm" at bounding box center [635, 664] width 32 height 13
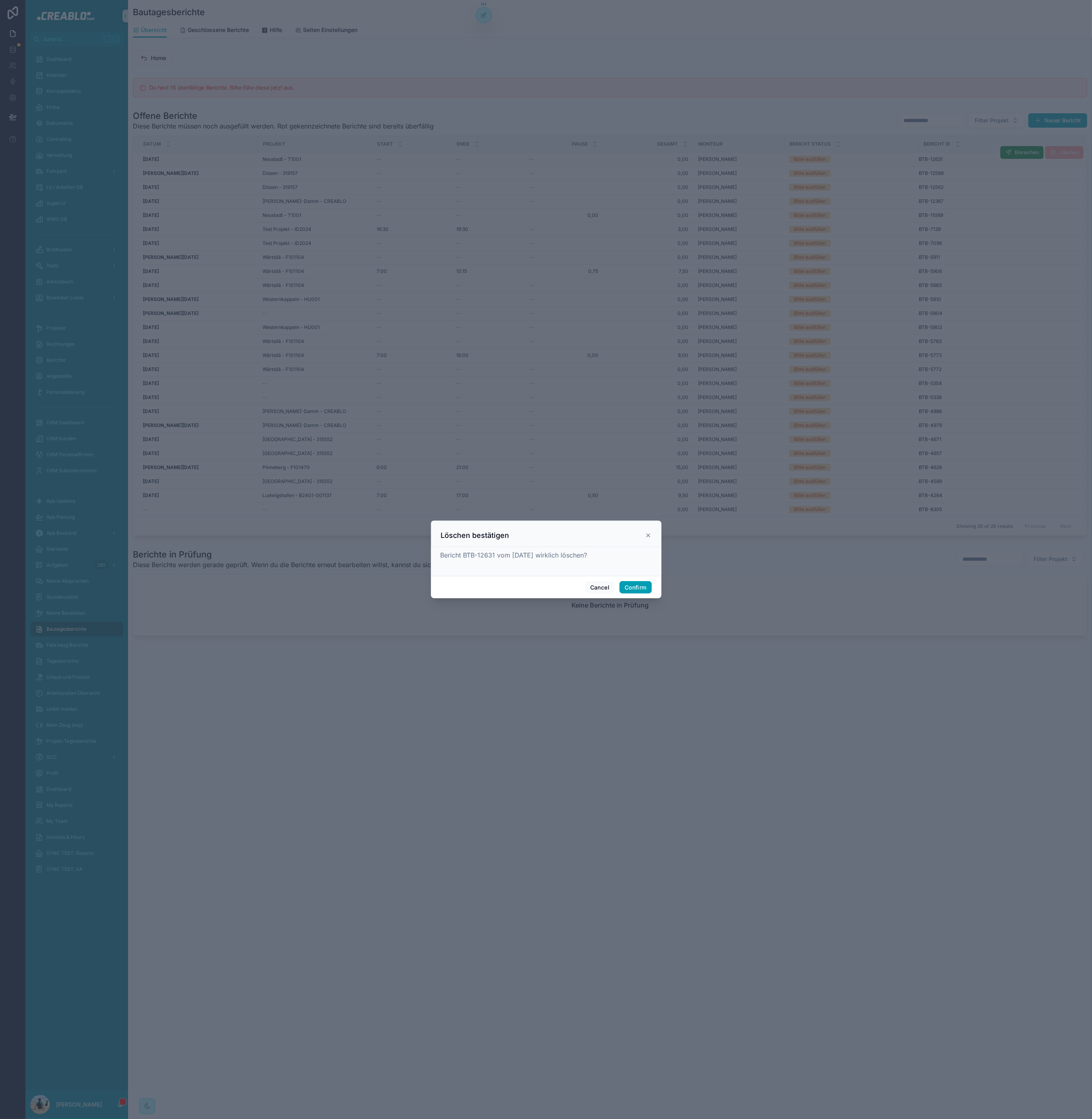
click at [632, 594] on div "Cancel Confirm" at bounding box center [546, 587] width 231 height 23
click at [634, 588] on button "Confirm" at bounding box center [635, 587] width 32 height 13
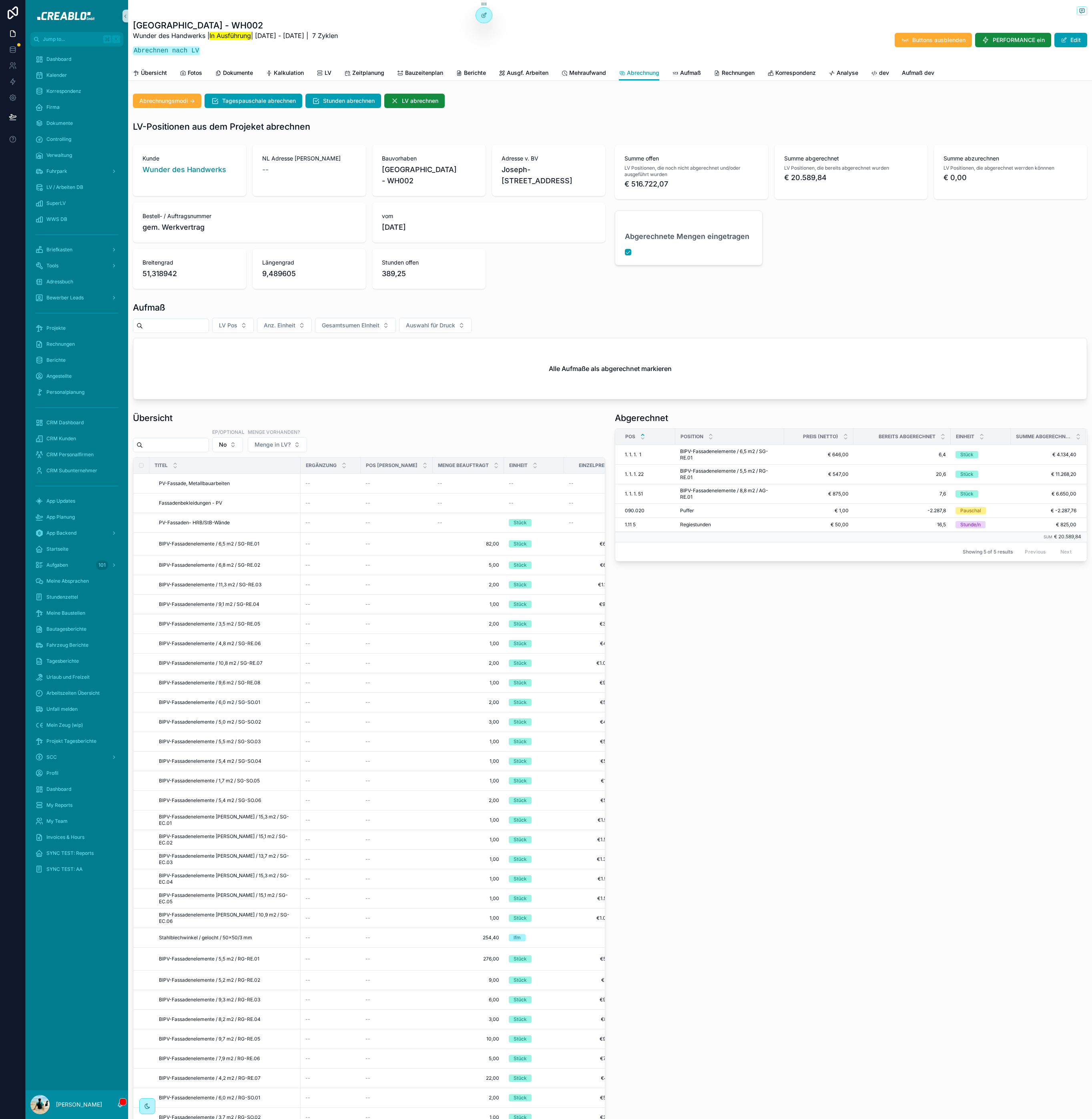
scroll to position [0, 4]
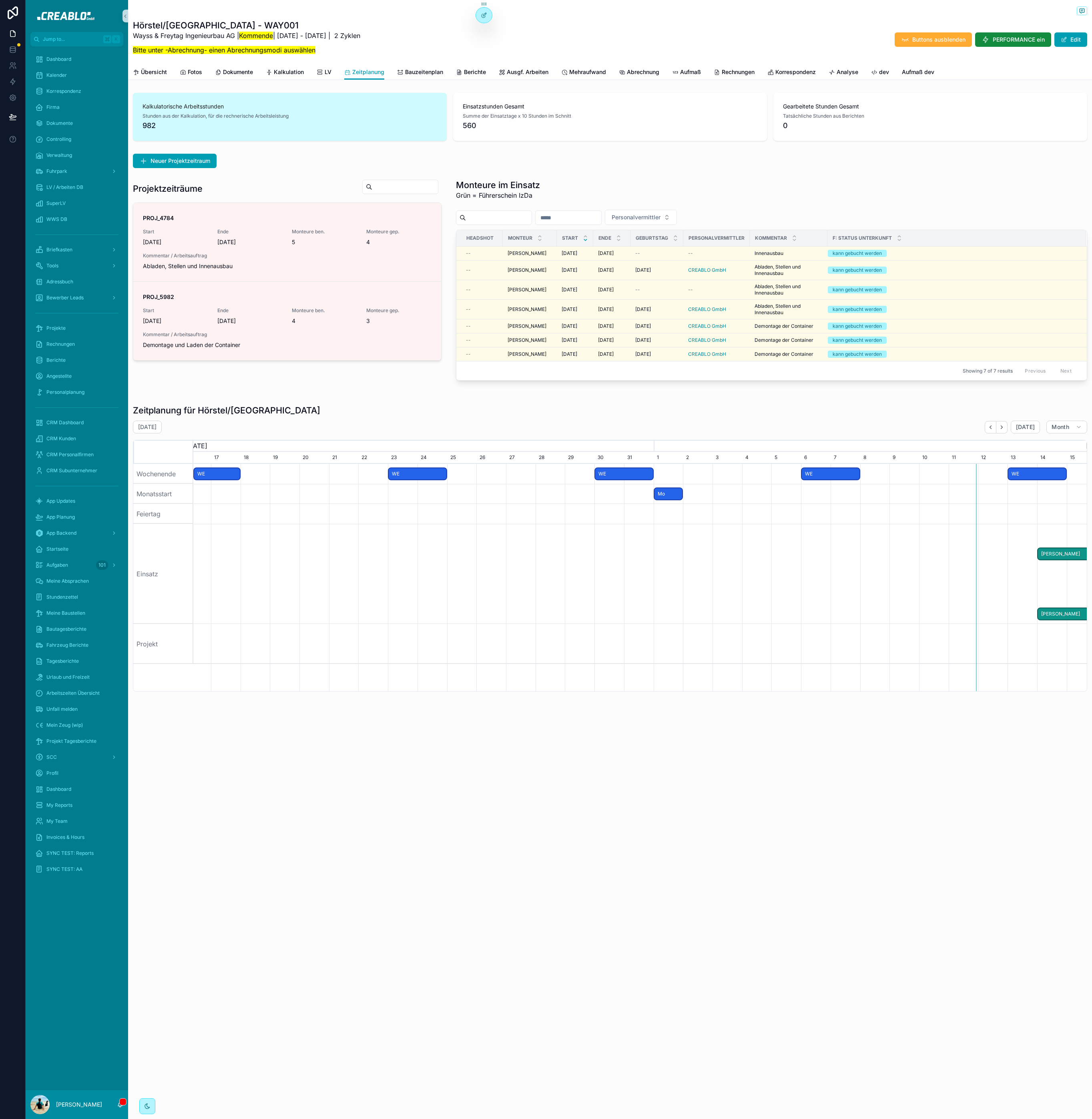
scroll to position [0, 884]
